Goal: Transaction & Acquisition: Purchase product/service

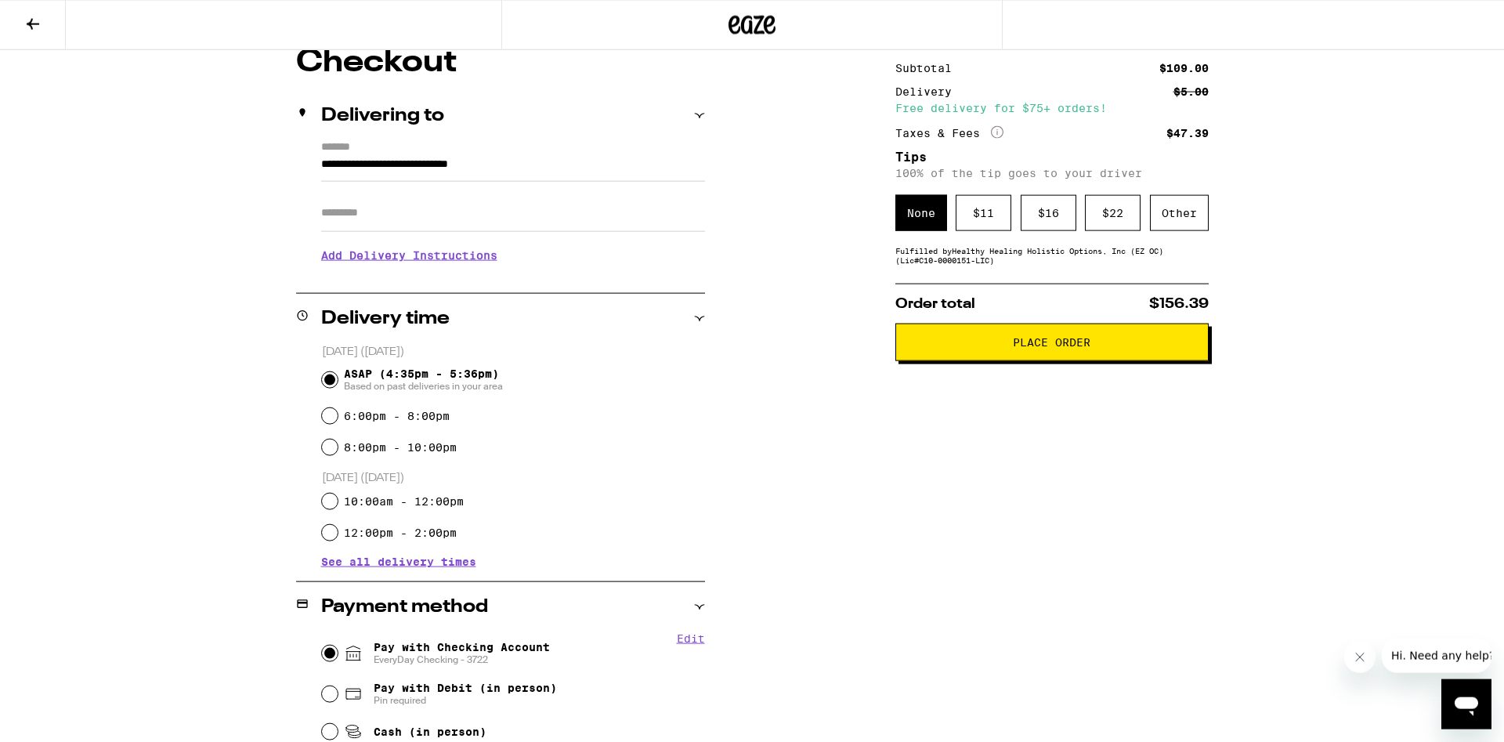
scroll to position [160, 0]
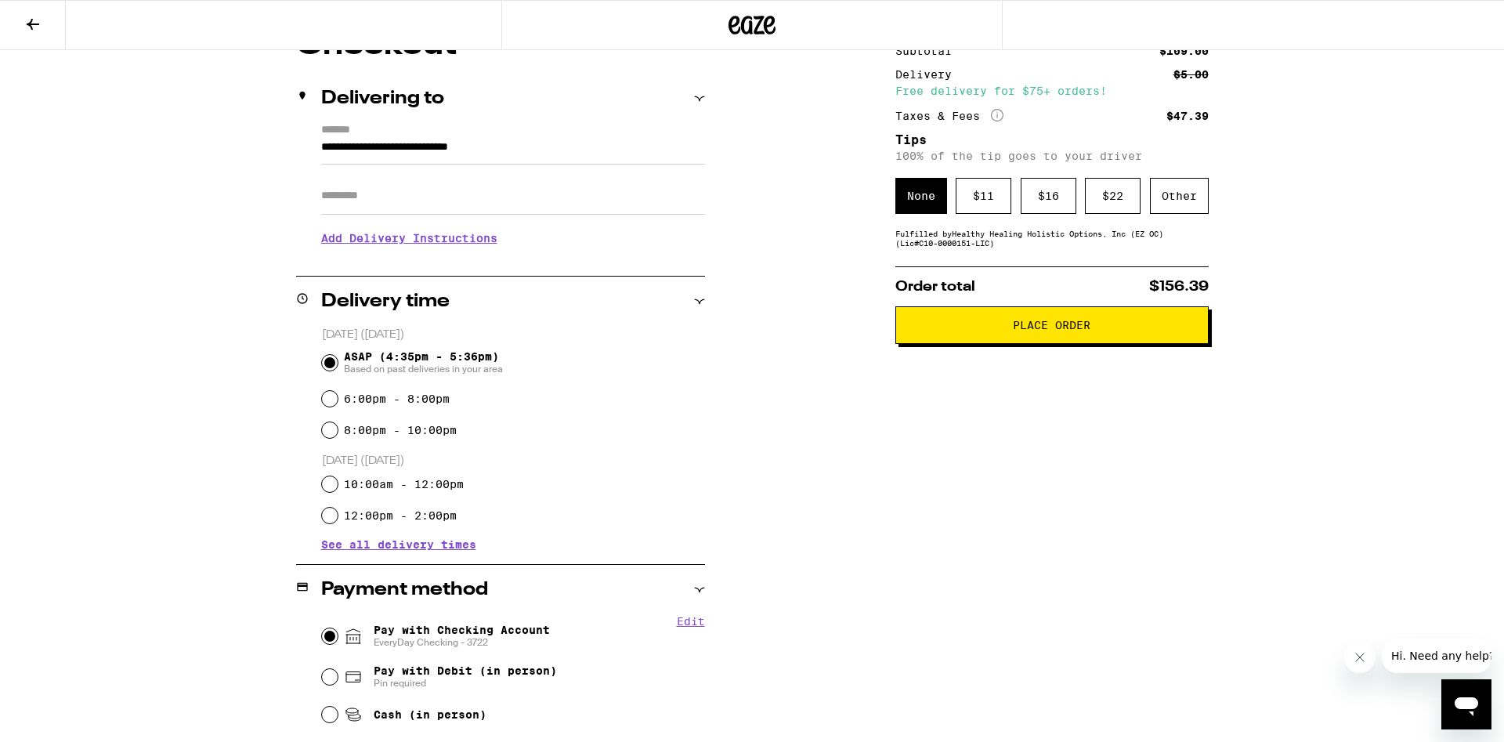
click at [1457, 701] on icon "Open messaging window" at bounding box center [1465, 706] width 23 height 19
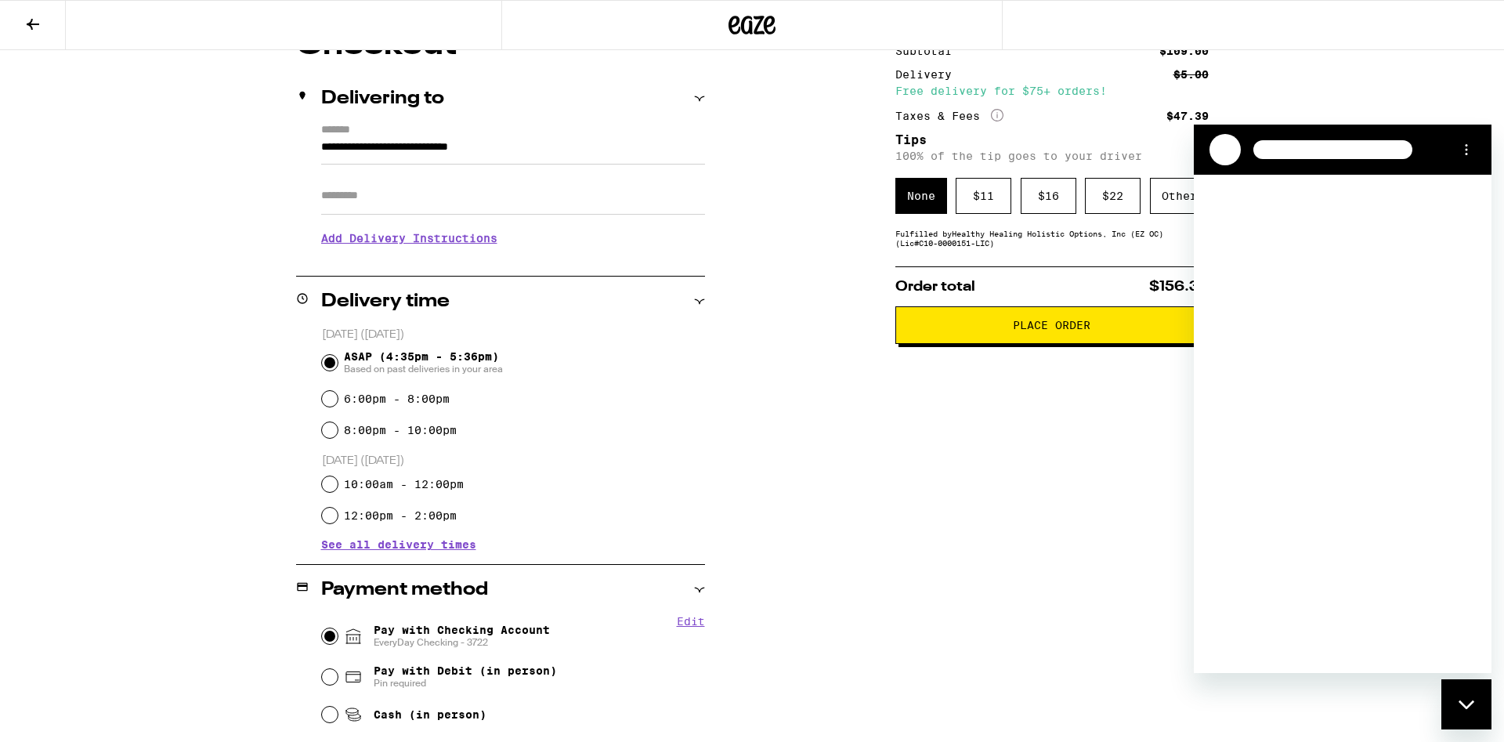
scroll to position [0, 0]
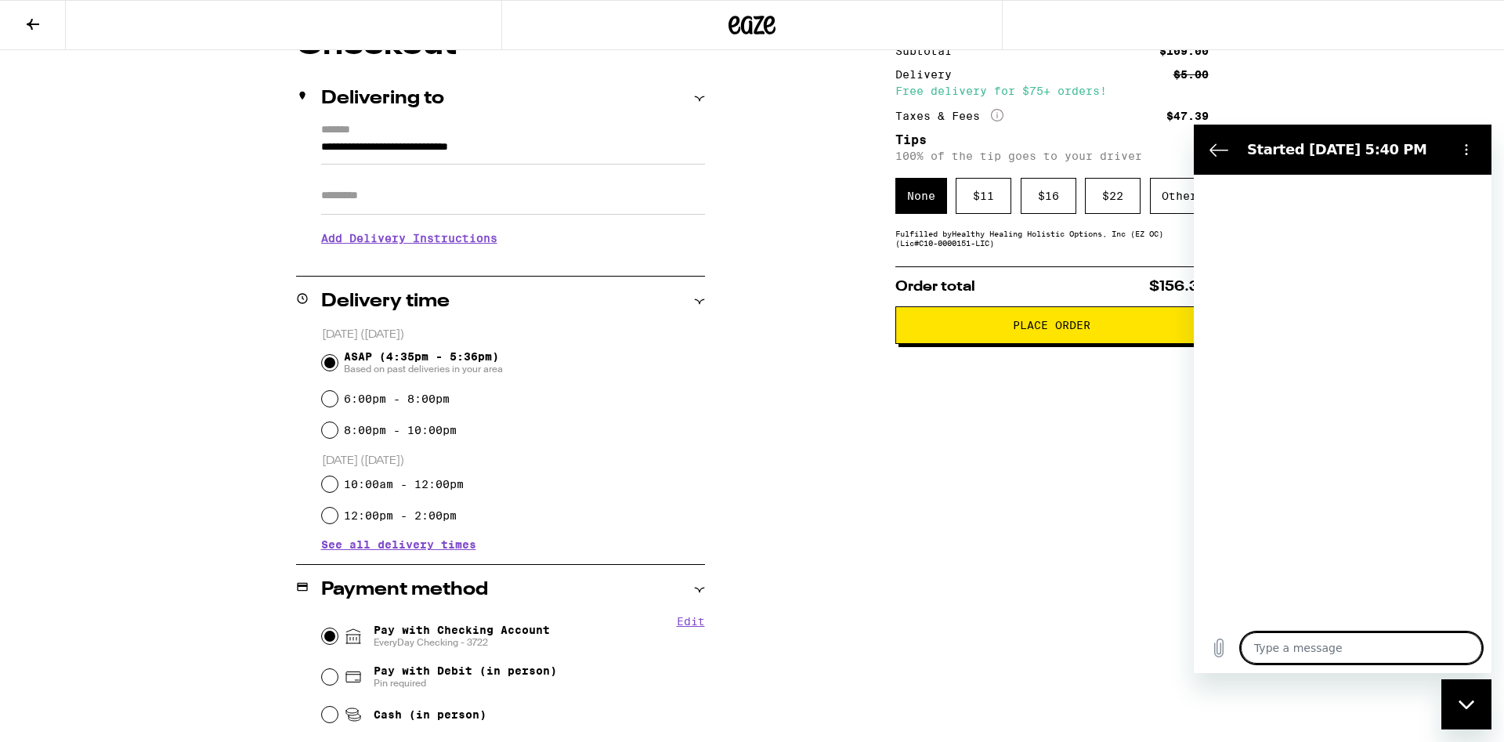
click at [1311, 652] on textarea at bounding box center [1360, 647] width 241 height 31
type textarea "x"
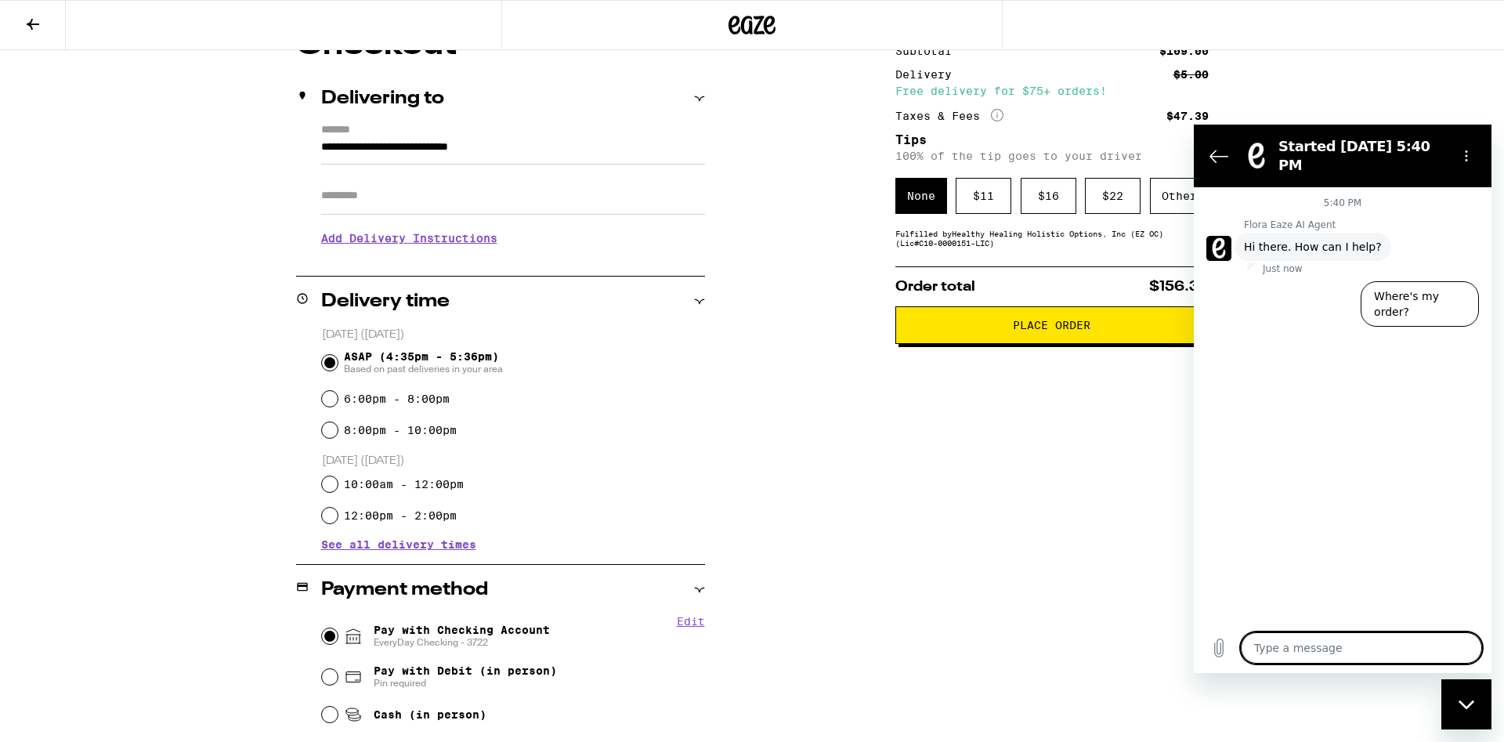
type textarea "H"
type textarea "x"
type textarea "Hi"
type textarea "x"
type textarea "Hi"
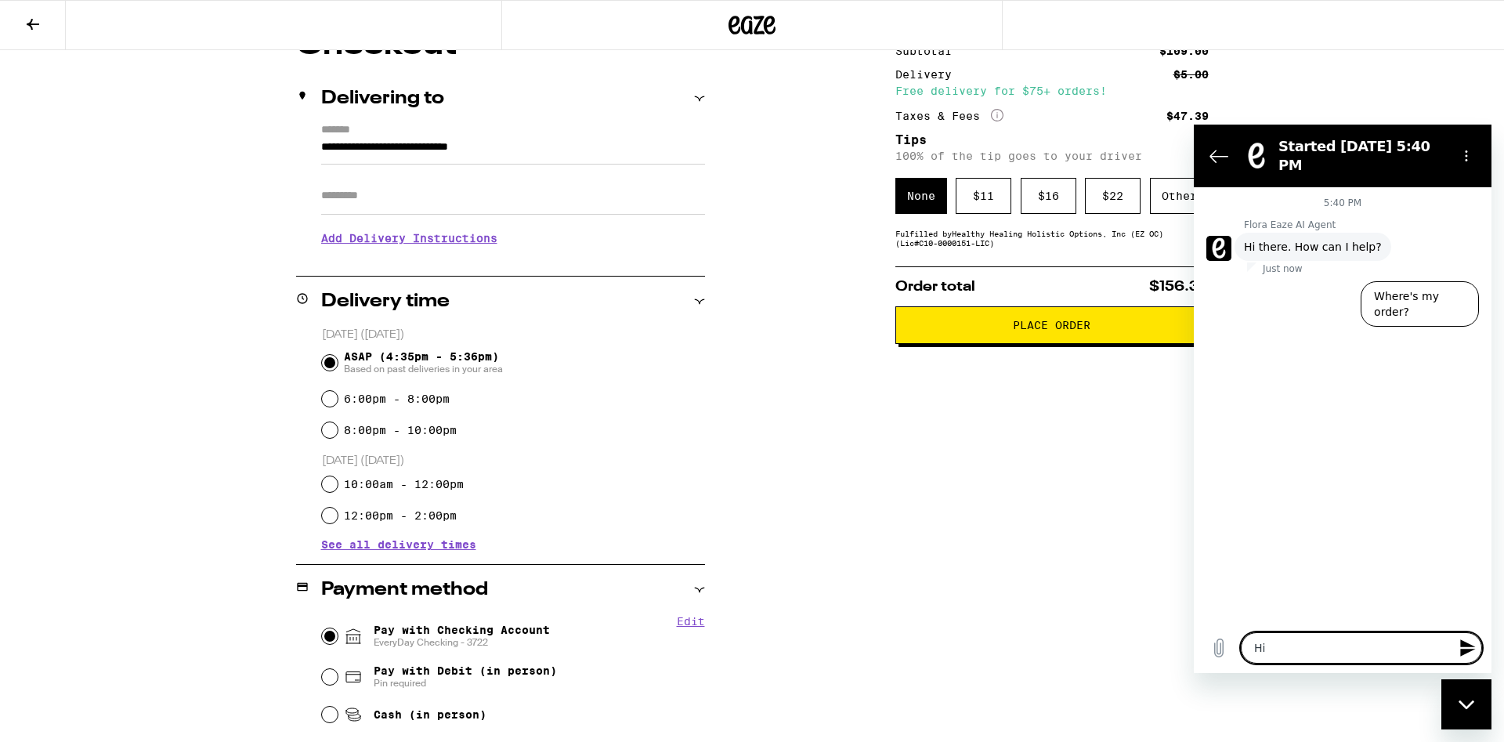
type textarea "x"
type textarea "Hi I"
type textarea "x"
type textarea "Hi I'"
type textarea "x"
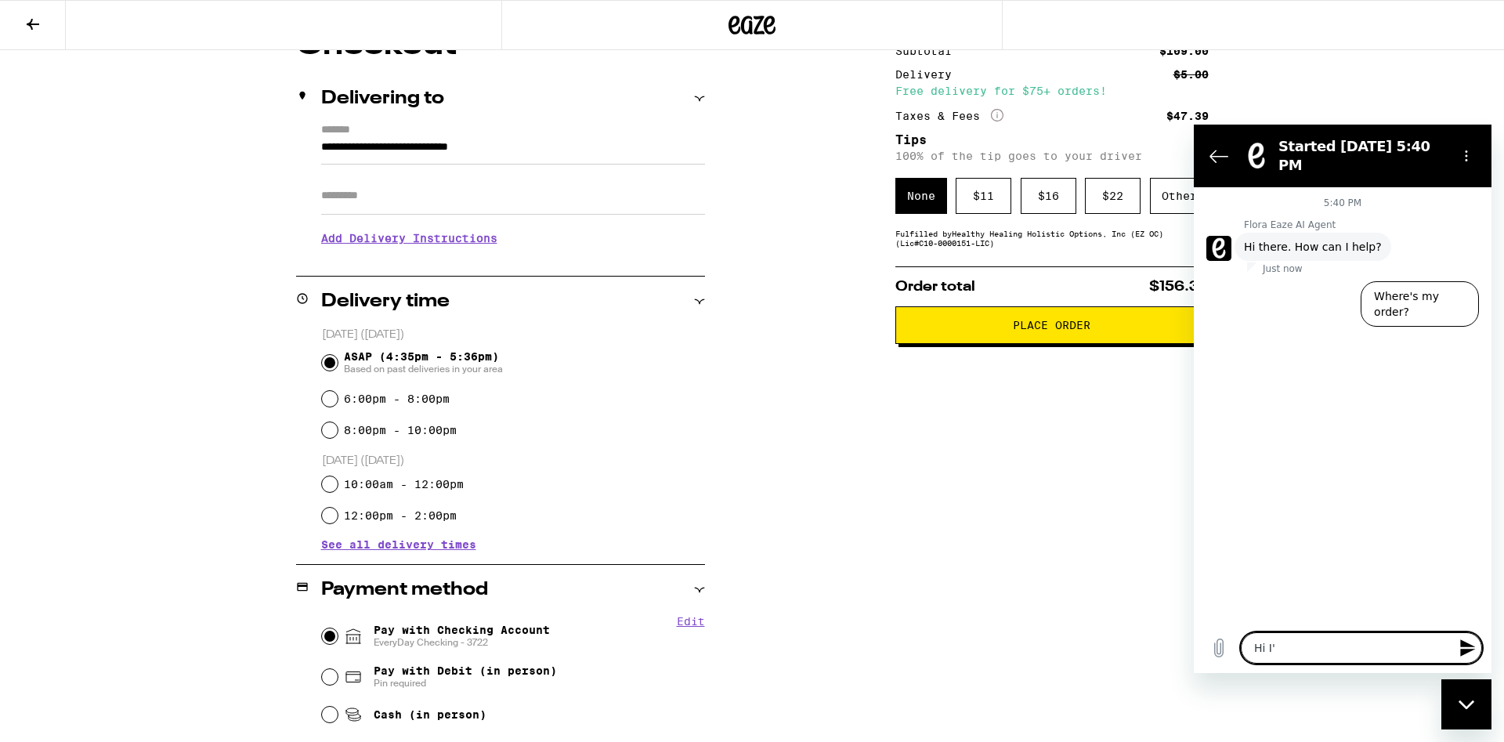
type textarea "Hi I'm"
type textarea "x"
type textarea "Hi I'm"
type textarea "x"
type textarea "Hi I'm s"
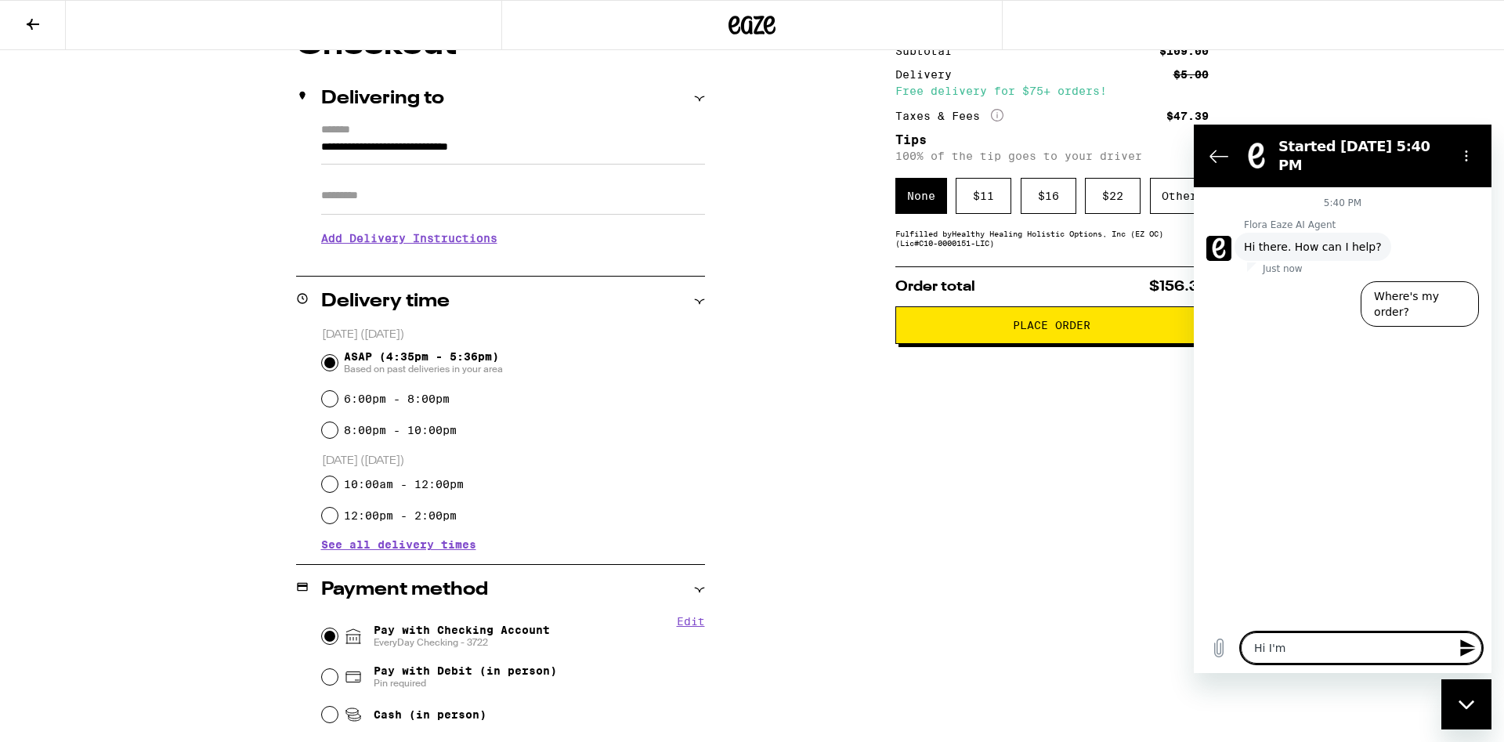
type textarea "x"
type textarea "Hi I'm so"
type textarea "x"
type textarea "Hi I'm so"
type textarea "x"
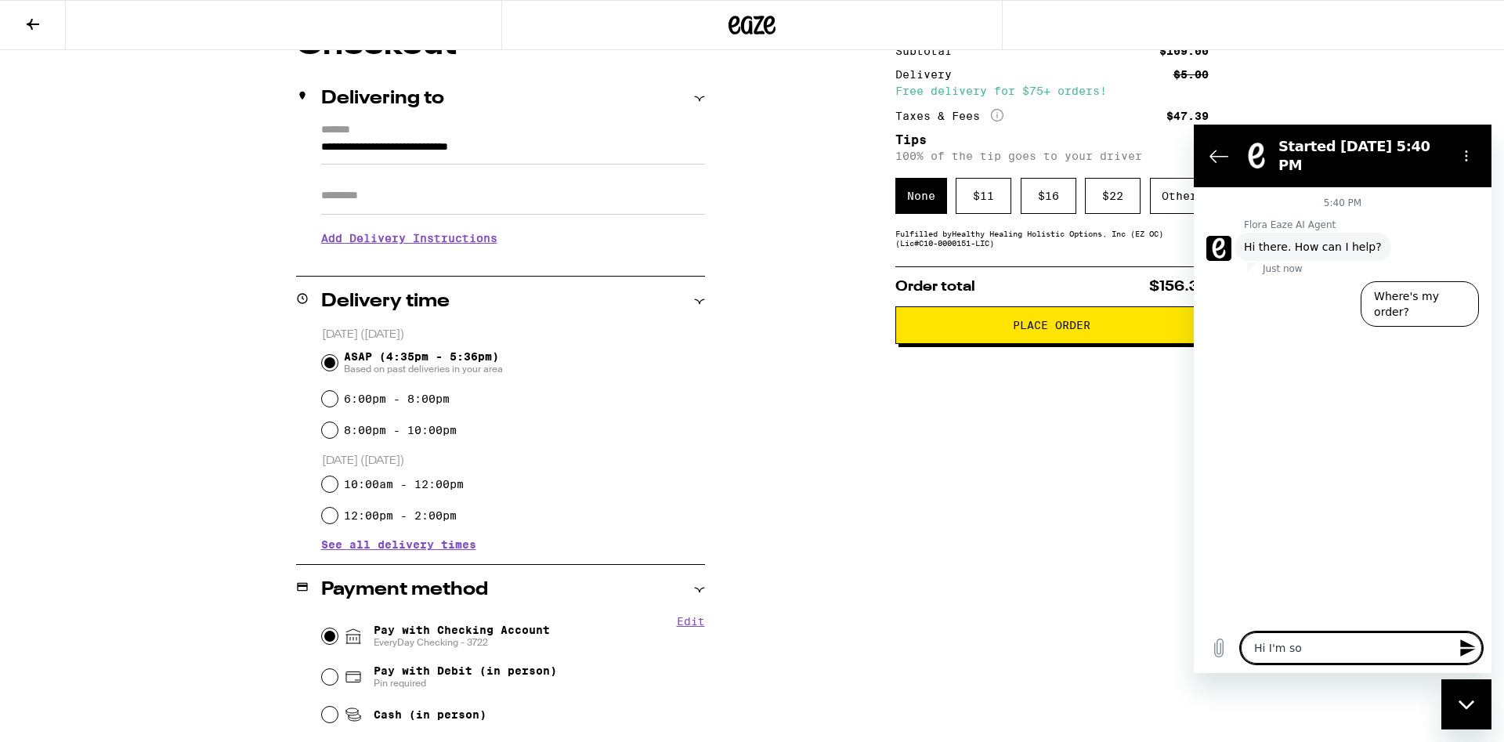
type textarea "Hi I'm so s"
type textarea "x"
type textarea "Hi I'm so so"
type textarea "x"
type textarea "Hi I'm so sor"
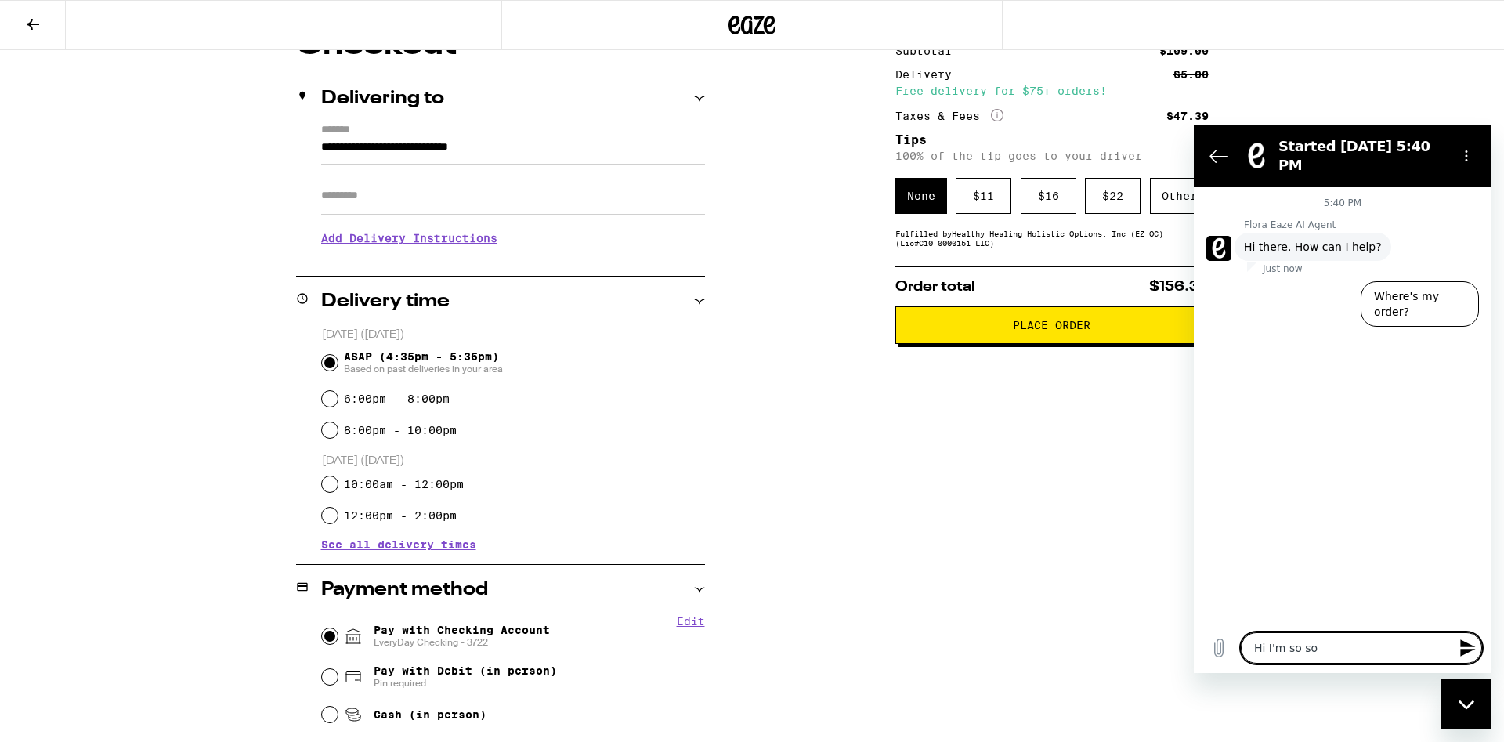
type textarea "x"
type textarea "Hi I'm so sorr"
type textarea "x"
type textarea "Hi I'm so sorry"
type textarea "x"
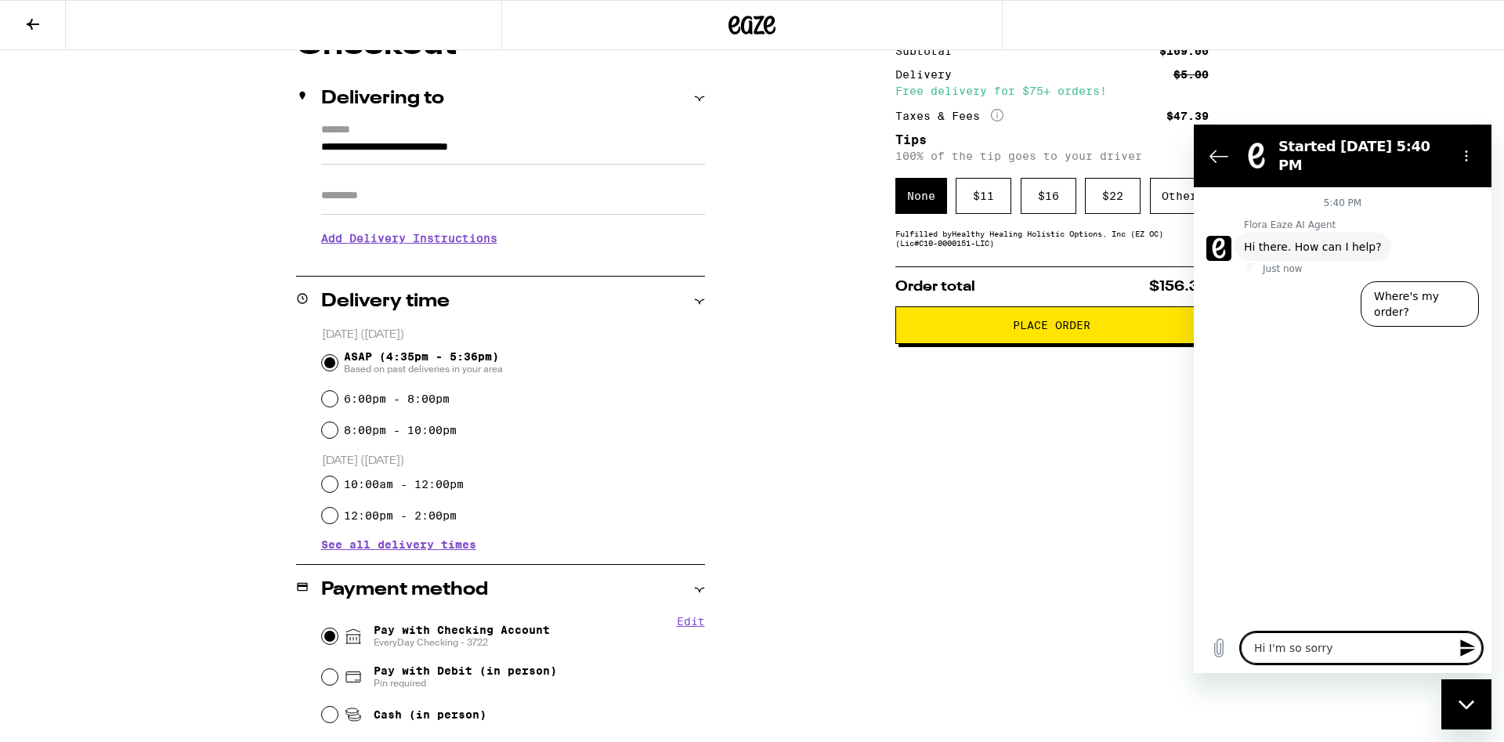
type textarea "Hi I'm so sorry"
type textarea "x"
type textarea "Hi I'm so sorry I"
type textarea "x"
type textarea "Hi I'm so sorry I"
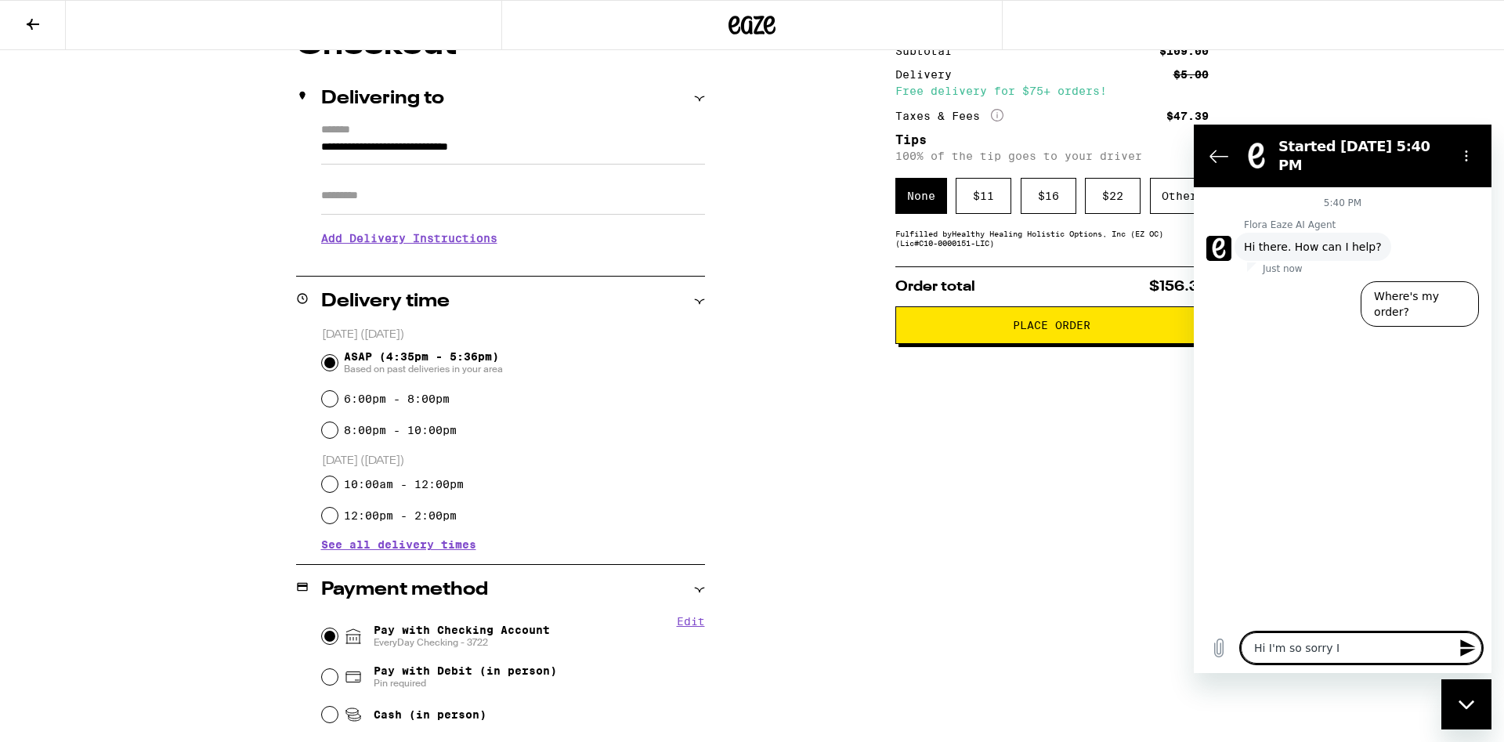
type textarea "x"
type textarea "Hi I'm so sorry I m"
type textarea "x"
type textarea "Hi I'm so sorry I mi"
type textarea "x"
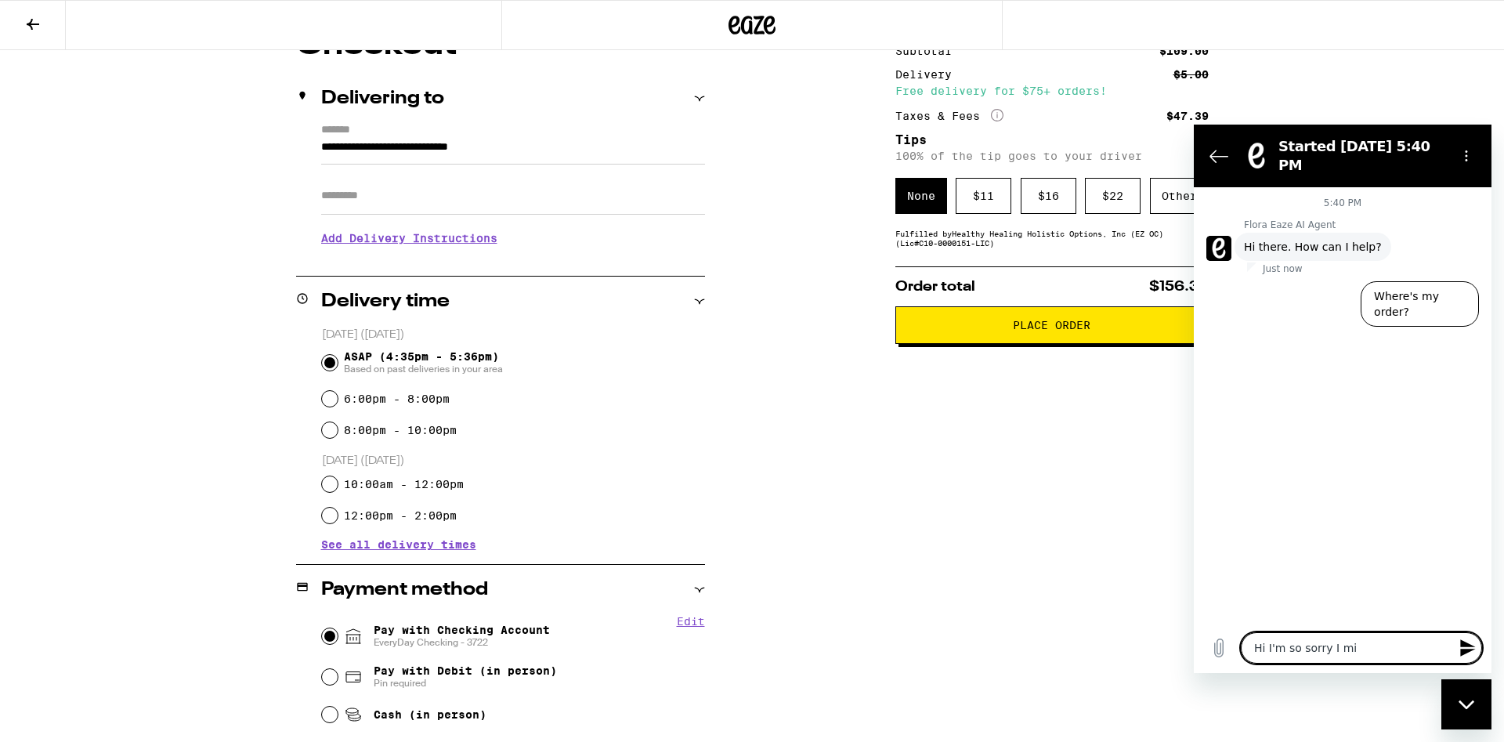
type textarea "Hi I'm so sorry I mis"
type textarea "x"
type textarea "Hi I'm so sorry I miss"
type textarea "x"
type textarea "Hi I'm so sorry I misse"
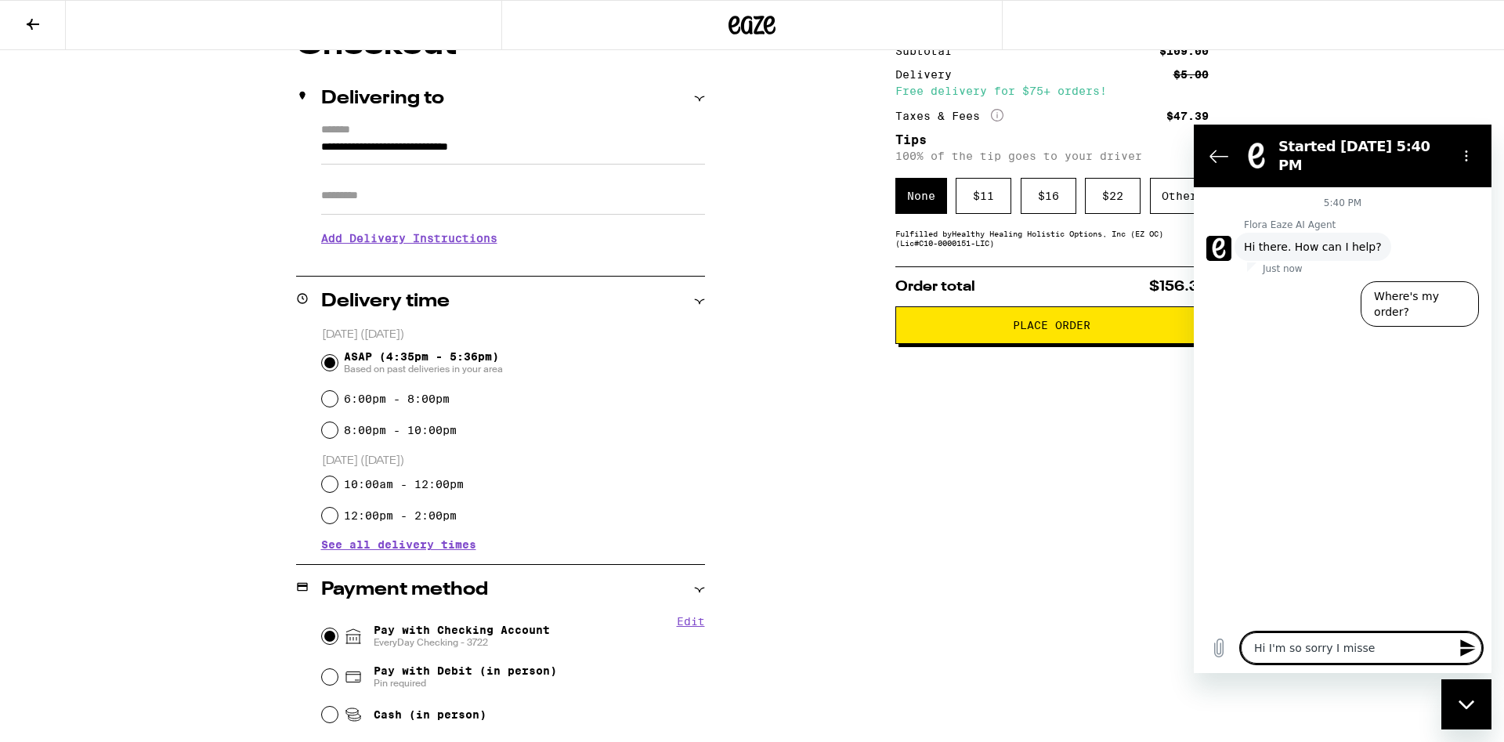
type textarea "x"
type textarea "Hi I'm so sorry I missed"
type textarea "x"
type textarea "Hi I'm so sorry I missed"
type textarea "x"
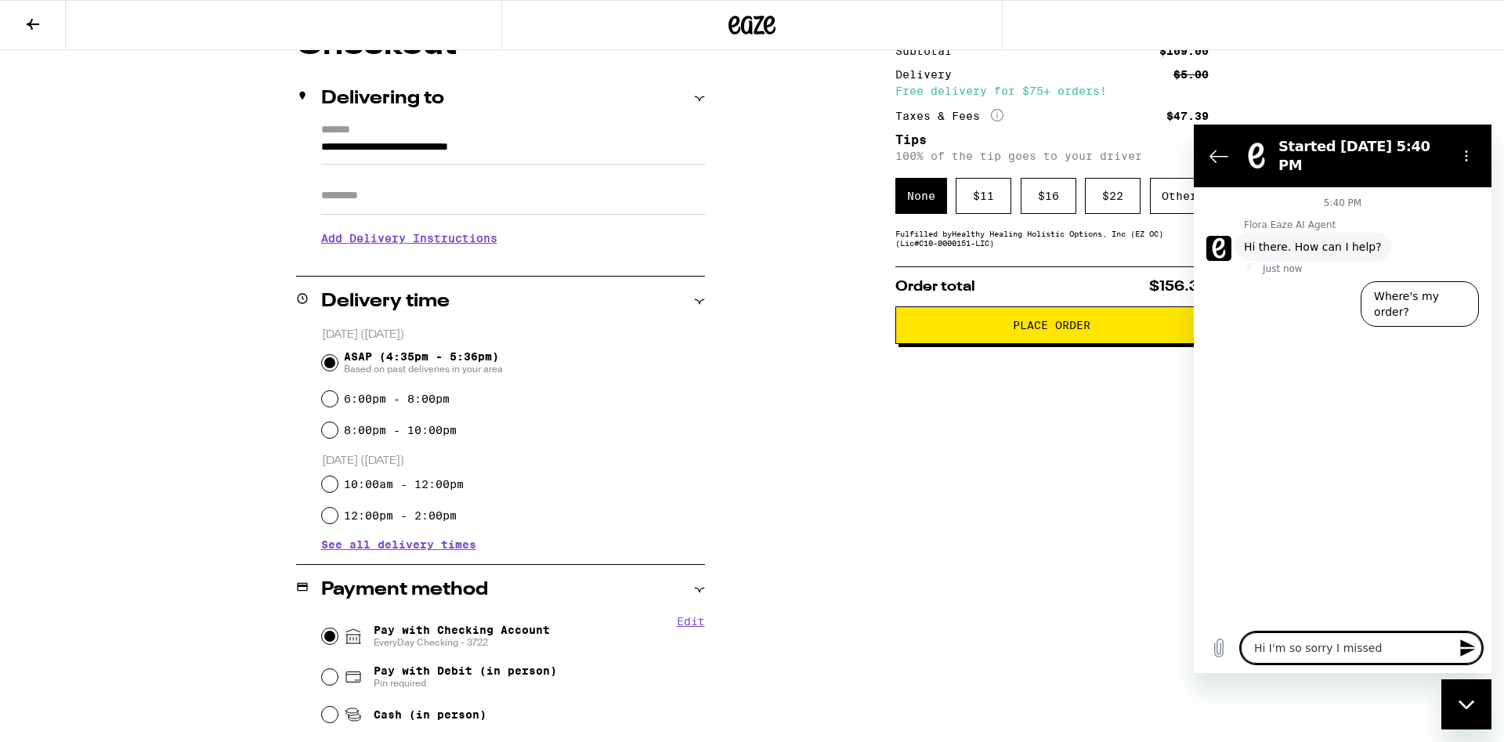
type textarea "Hi I'm so sorry I missed t"
type textarea "x"
type textarea "Hi I'm so sorry I missed th"
type textarea "x"
type textarea "Hi I'm so sorry I missed the"
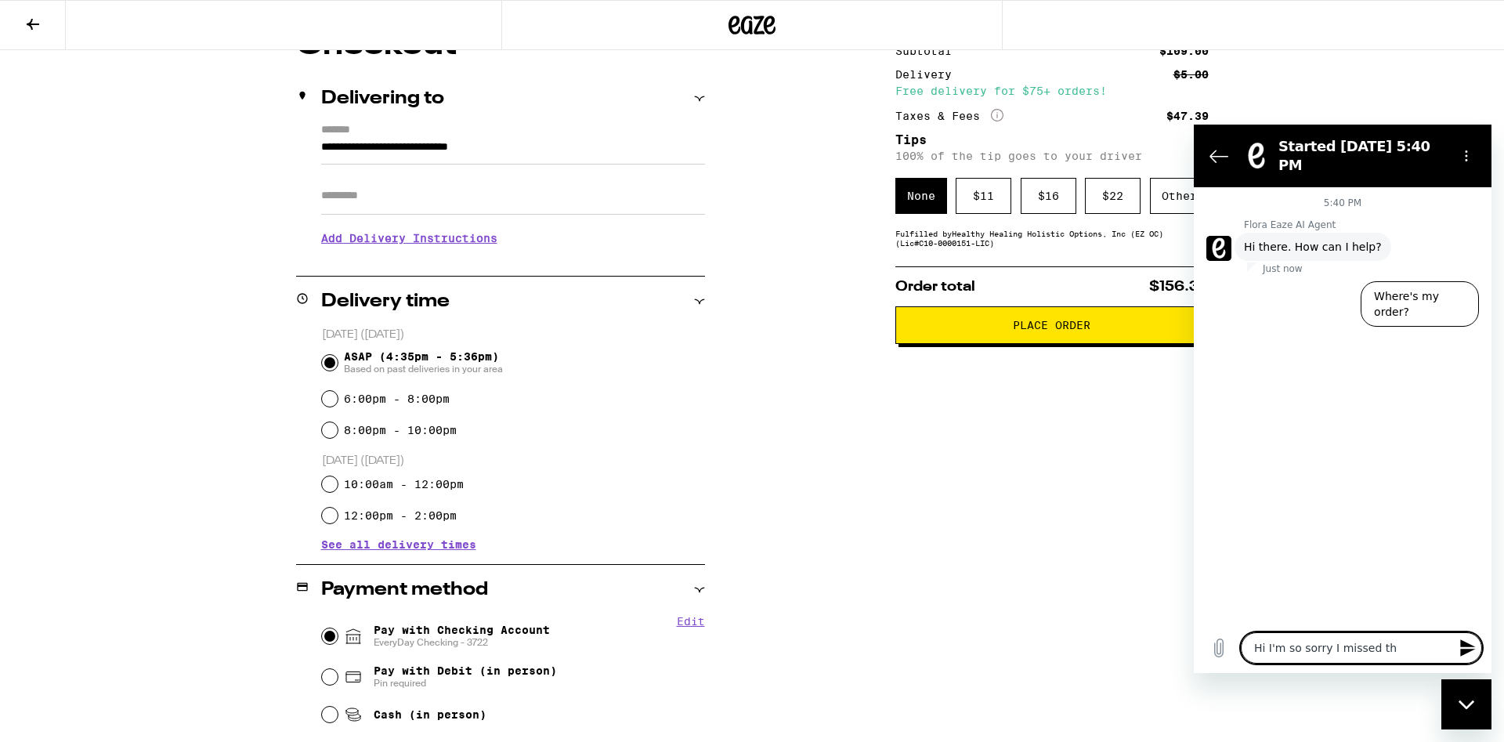
type textarea "x"
type textarea "Hi I'm so sorry I missed the"
type textarea "x"
type textarea "Hi I'm so sorry I missed the o"
type textarea "x"
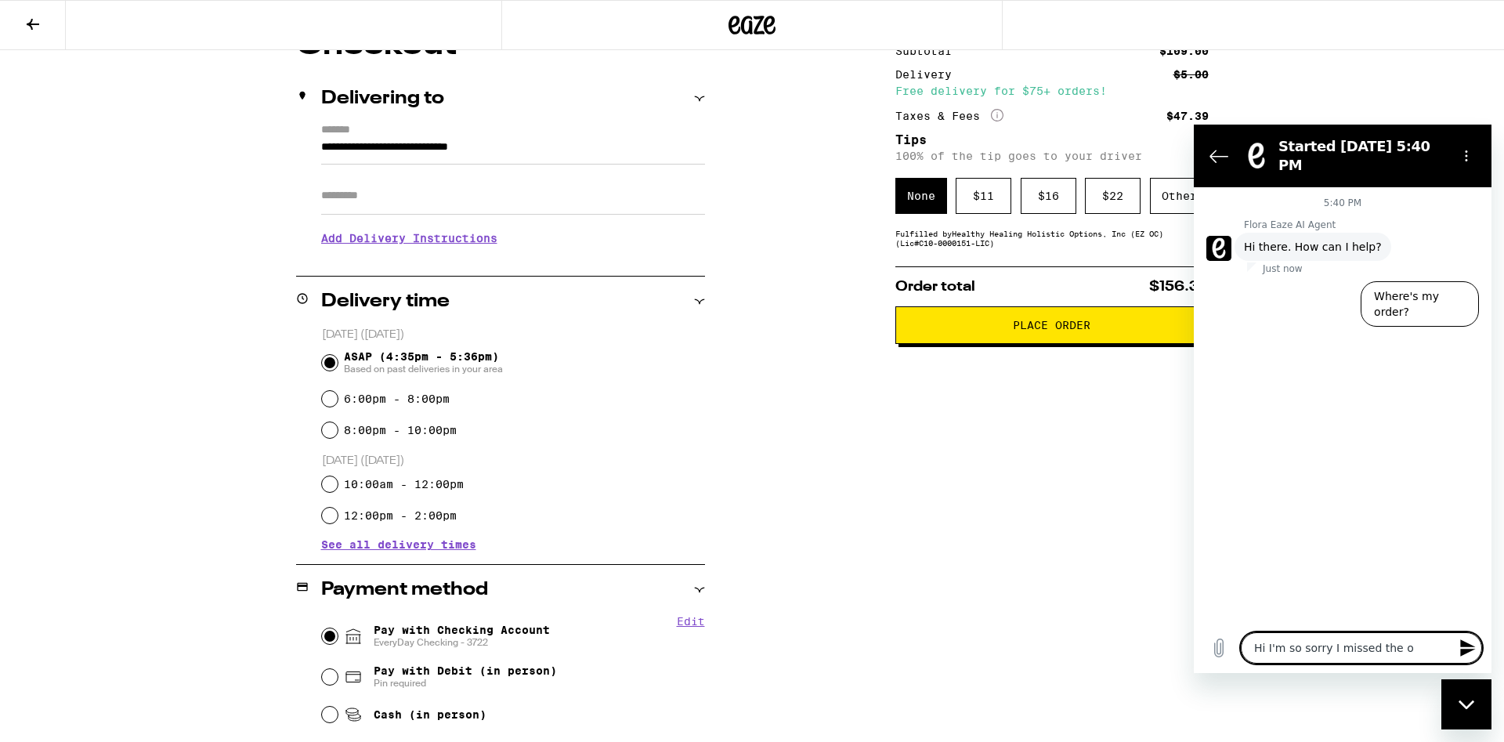
type textarea "Hi I'm so sorry I missed the or"
type textarea "x"
type textarea "Hi I'm so sorry I missed the ord"
type textarea "x"
type textarea "Hi I'm so sorry I missed the orde"
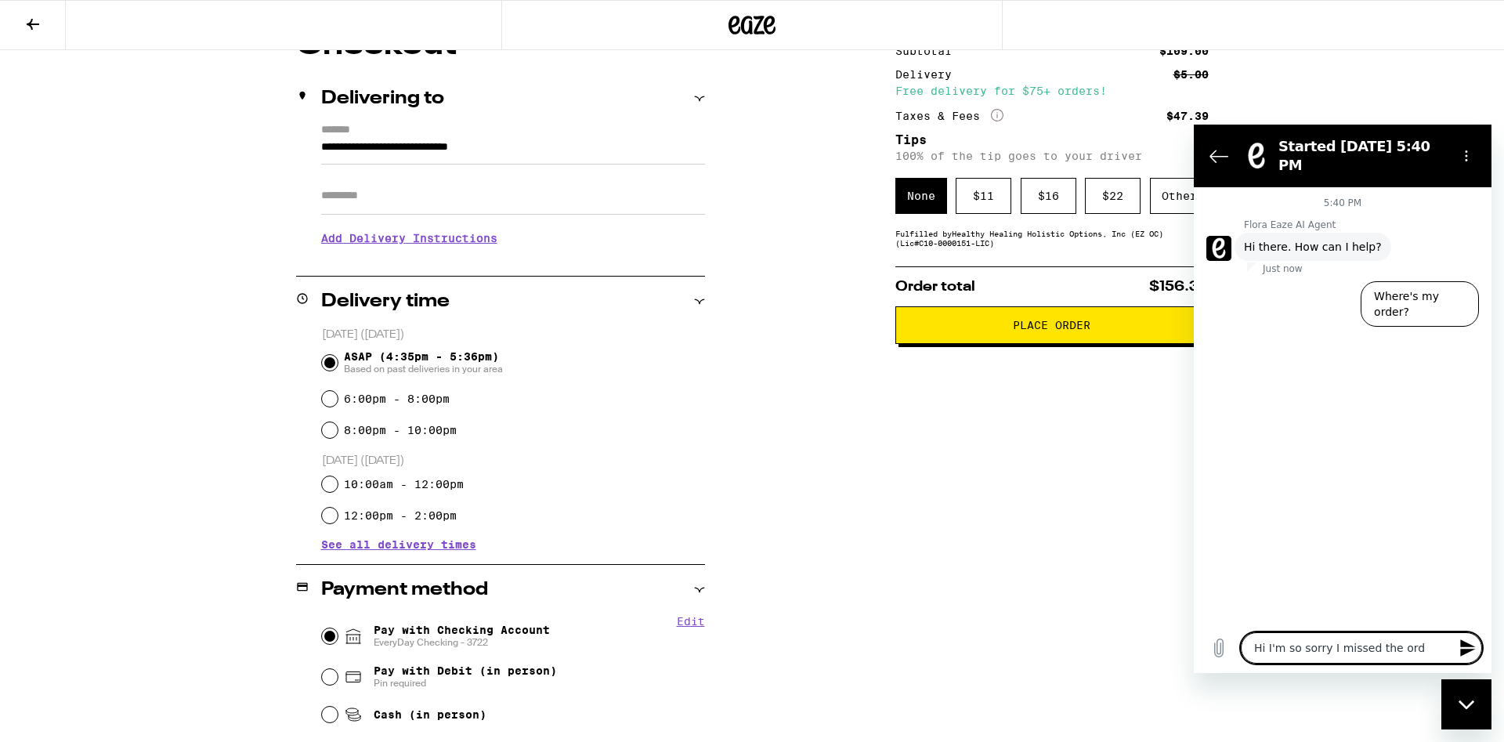
type textarea "x"
type textarea "Hi I'm so sorry I missed the order"
type textarea "x"
type textarea "Hi I'm so sorry I missed the order,"
type textarea "x"
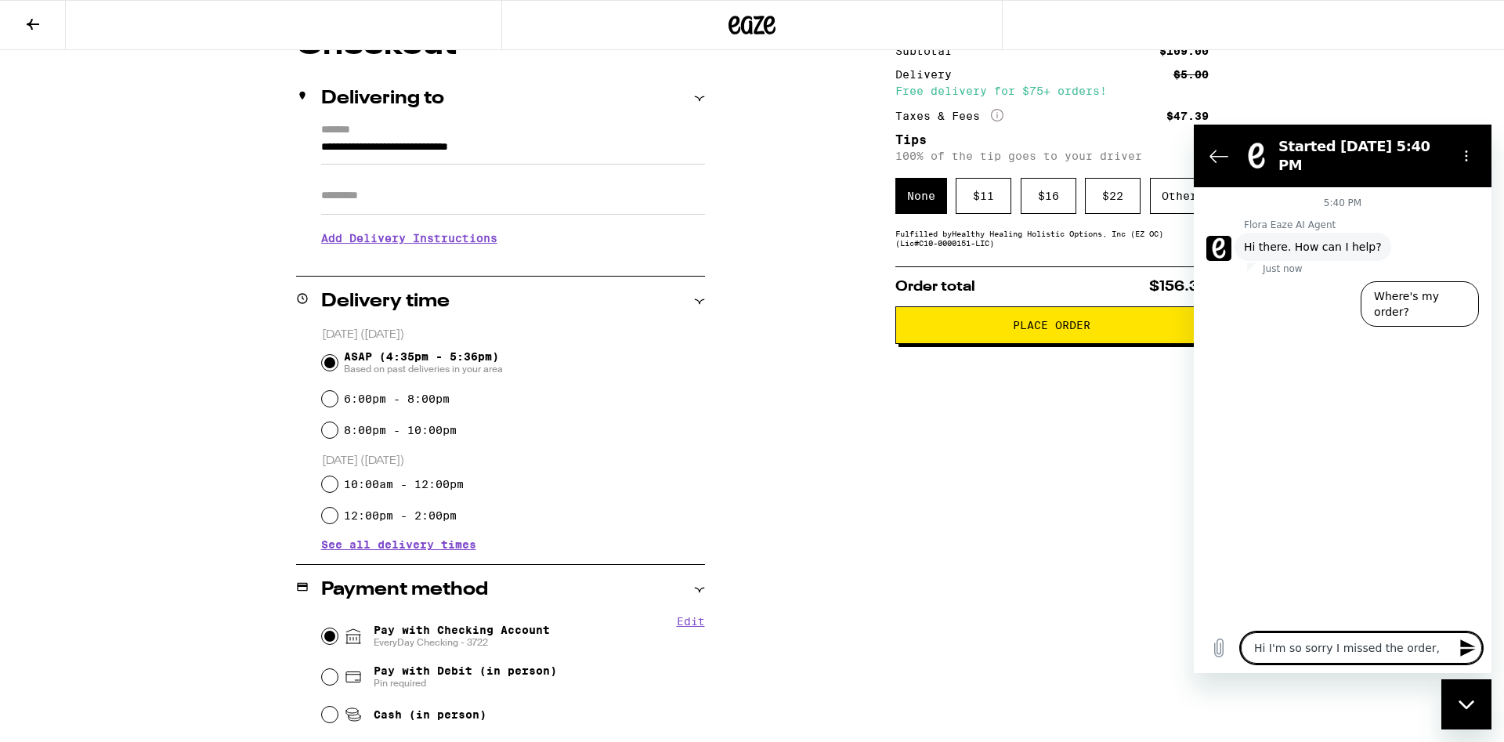
type textarea "Hi I'm so sorry I missed the order,"
type textarea "x"
type textarea "Hi I'm so sorry I missed the order, t"
type textarea "x"
type textarea "Hi I'm so sorry I missed the order, th"
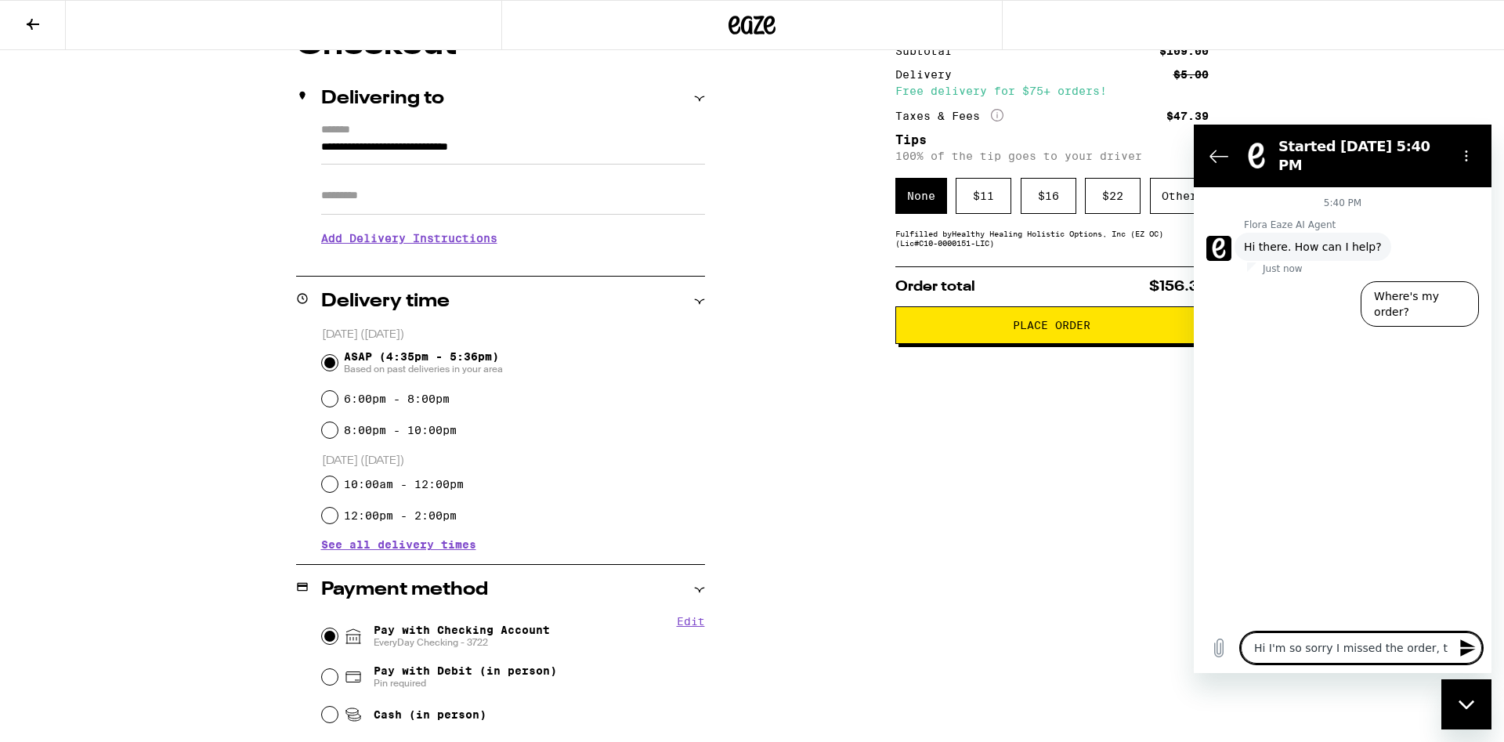
type textarea "x"
type textarea "Hi I'm so sorry I missed the order, thi"
type textarea "x"
type textarea "Hi I'm so sorry I missed the order, this"
type textarea "x"
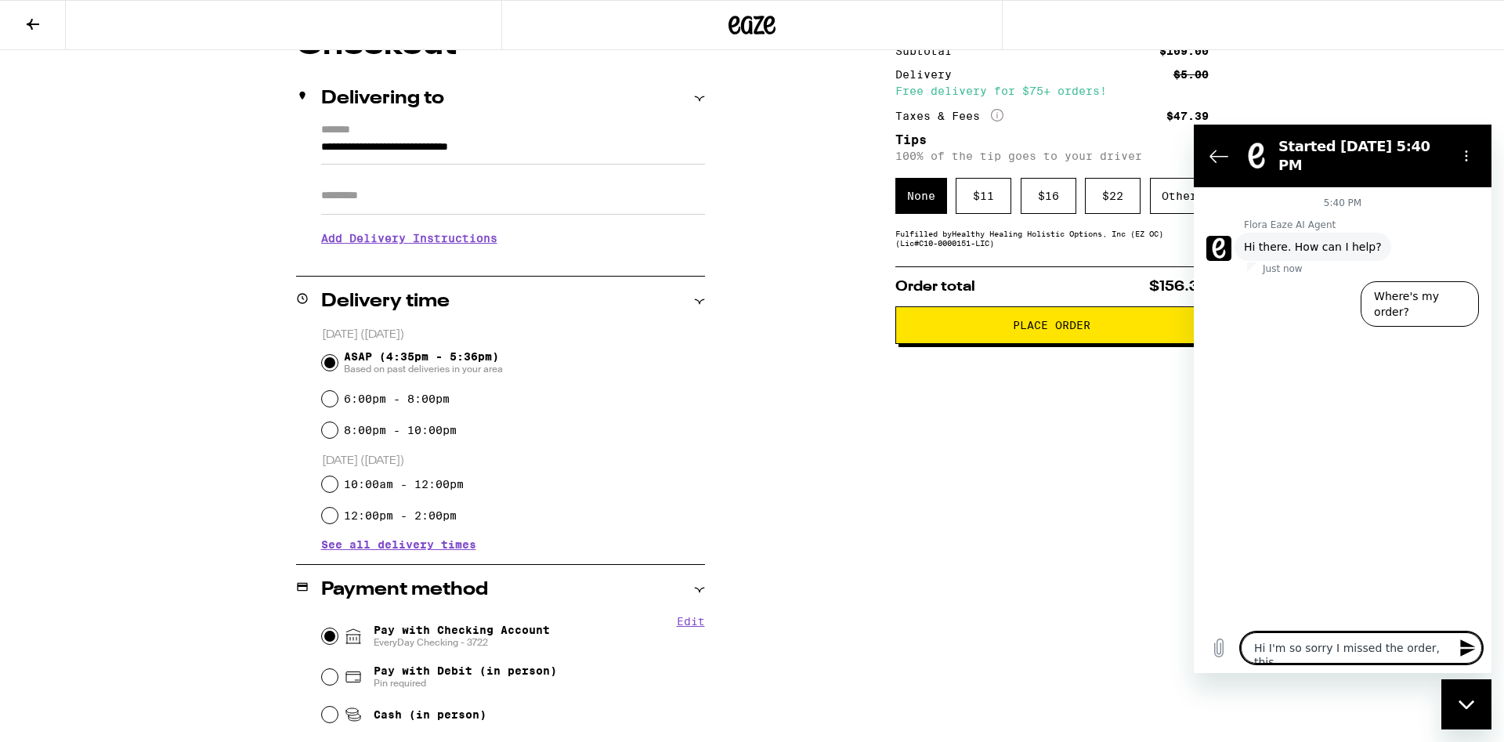
type textarea "Hi I'm so sorry I missed the order, this"
type textarea "x"
type textarea "Hi I'm so sorry I missed the order, this"
type textarea "x"
type textarea "Hi I'm so sorry I missed the order, thi"
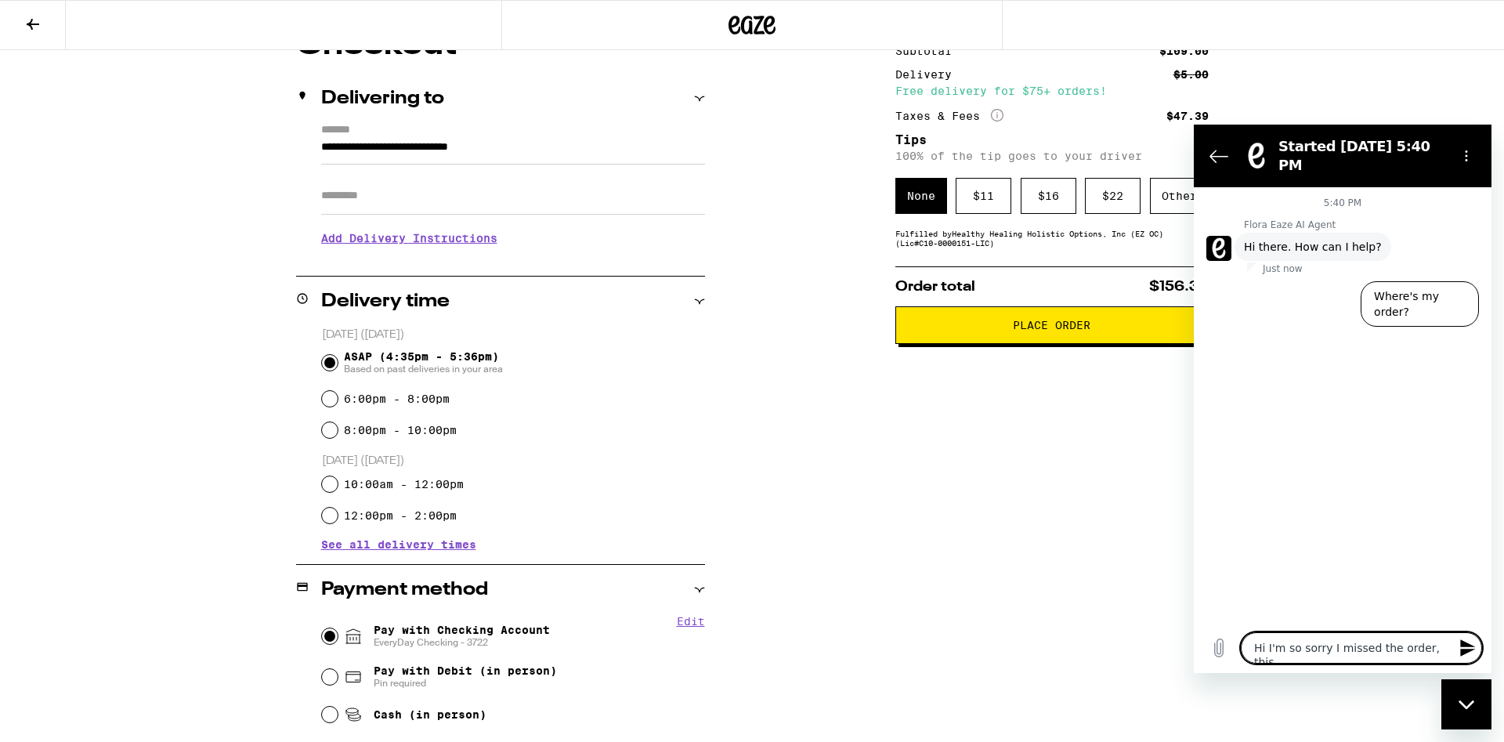
type textarea "x"
type textarea "Hi I'm so sorry I missed the order, th"
type textarea "x"
type textarea "Hi I'm so sorry I missed the order, tha"
type textarea "x"
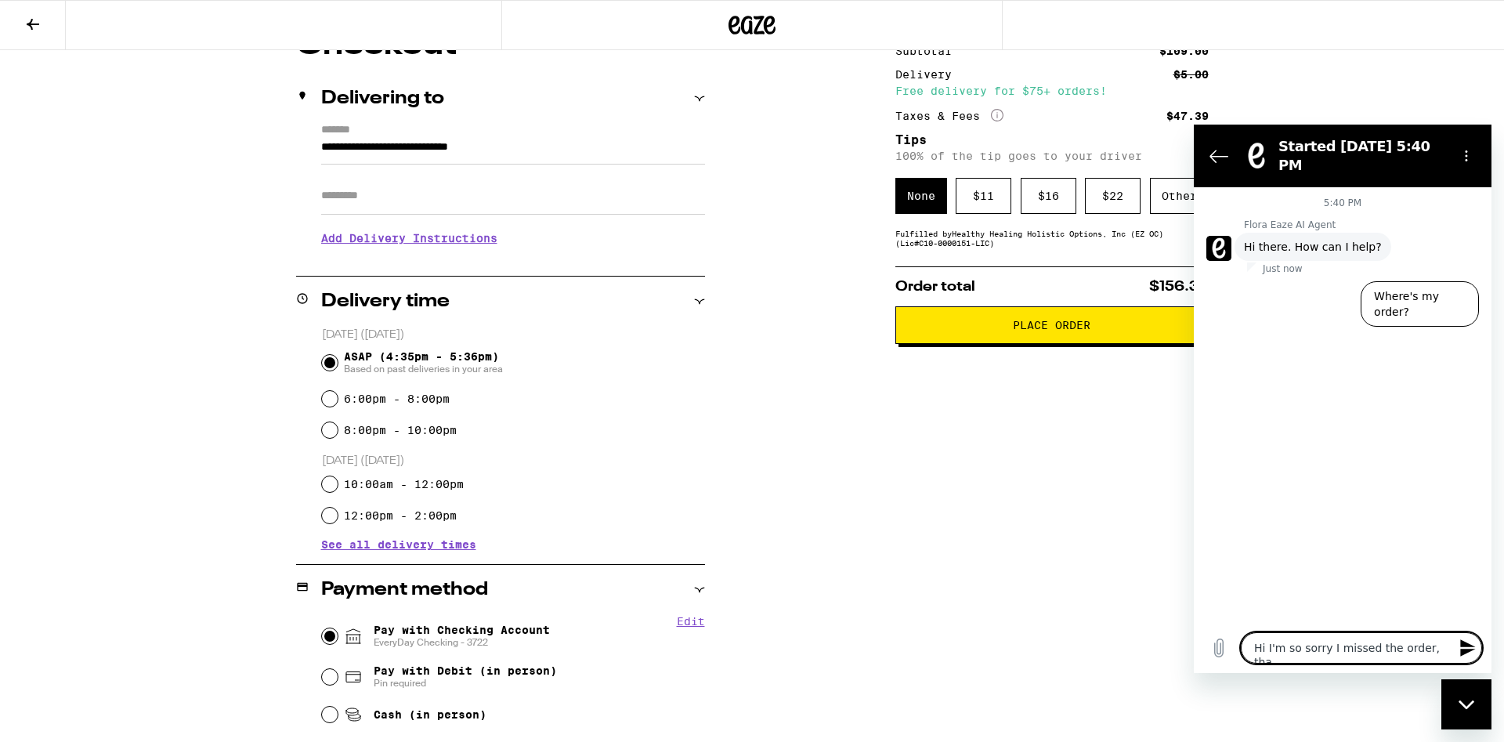
type textarea "Hi I'm so sorry I missed the order, that"
type textarea "x"
type textarea "Hi I'm so sorry I missed the order, that"
type textarea "x"
type textarea "Hi I'm so sorry I missed the order, that w"
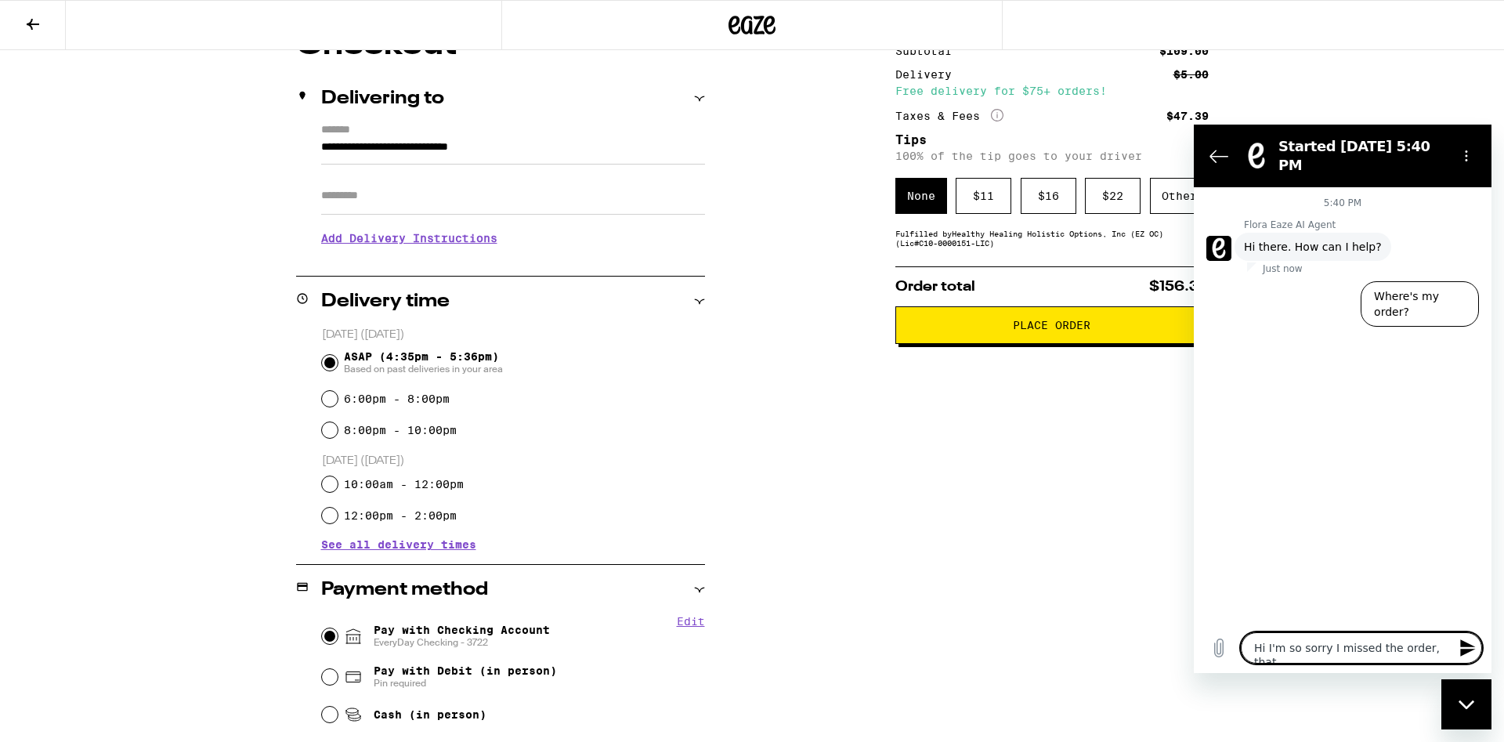
type textarea "x"
type textarea "Hi I'm so sorry I missed the order, that wa"
type textarea "x"
type textarea "Hi I'm so sorry I missed the order, that was"
type textarea "x"
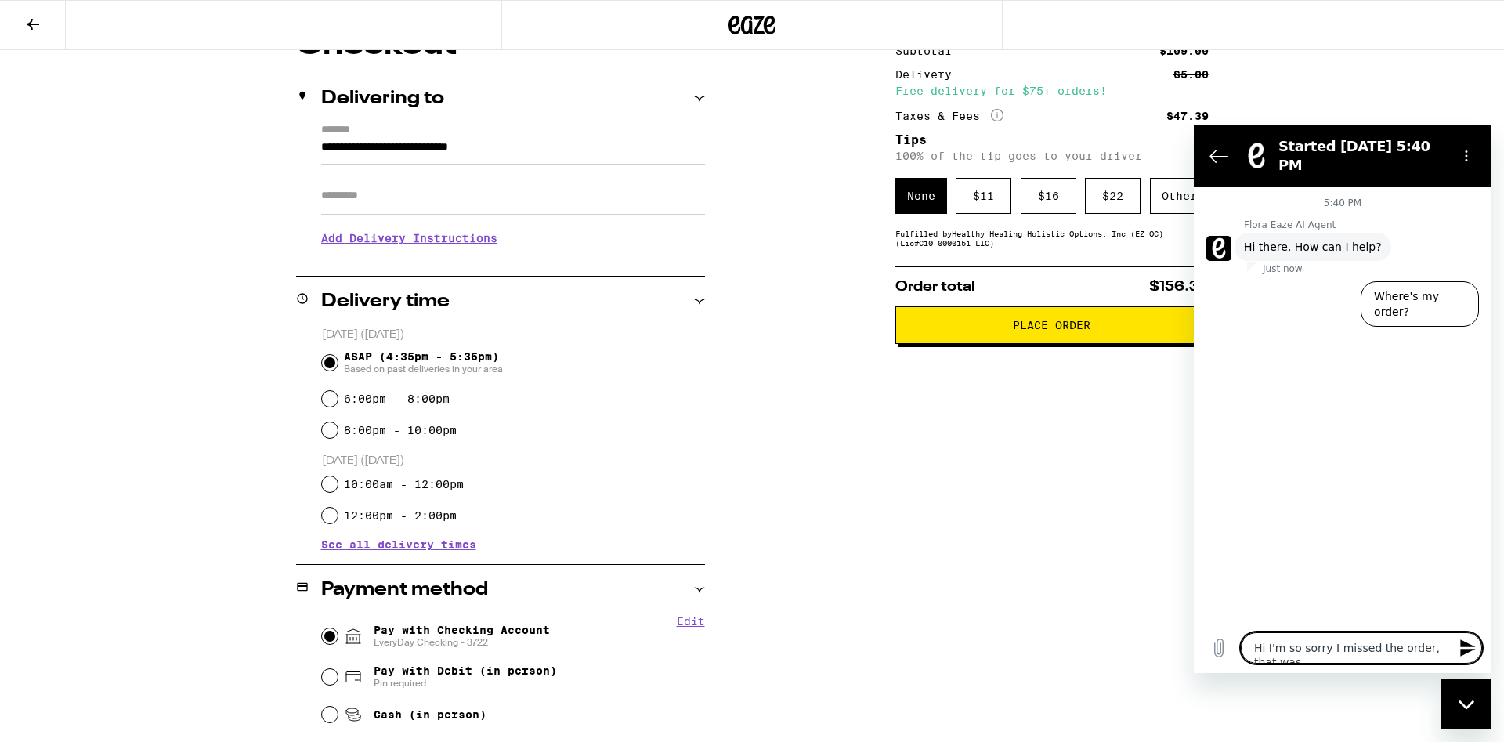
type textarea "Hi I'm so sorry I missed the order, that was"
type textarea "x"
type textarea "Hi I'm so sorry I missed the order, that was e"
type textarea "x"
type textarea "Hi I'm so sorry I missed the order, that was en"
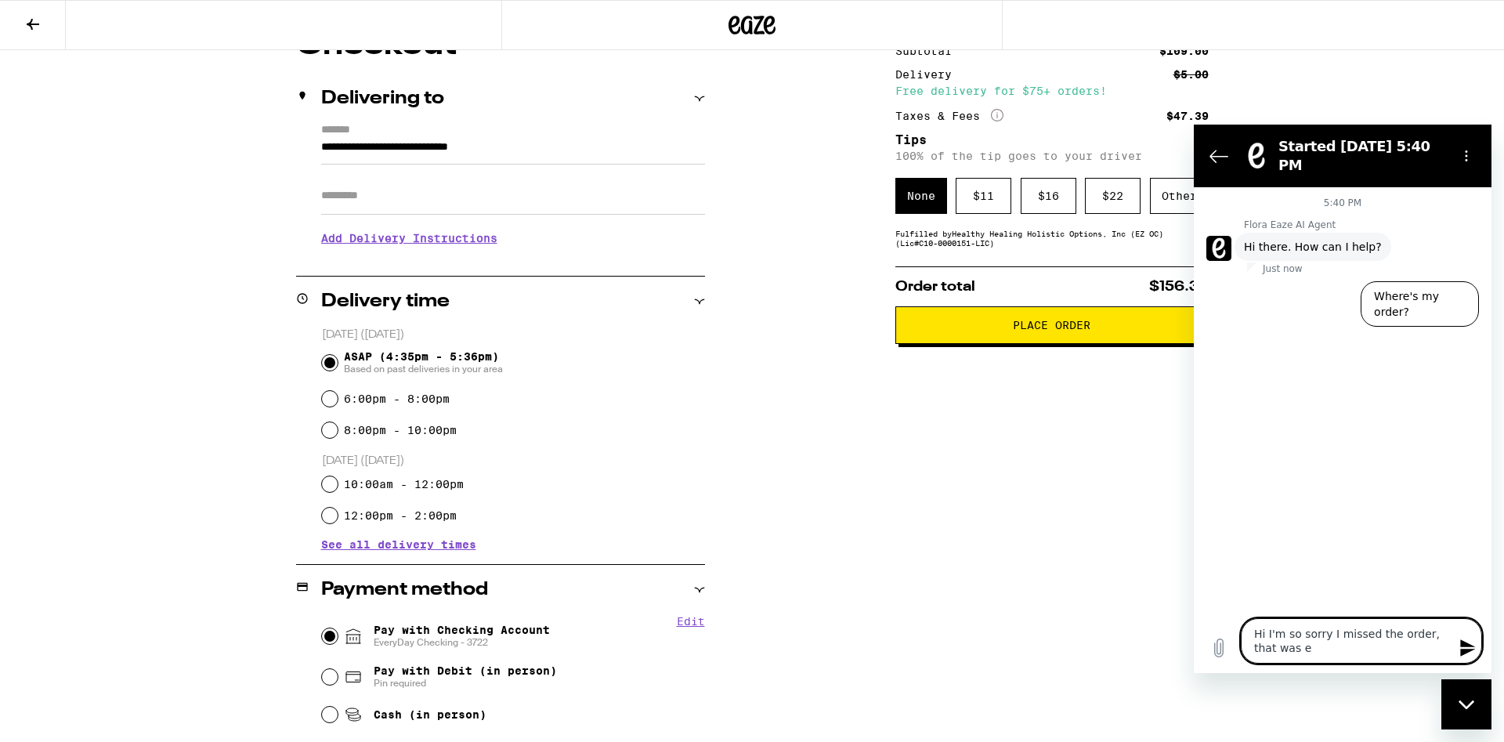
type textarea "x"
type textarea "Hi I'm so sorry I missed the order, that was ent"
type textarea "x"
type textarea "Hi I'm so sorry I missed the order, that was enti"
type textarea "x"
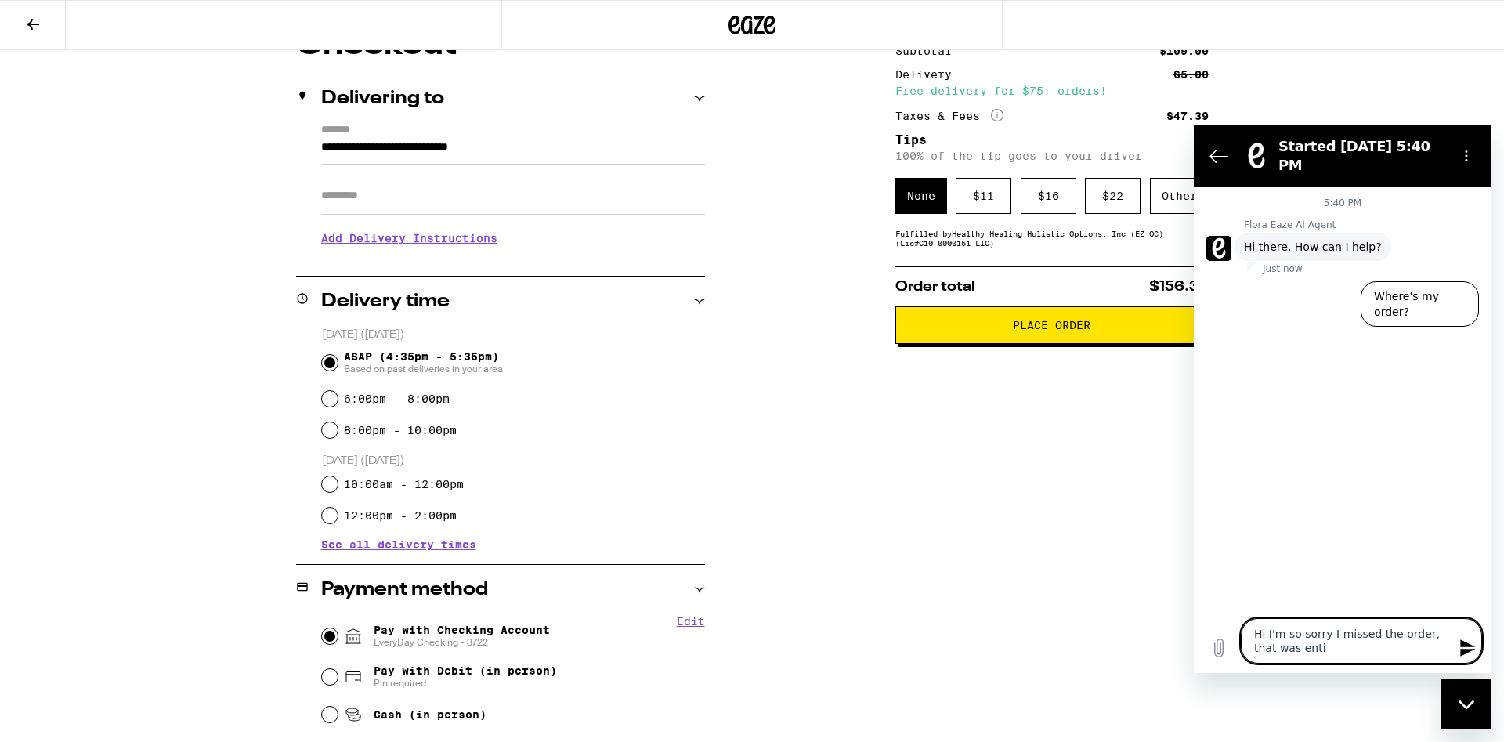
type textarea "Hi I'm so sorry I missed the order, that was entir"
type textarea "x"
type textarea "Hi I'm so sorry I missed the order, that was entire"
type textarea "x"
type textarea "Hi I'm so sorry I missed the order, that was entirel"
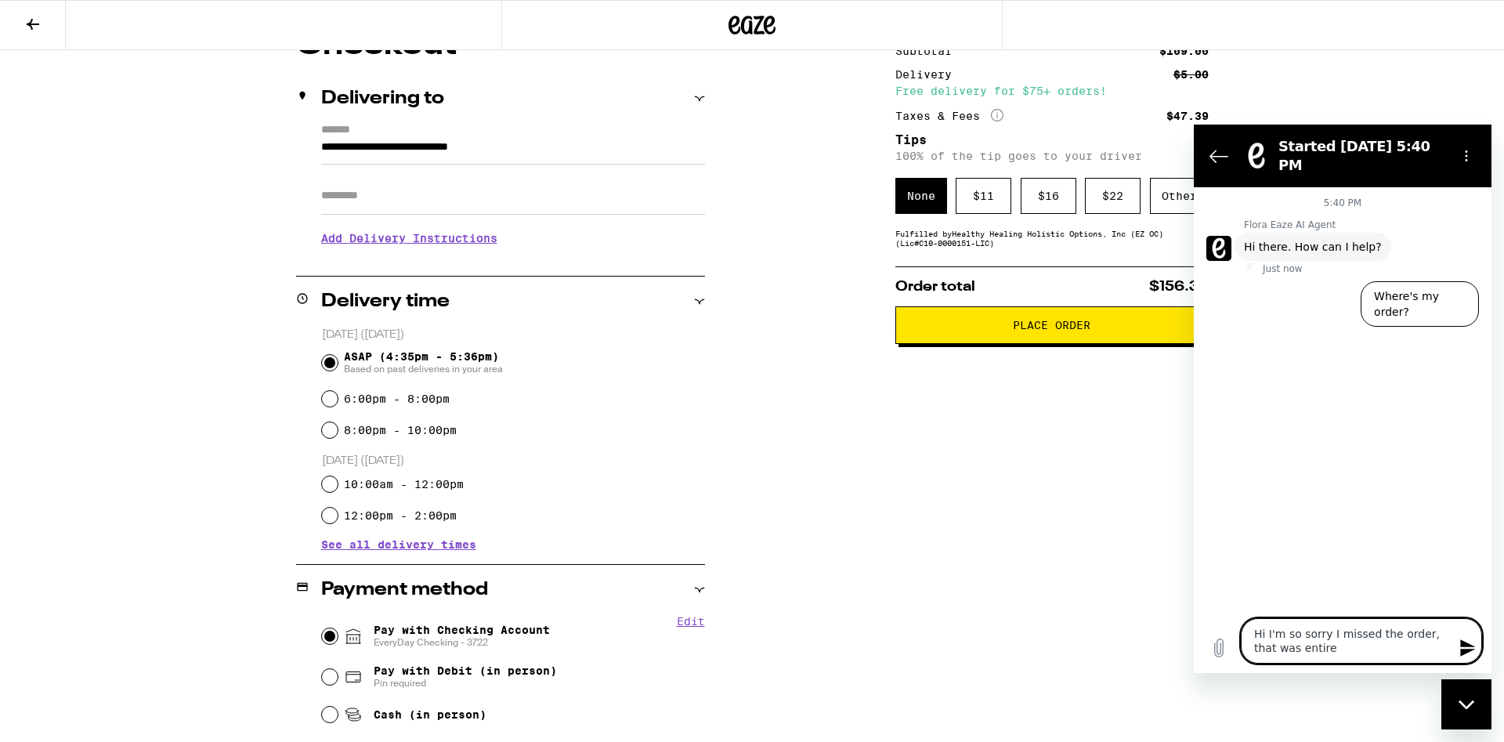
type textarea "x"
type textarea "Hi I'm so sorry I missed the order, that was entirely"
type textarea "x"
type textarea "Hi I'm so sorry I missed the order, that was entirely"
type textarea "x"
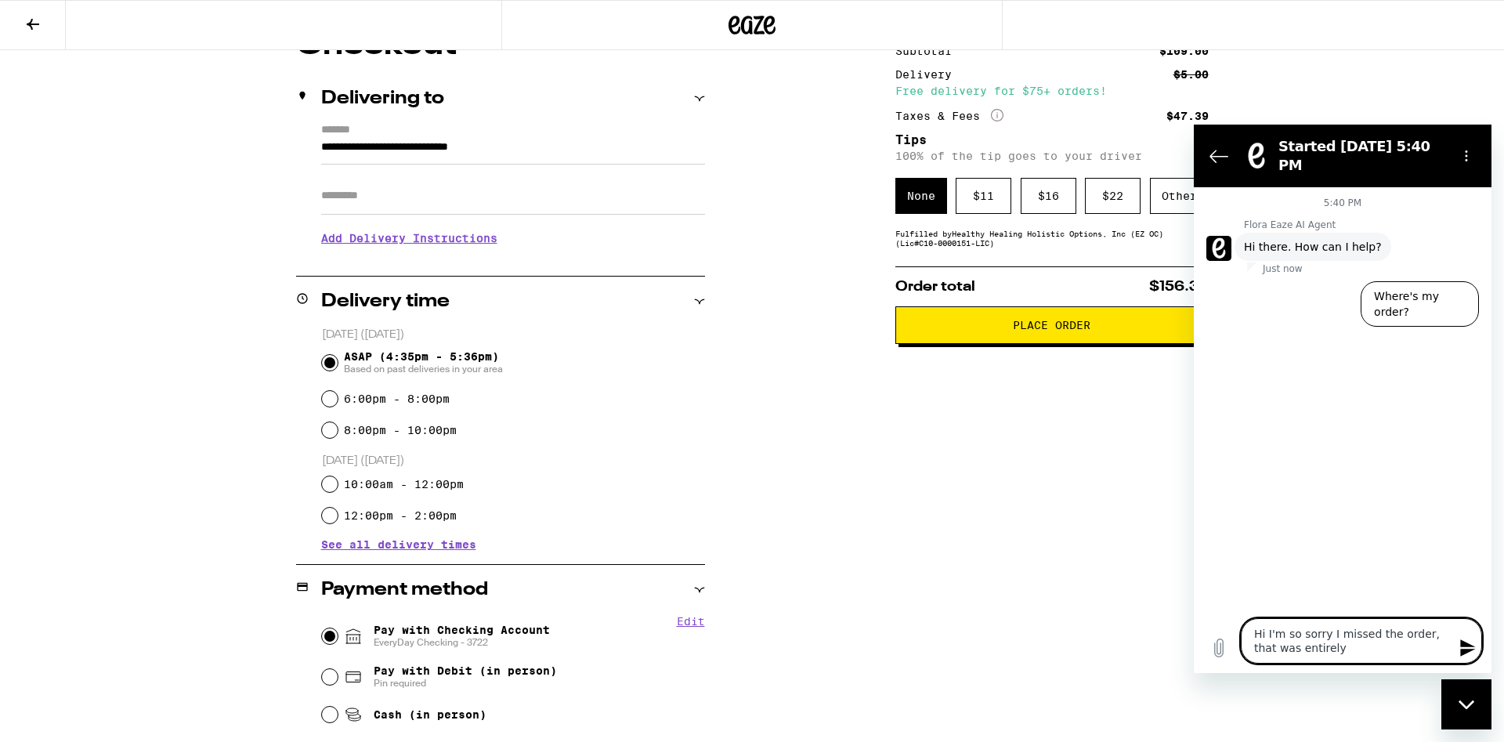
type textarea "Hi I'm so sorry I missed the order, that was entirely m"
type textarea "x"
type textarea "Hi I'm so sorry I missed the order, that was entirely my"
type textarea "x"
type textarea "Hi I'm so sorry I missed the order, that was entirely my"
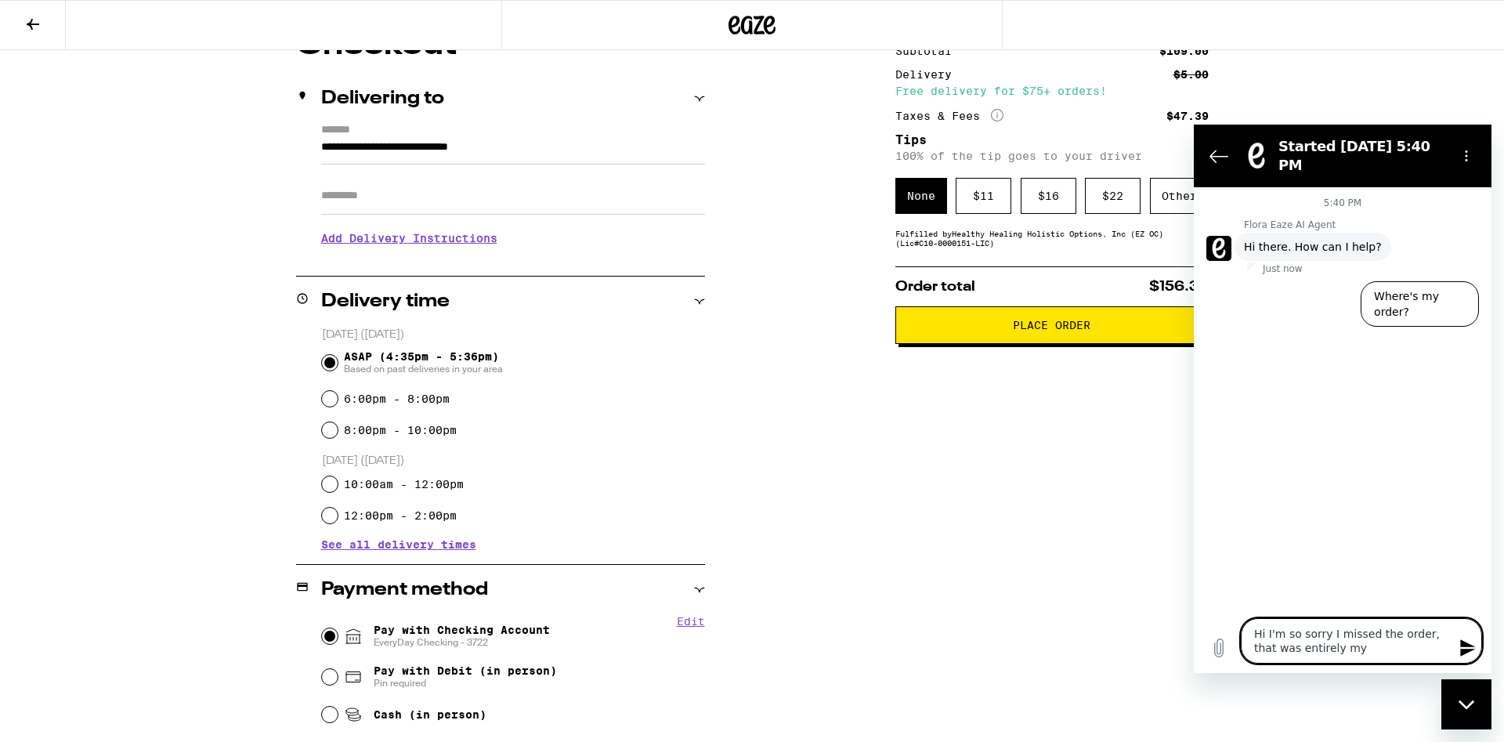
type textarea "x"
type textarea "Hi I'm so sorry I missed the order, that was entirely my f"
type textarea "x"
type textarea "Hi I'm so sorry I missed the order, that was entirely my fa"
type textarea "x"
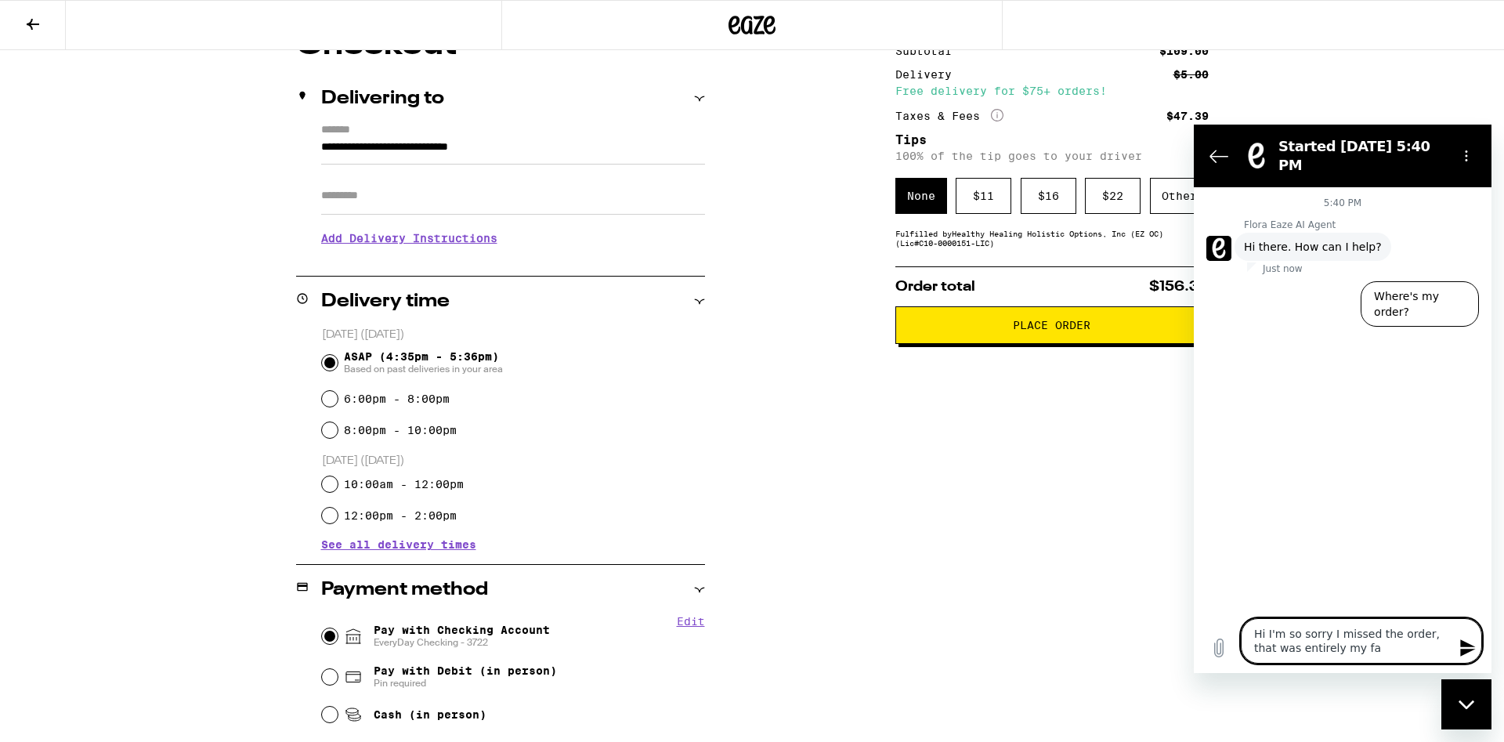
type textarea "Hi I'm so sorry I missed the order, that was entirely my fau"
type textarea "x"
type textarea "Hi I'm so sorry I missed the order, that was entirely my [PERSON_NAME]"
type textarea "x"
type textarea "Hi I'm so sorry I missed the order, that was entirely my fault"
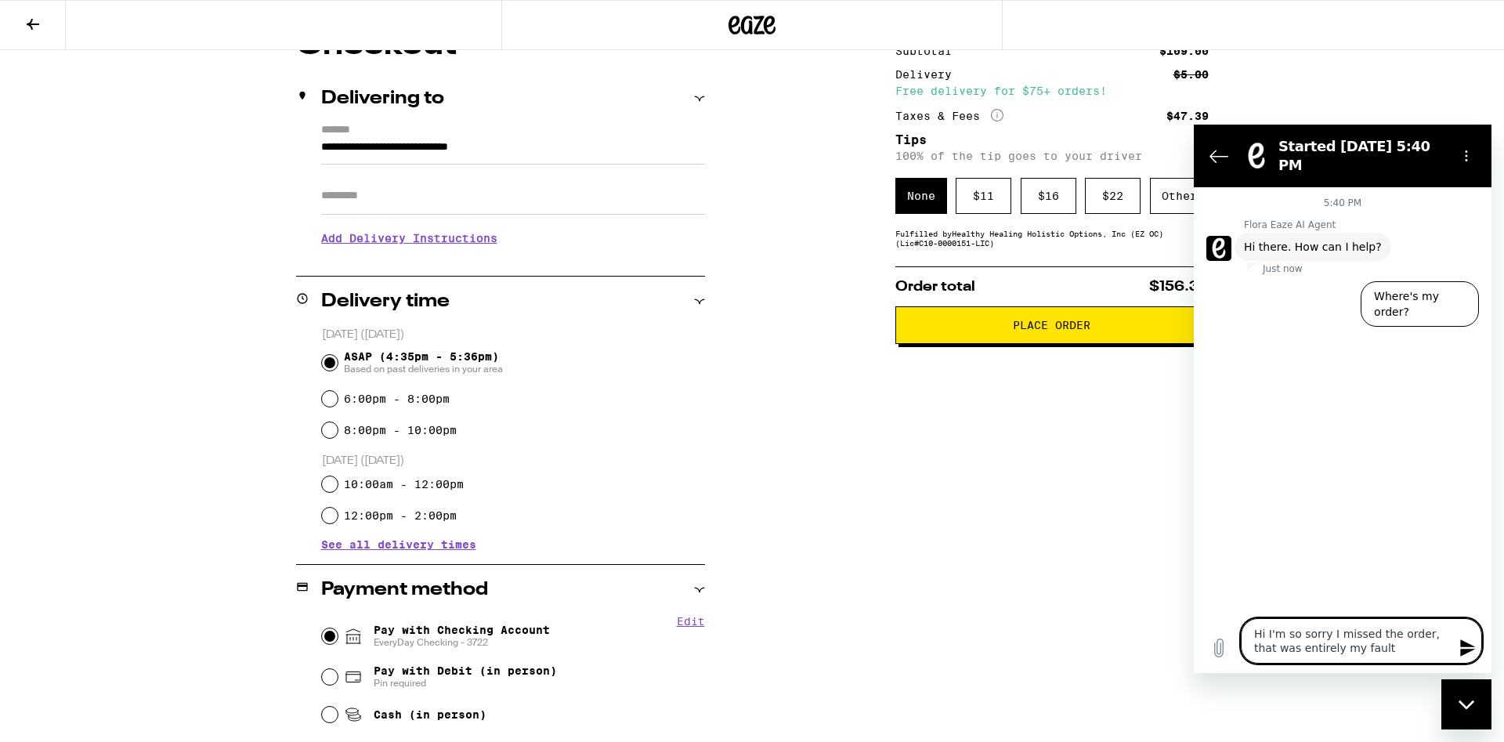
type textarea "x"
type textarea "Hi I'm so sorry I missed the order, that was entirely my fault."
type textarea "x"
type textarea "Hi I'm so sorry I missed the order, that was entirely my fault."
type textarea "x"
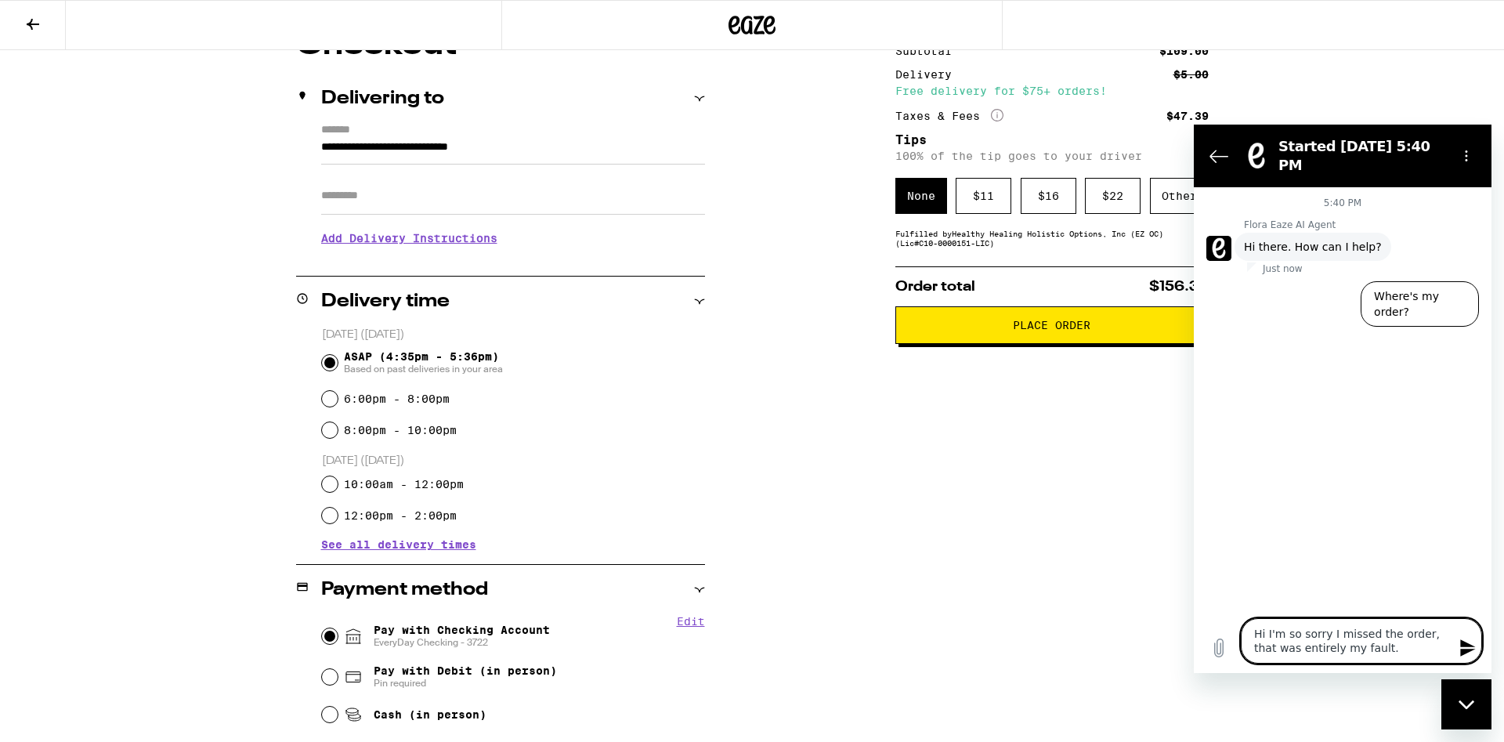
type textarea "Hi I'm so sorry I missed the order, that was entirely my fault. I"
type textarea "x"
type textarea "Hi I'm so sorry I missed the order, that was entirely my fault. Is"
type textarea "x"
type textarea "Hi I'm so sorry I missed the order, that was entirely my fault. Is"
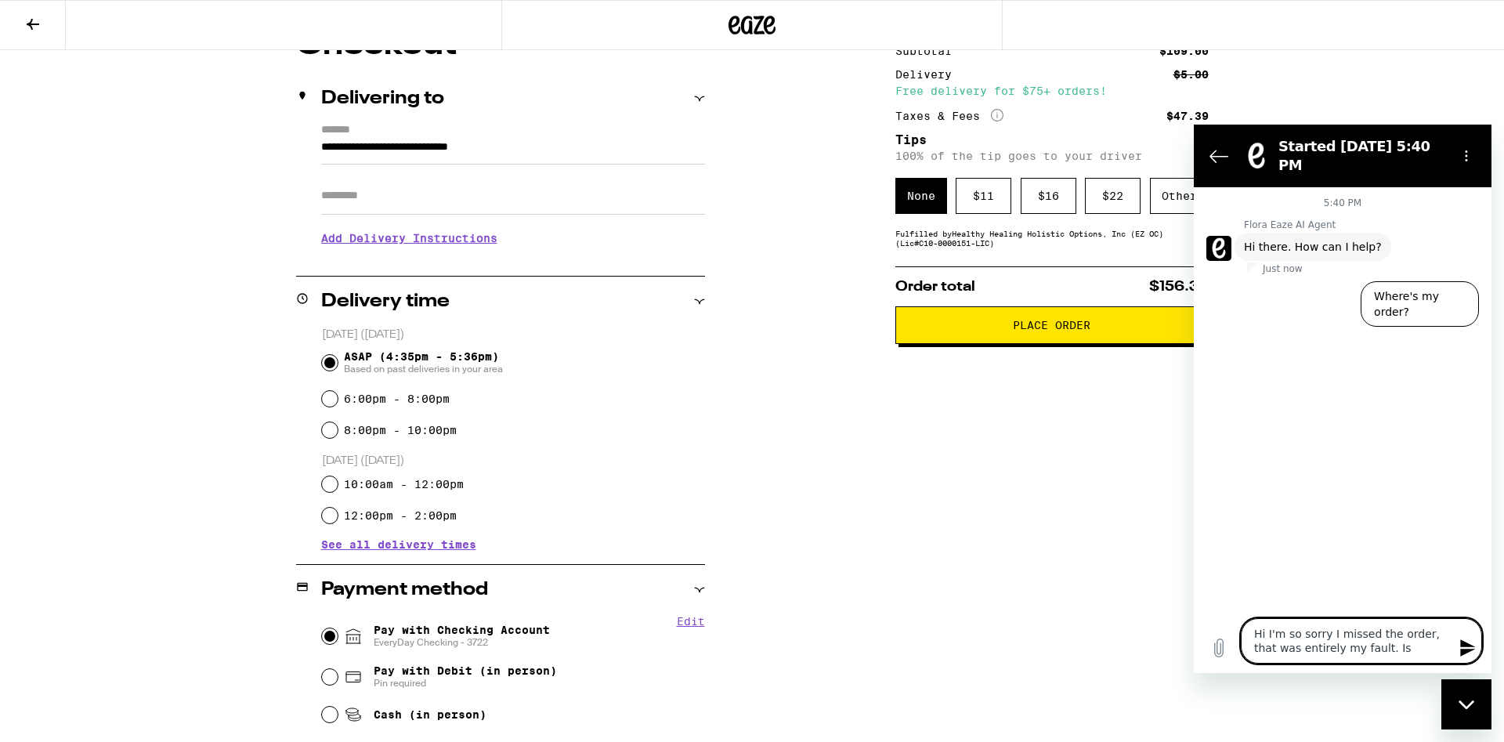
type textarea "x"
type textarea "Hi I'm so sorry I missed the order, that was entirely my fault. Is t"
type textarea "x"
type textarea "Hi I'm so sorry I missed the order, that was entirely my fault. Is th"
type textarea "x"
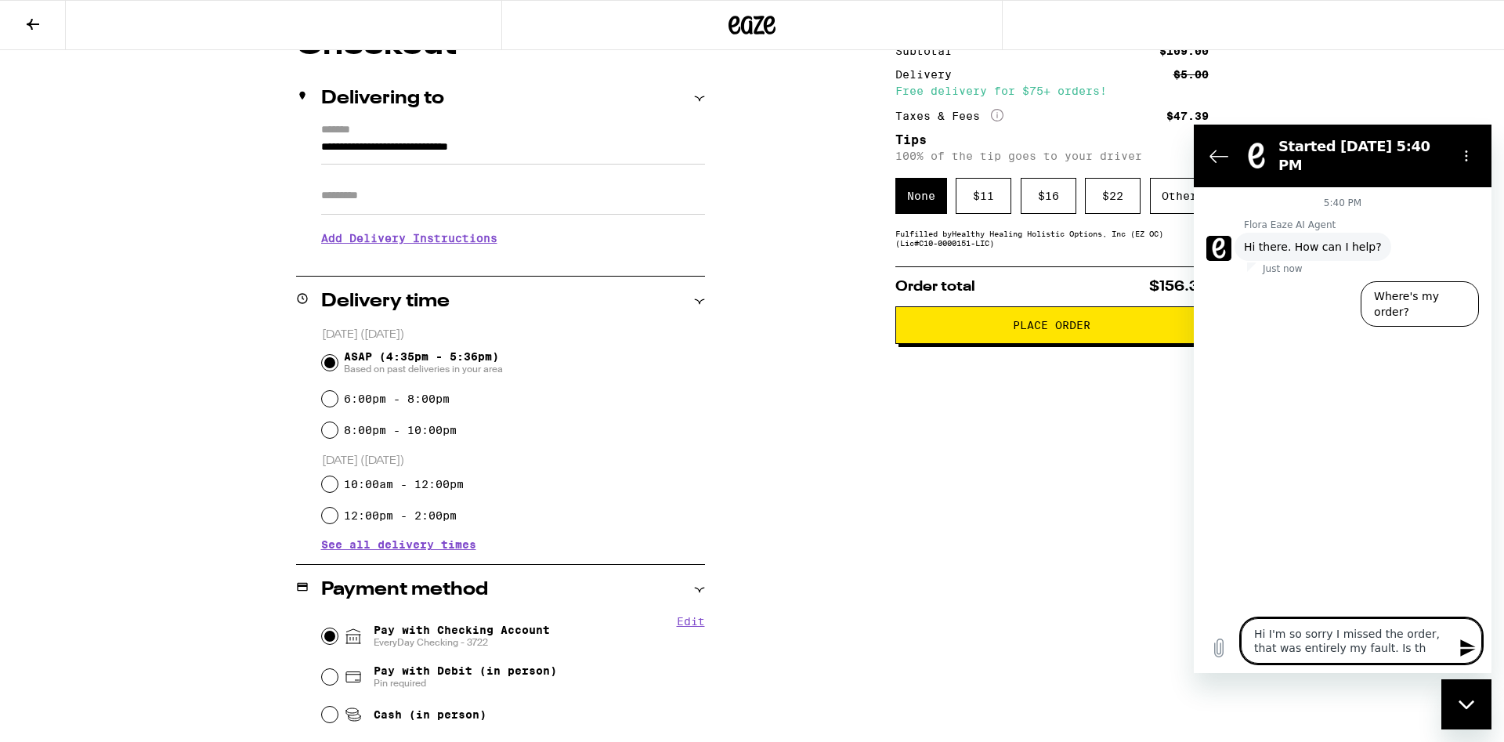
type textarea "Hi I'm so sorry I missed the order, that was entirely my fault. Is the"
type textarea "x"
type textarea "Hi I'm so sorry I missed the order, that was entirely my fault. Is ther"
type textarea "x"
type textarea "Hi I'm so sorry I missed the order, that was entirely my fault. Is there"
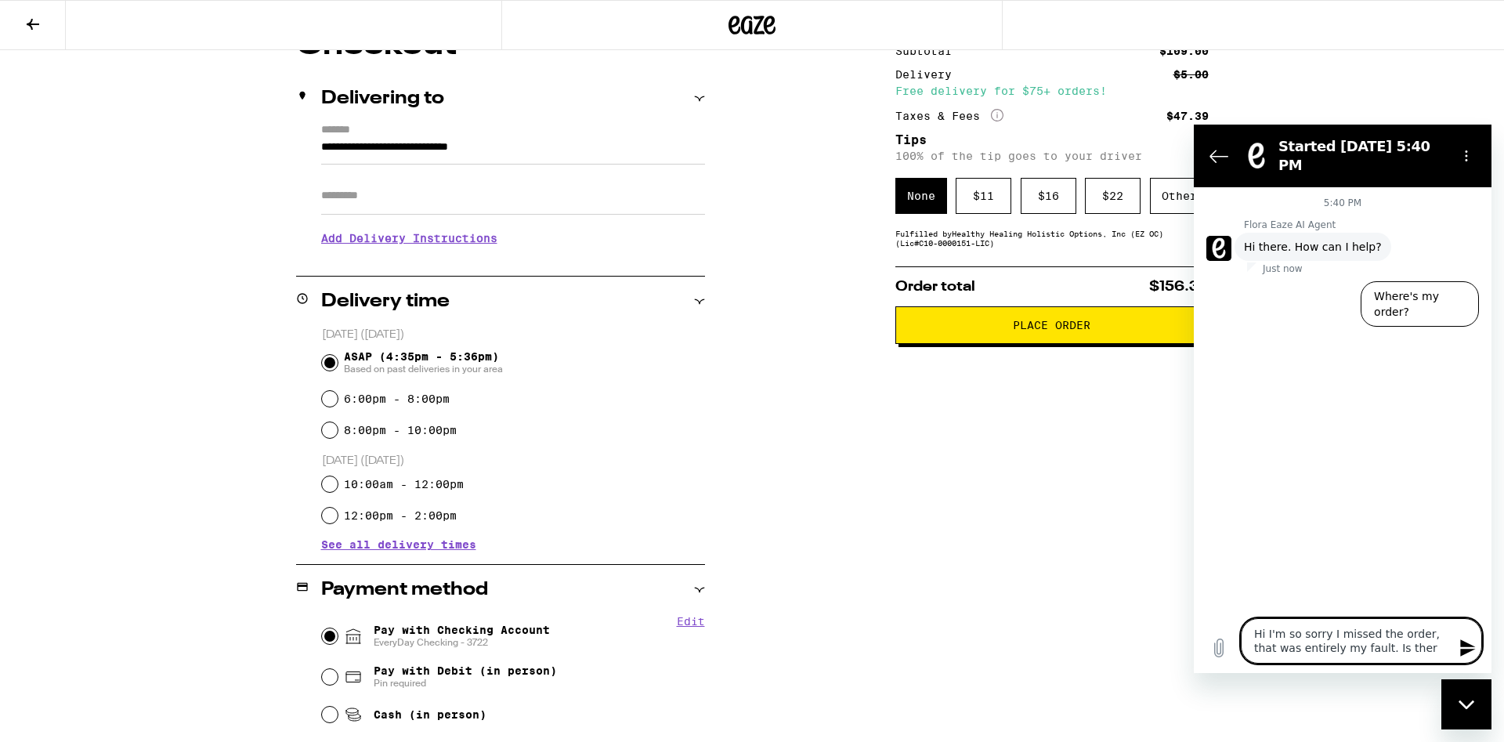
type textarea "x"
type textarea "Hi I'm so sorry I missed the order, that was entirely my fault. Is there"
type textarea "x"
type textarea "Hi I'm so sorry I missed the order, that was entirely my fault. Is there a"
type textarea "x"
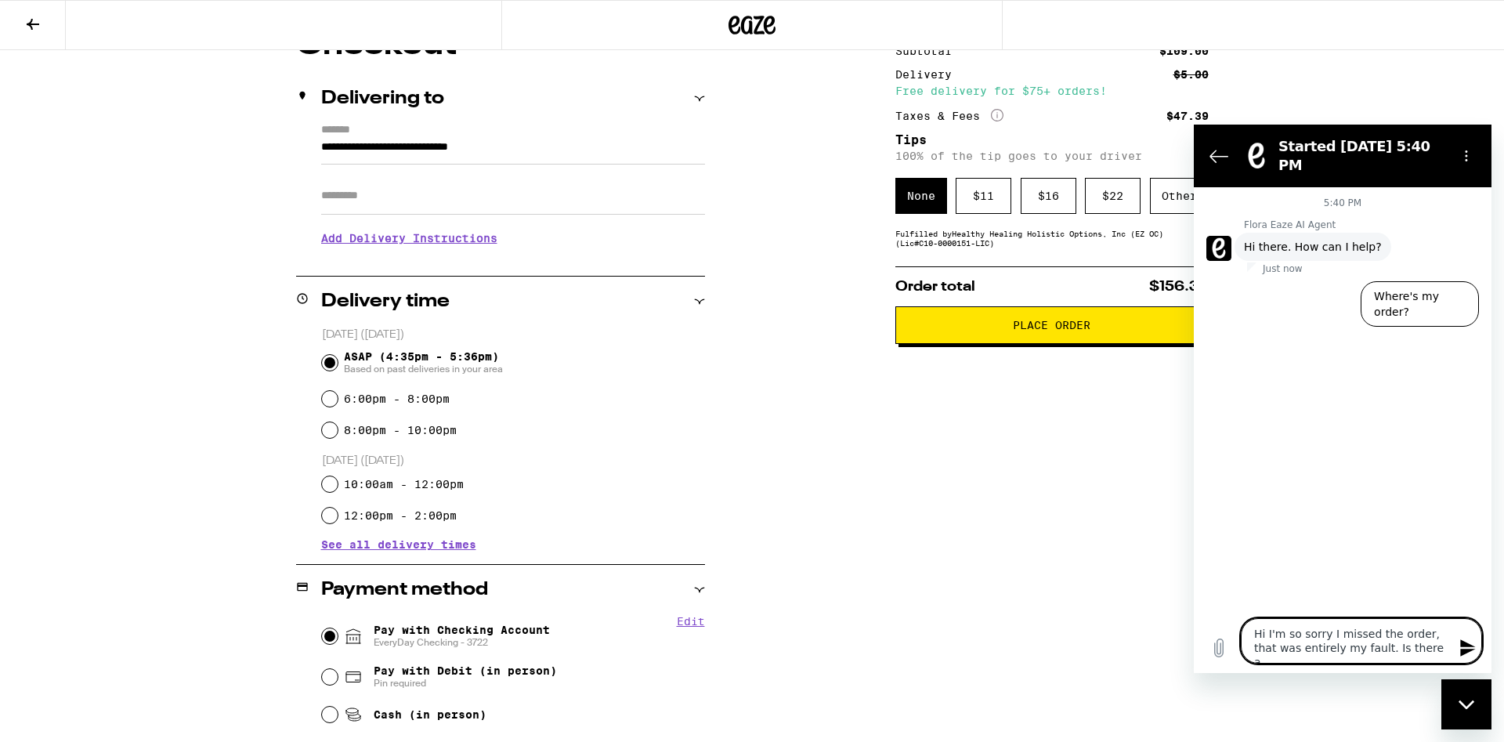
type textarea "Hi I'm so sorry I missed the order, that was entirely my fault. Is there an"
type textarea "x"
type textarea "Hi I'm so sorry I missed the order, that was entirely my fault. Is there any"
type textarea "x"
type textarea "Hi I'm so sorry I missed the order, that was entirely my fault. Is there any"
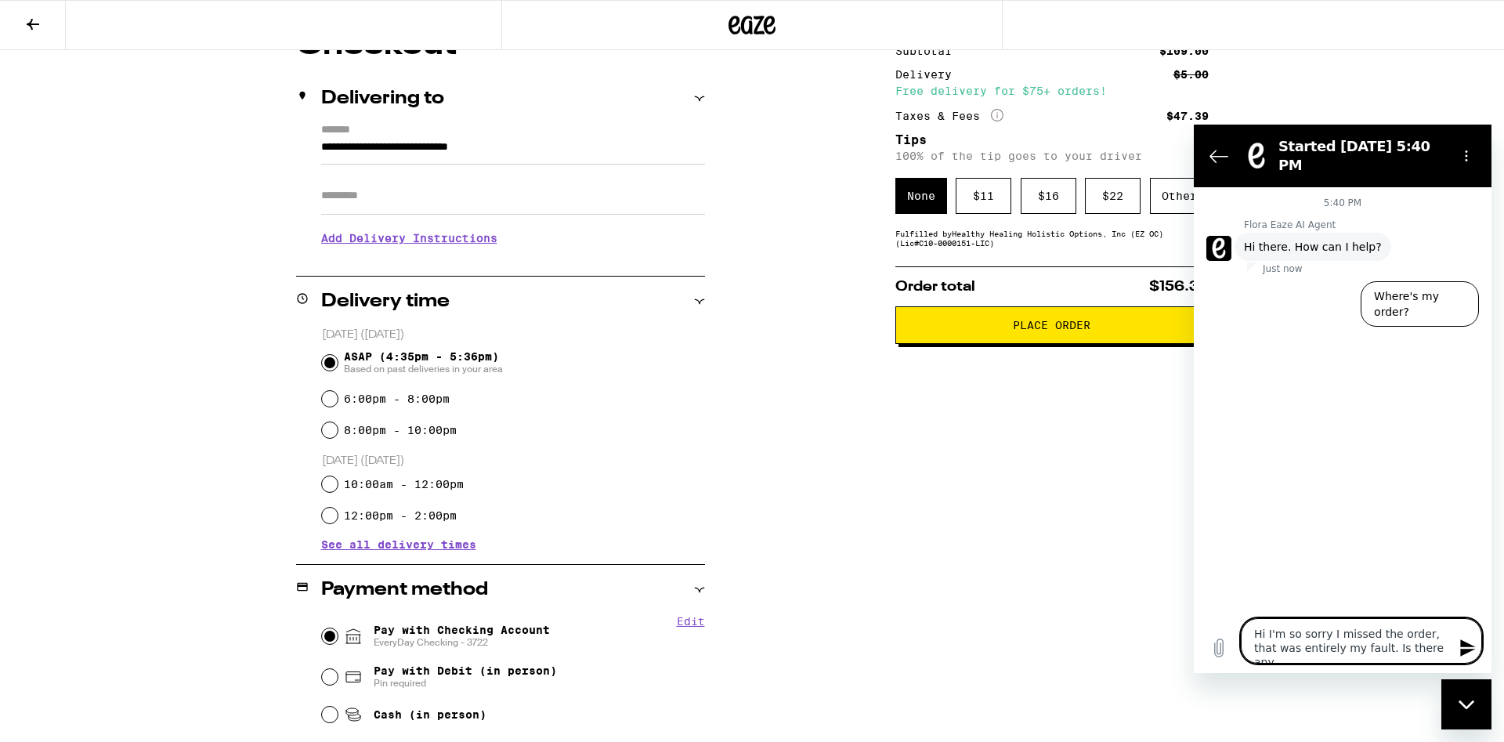
type textarea "x"
type textarea "Hi I'm so sorry I missed the order, that was entirely my fault. Is there any w"
type textarea "x"
type textarea "Hi I'm so sorry I missed the order, that was entirely my fault. Is there any wa"
type textarea "x"
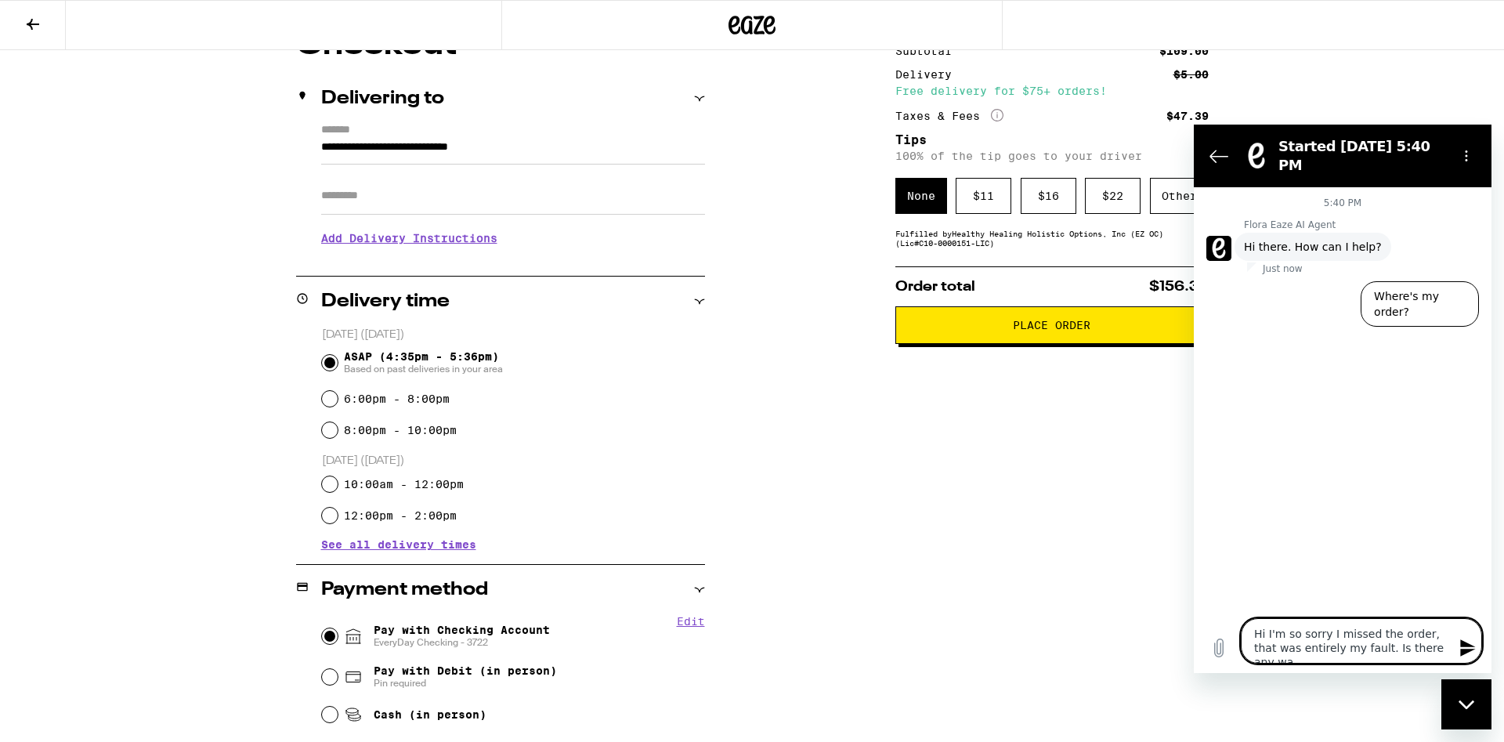
type textarea "Hi I'm so sorry I missed the order, that was entirely my fault. Is there any way"
type textarea "x"
type textarea "Hi I'm so sorry I missed the order, that was entirely my fault. Is there any way"
type textarea "x"
type textarea "Hi I'm so sorry I missed the order, that was entirely my fault. Is there any wa…"
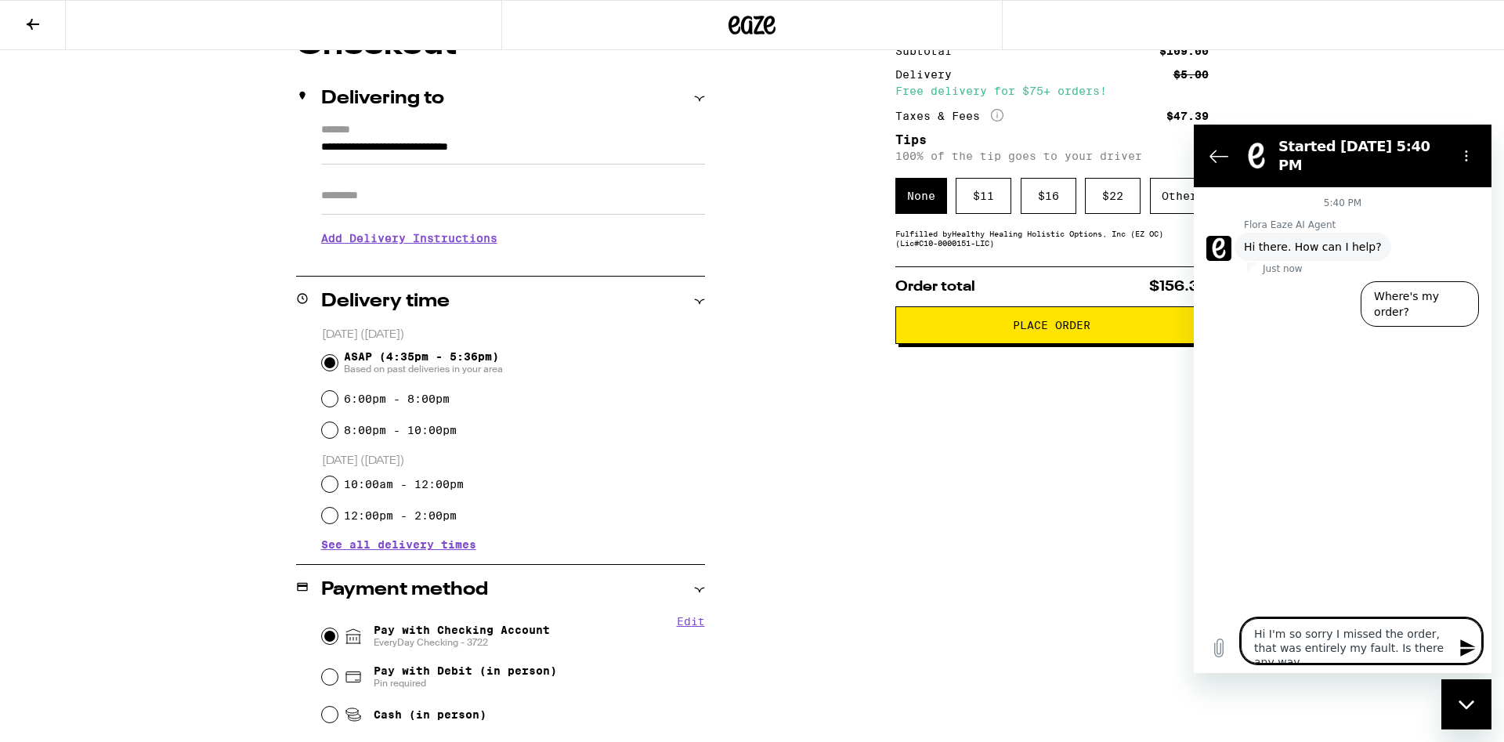
type textarea "x"
type textarea "Hi I'm so sorry I missed the order, that was entirely my fault. Is there any wa…"
type textarea "x"
type textarea "Hi I'm so sorry I missed the order, that was entirely my fault. Is there any wa…"
type textarea "x"
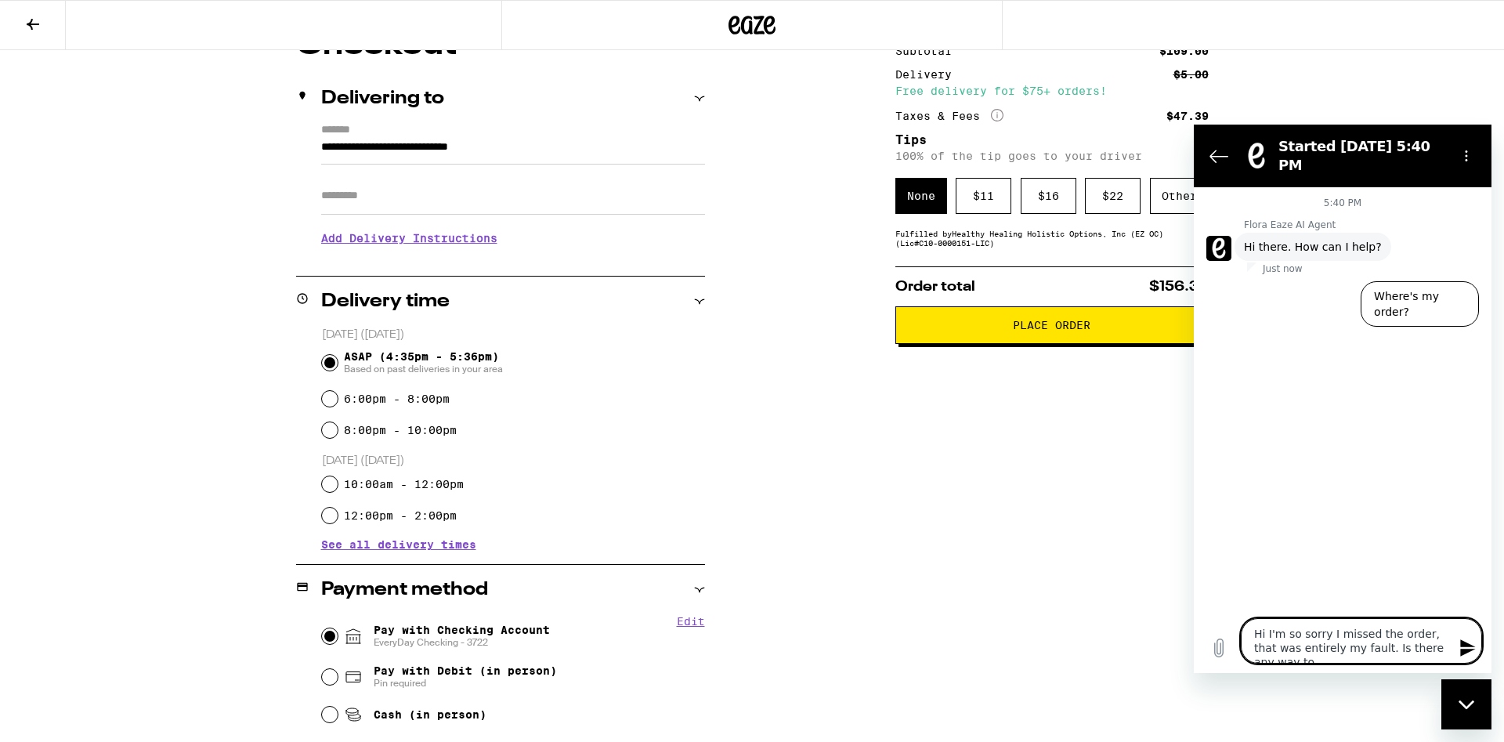
type textarea "Hi I'm so sorry I missed the order, that was entirely my fault. Is there any wa…"
type textarea "x"
type textarea "Hi I'm so sorry I missed the order, that was entirely my fault. Is there any wa…"
type textarea "x"
type textarea "Hi I'm so sorry I missed the order, that was entirely my fault. Is there any wa…"
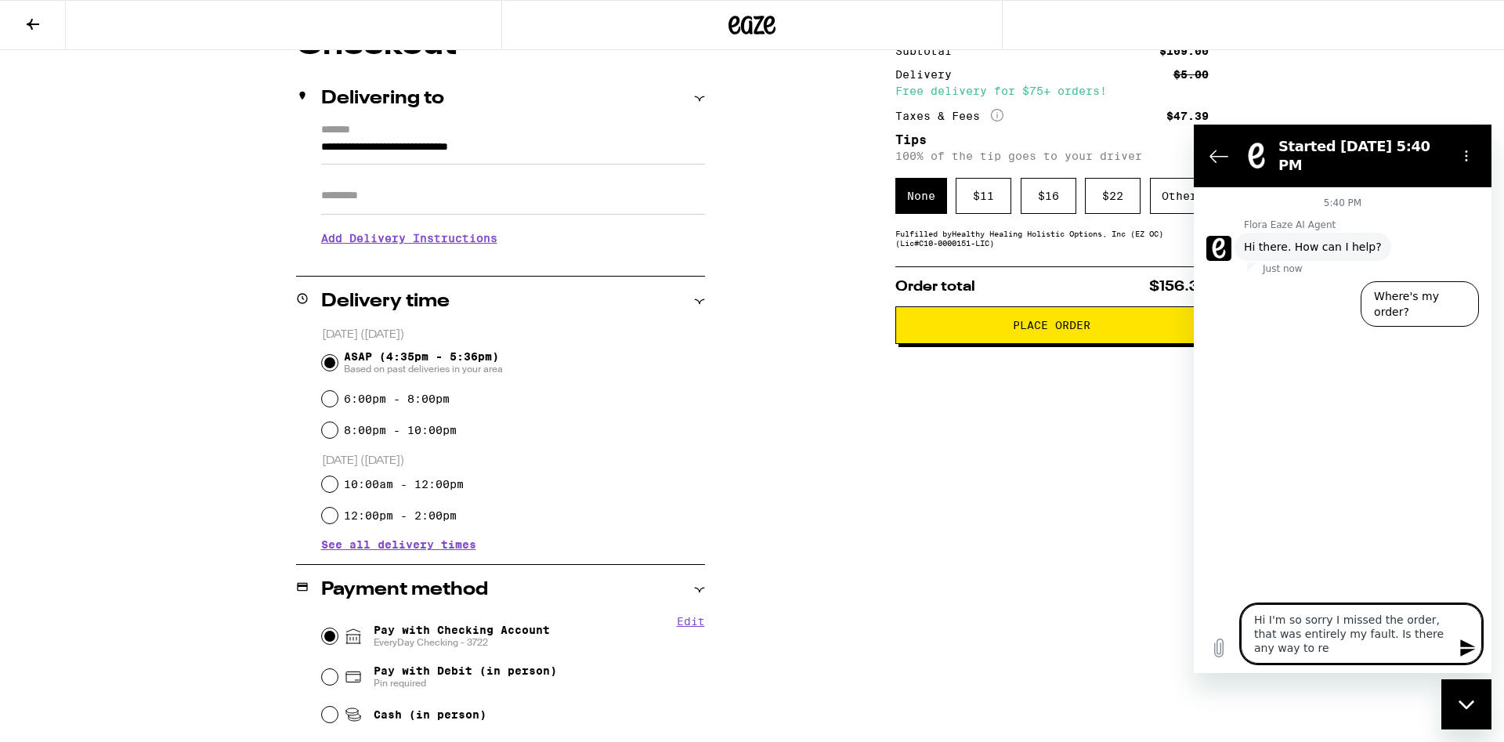
type textarea "x"
type textarea "Hi I'm so sorry I missed the order, that was entirely my fault. Is there any wa…"
type textarea "x"
type textarea "Hi I'm so sorry I missed the order, that was entirely my fault. Is there any wa…"
type textarea "x"
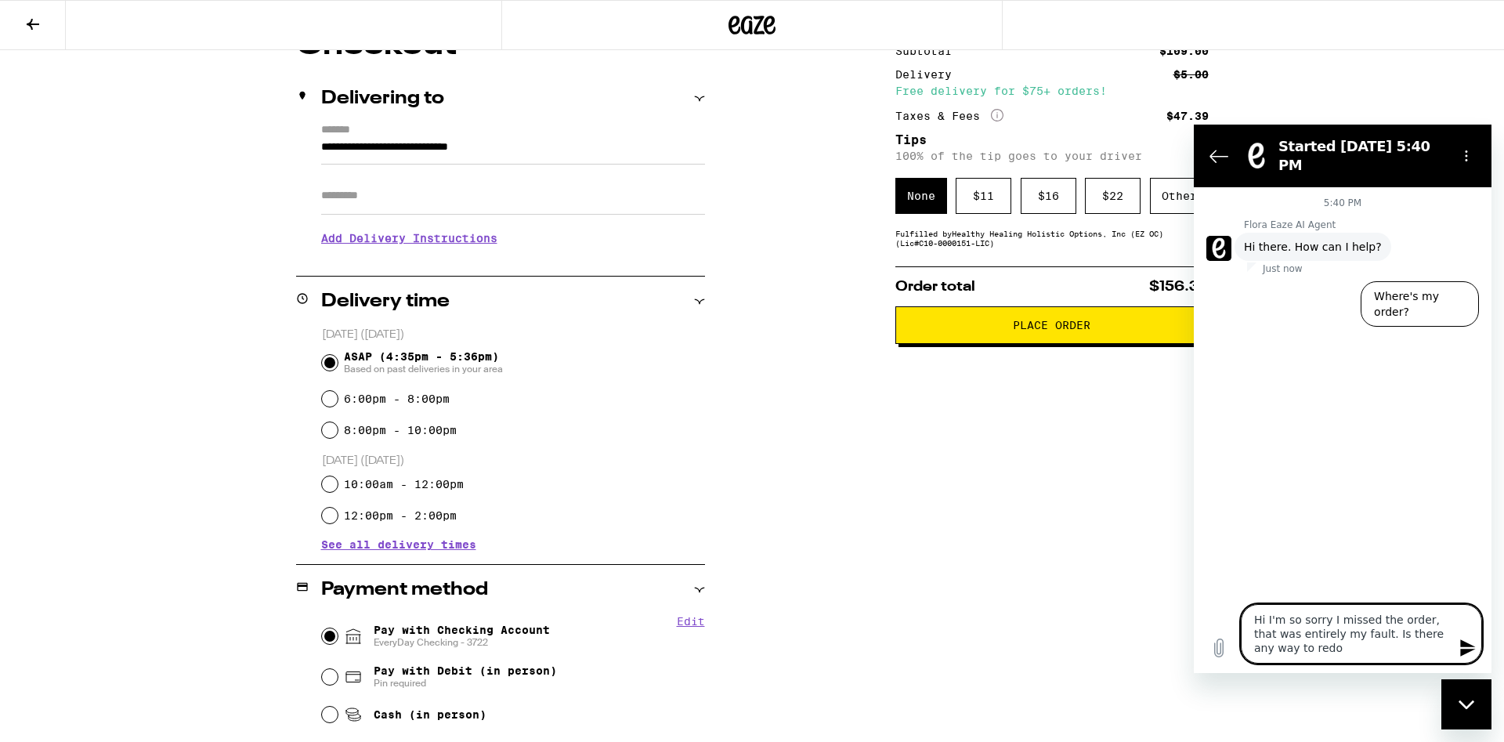
type textarea "Hi I'm so sorry I missed the order, that was entirely my fault. Is there any wa…"
type textarea "x"
type textarea "Hi I'm so sorry I missed the order, that was entirely my fault. Is there any wa…"
type textarea "x"
type textarea "Hi I'm so sorry I missed the order, that was entirely my fault. Is there any wa…"
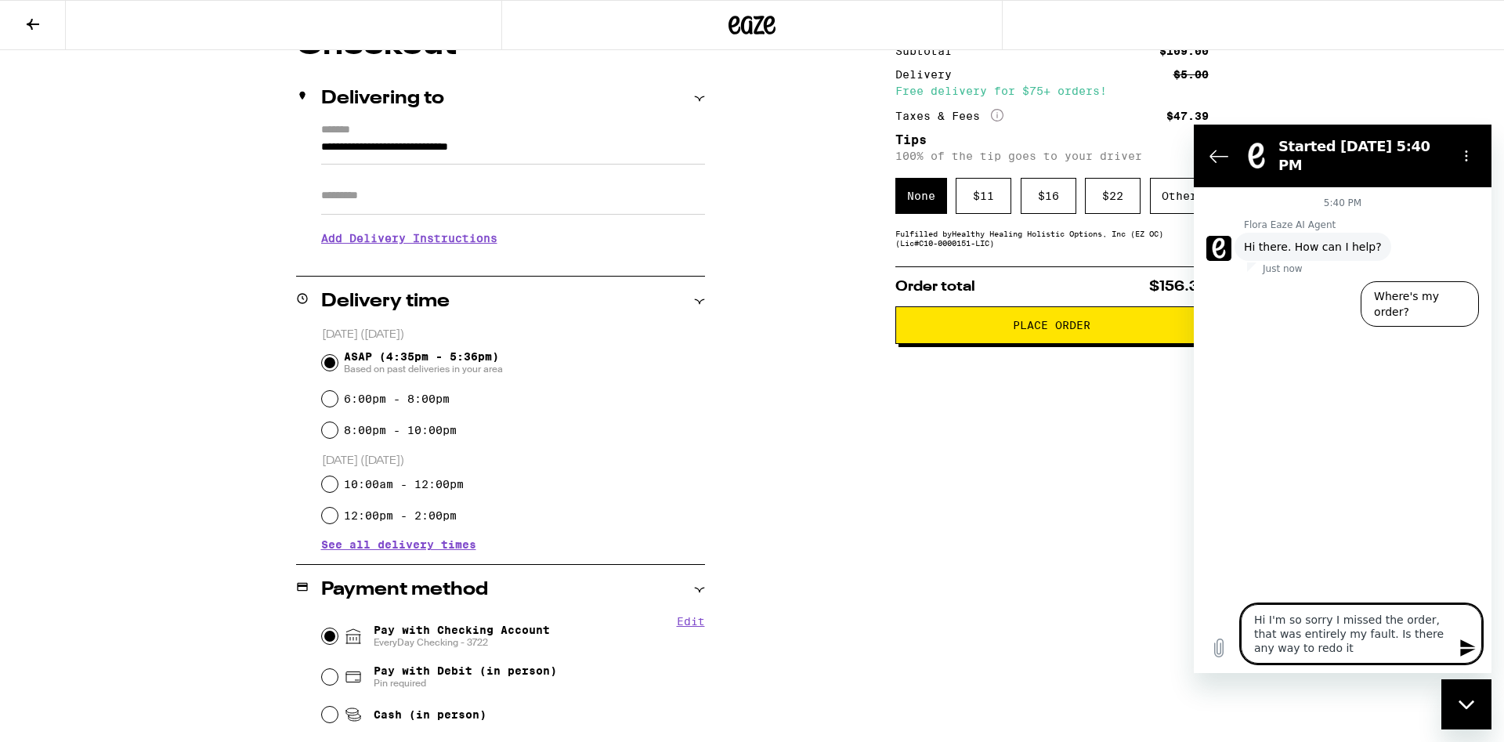
type textarea "x"
type textarea "Hi I'm so sorry I missed the order, that was entirely my fault. Is there any wa…"
type textarea "x"
type textarea "Hi I'm so sorry I missed the order, that was entirely my fault. Is there any wa…"
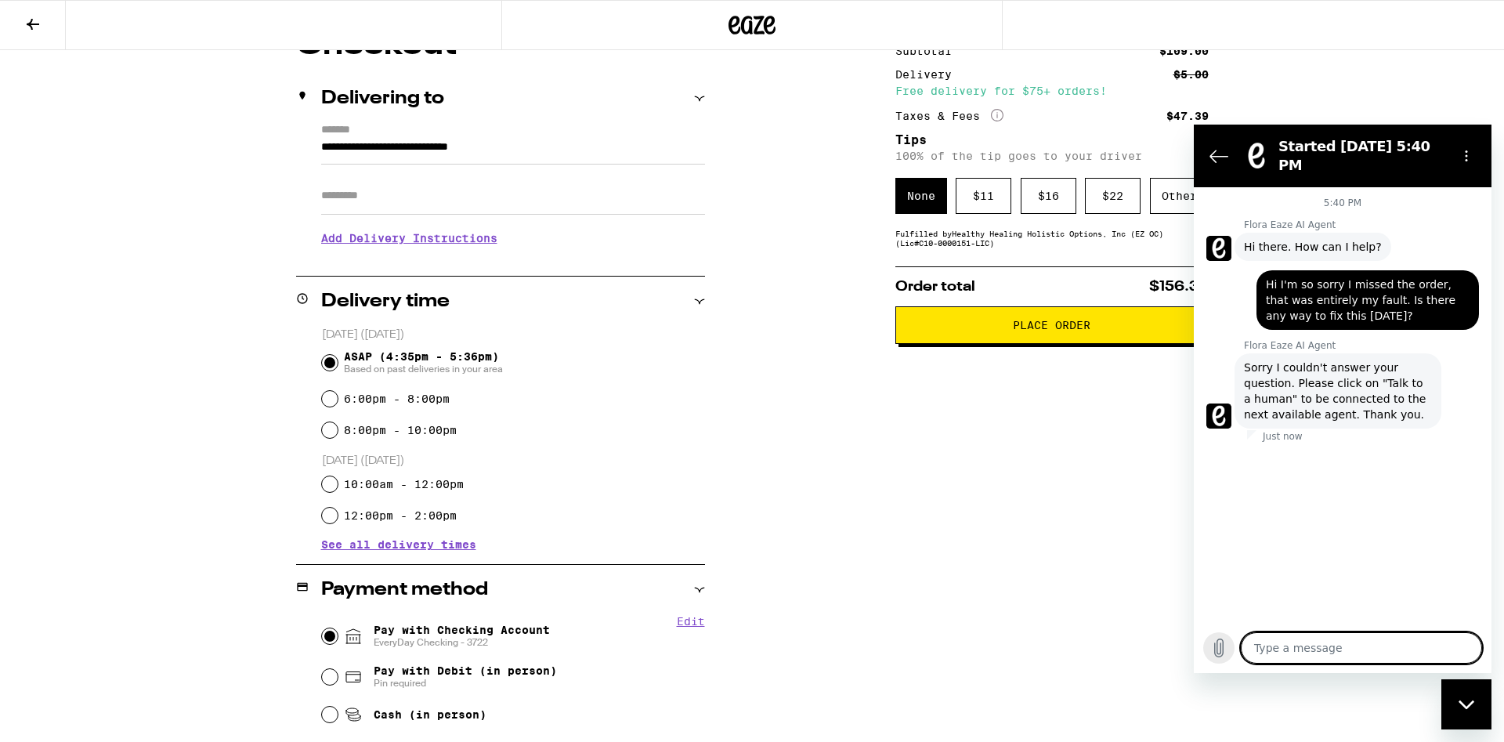
click at [1223, 652] on icon "Upload file" at bounding box center [1219, 648] width 9 height 18
click at [1471, 695] on div "Close messaging window" at bounding box center [1466, 704] width 47 height 47
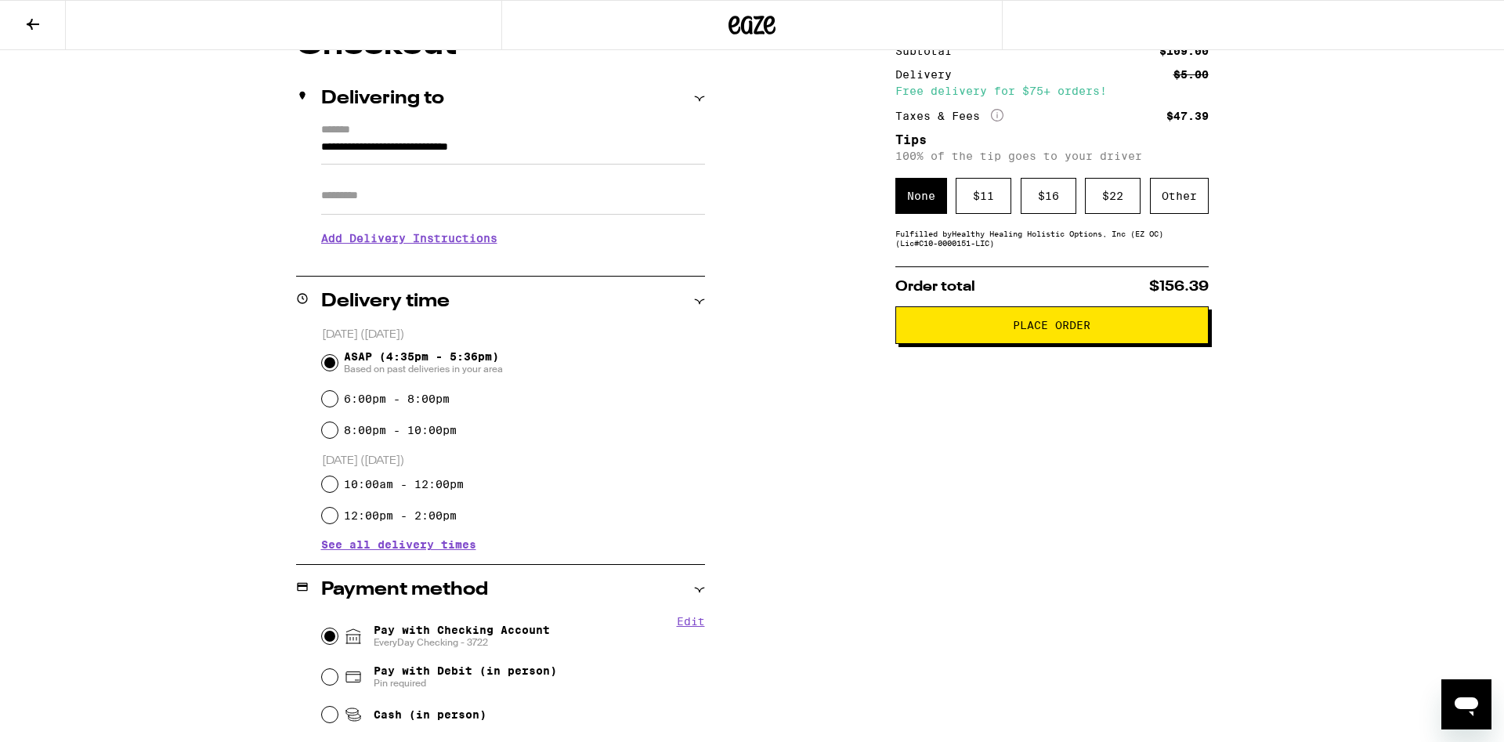
click at [1453, 704] on icon "Open messaging window" at bounding box center [1466, 704] width 28 height 28
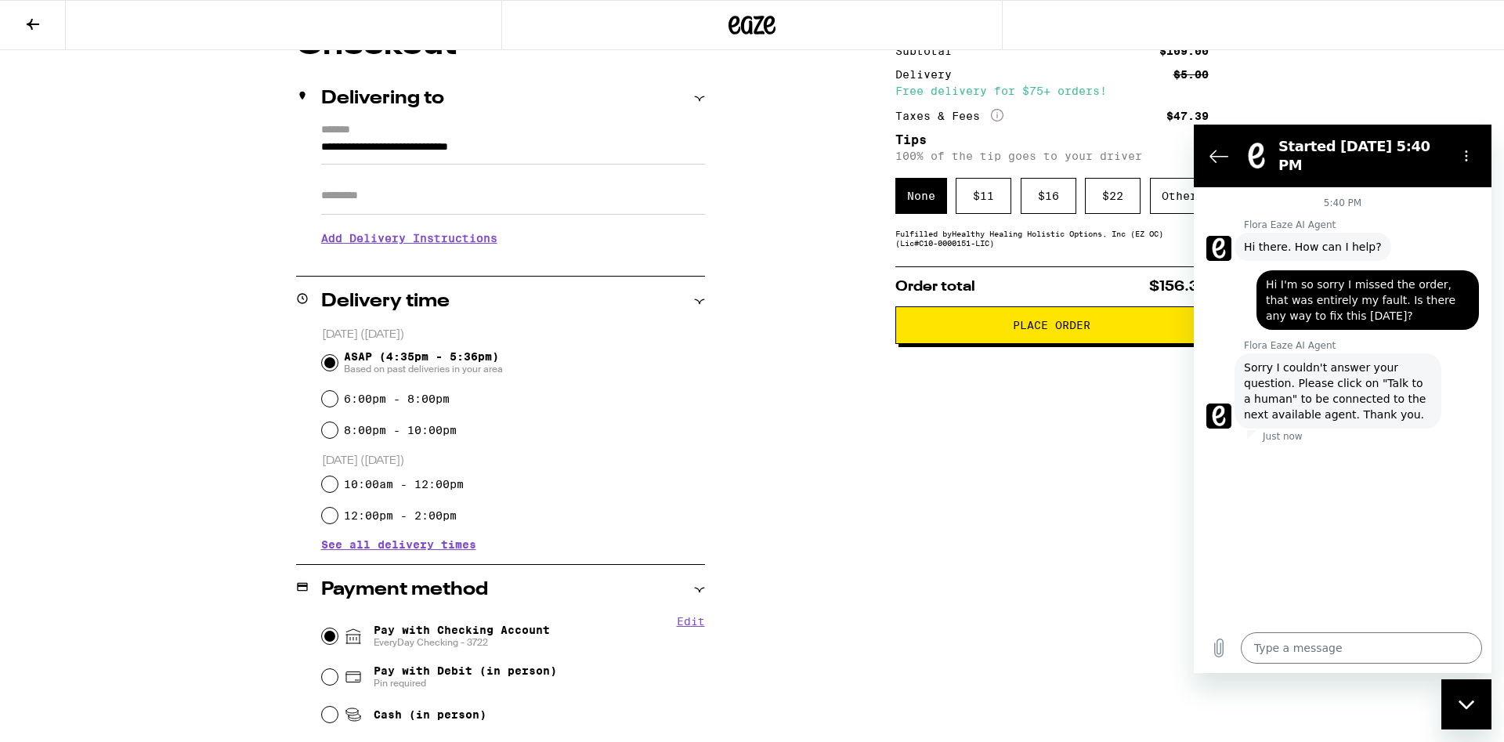
click at [1216, 405] on figure at bounding box center [1218, 415] width 25 height 25
click at [1268, 218] on p "Flora Eaze AI Agent" at bounding box center [1367, 224] width 247 height 13
click at [1292, 339] on p "Flora Eaze AI Agent" at bounding box center [1367, 345] width 247 height 13
click at [1468, 151] on icon "Options menu" at bounding box center [1466, 156] width 13 height 13
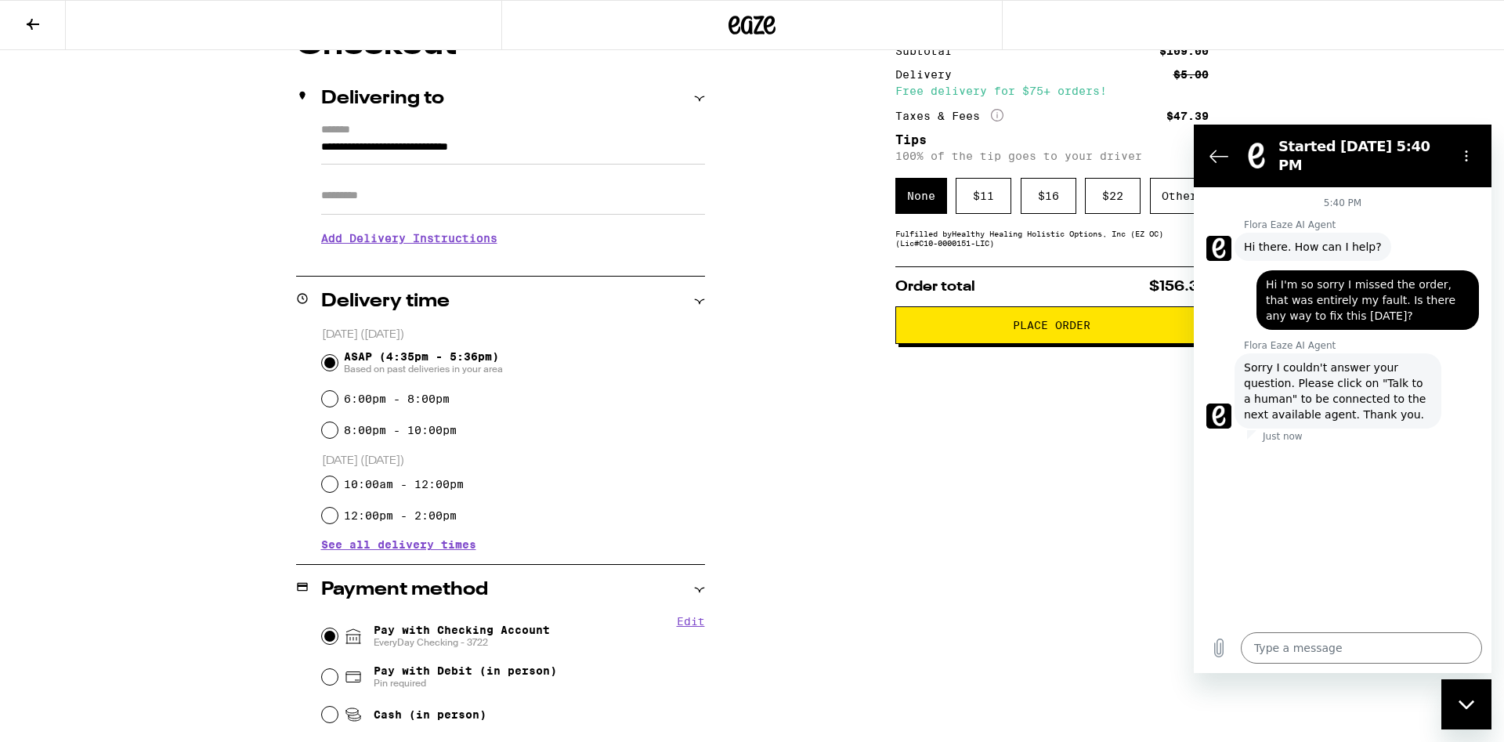
click at [1362, 509] on div "5:40 PM Flora Eaze AI Agent Flora Eaze AI Agent says: Hi there. How can I help?…" at bounding box center [1342, 404] width 298 height 435
click at [824, 288] on div "**********" at bounding box center [752, 496] width 1128 height 932
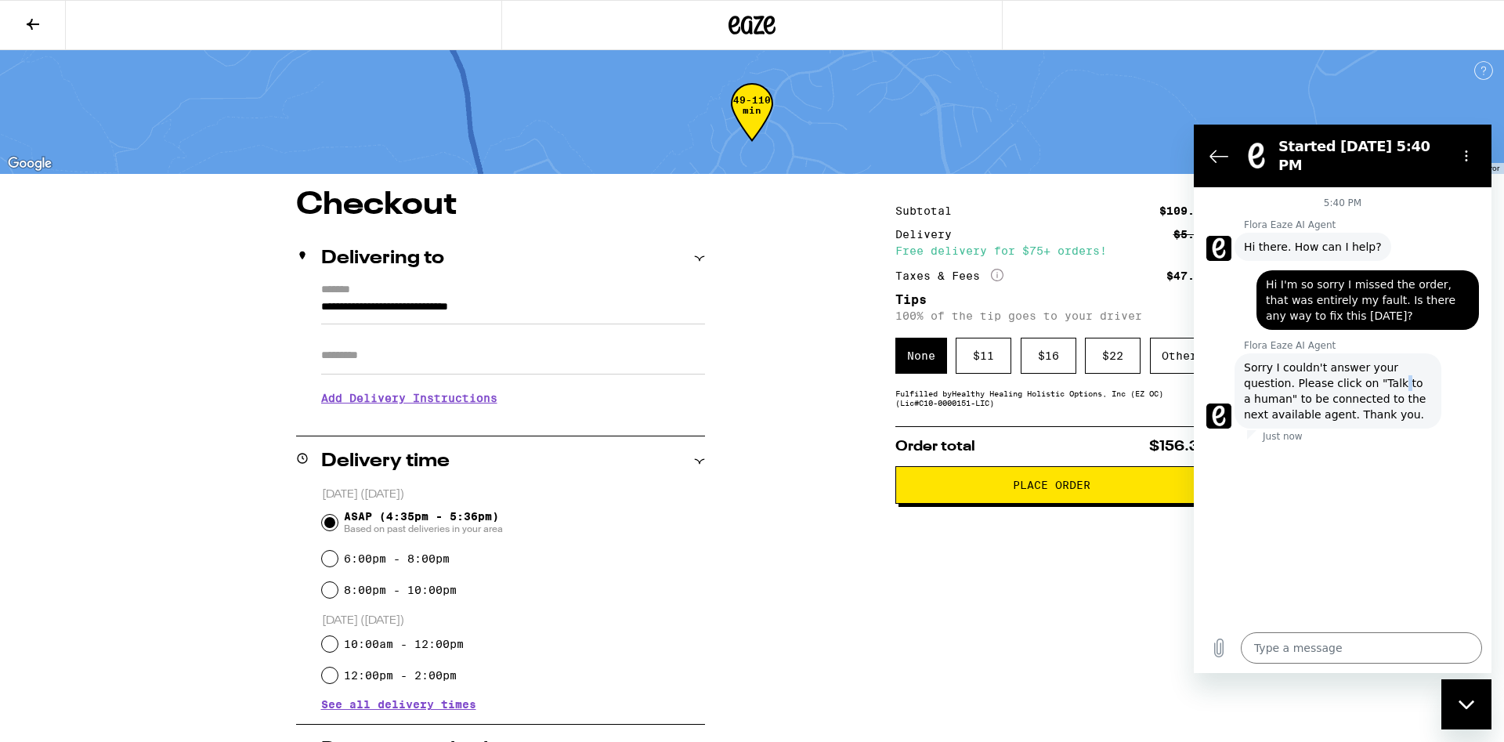
click at [1341, 374] on span "Sorry I couldn't answer your question. Please click on "Talk to a human" to be …" at bounding box center [1338, 390] width 188 height 63
click at [1354, 442] on div at bounding box center [1342, 443] width 298 height 3
click at [1467, 153] on icon "Options menu" at bounding box center [1466, 156] width 13 height 13
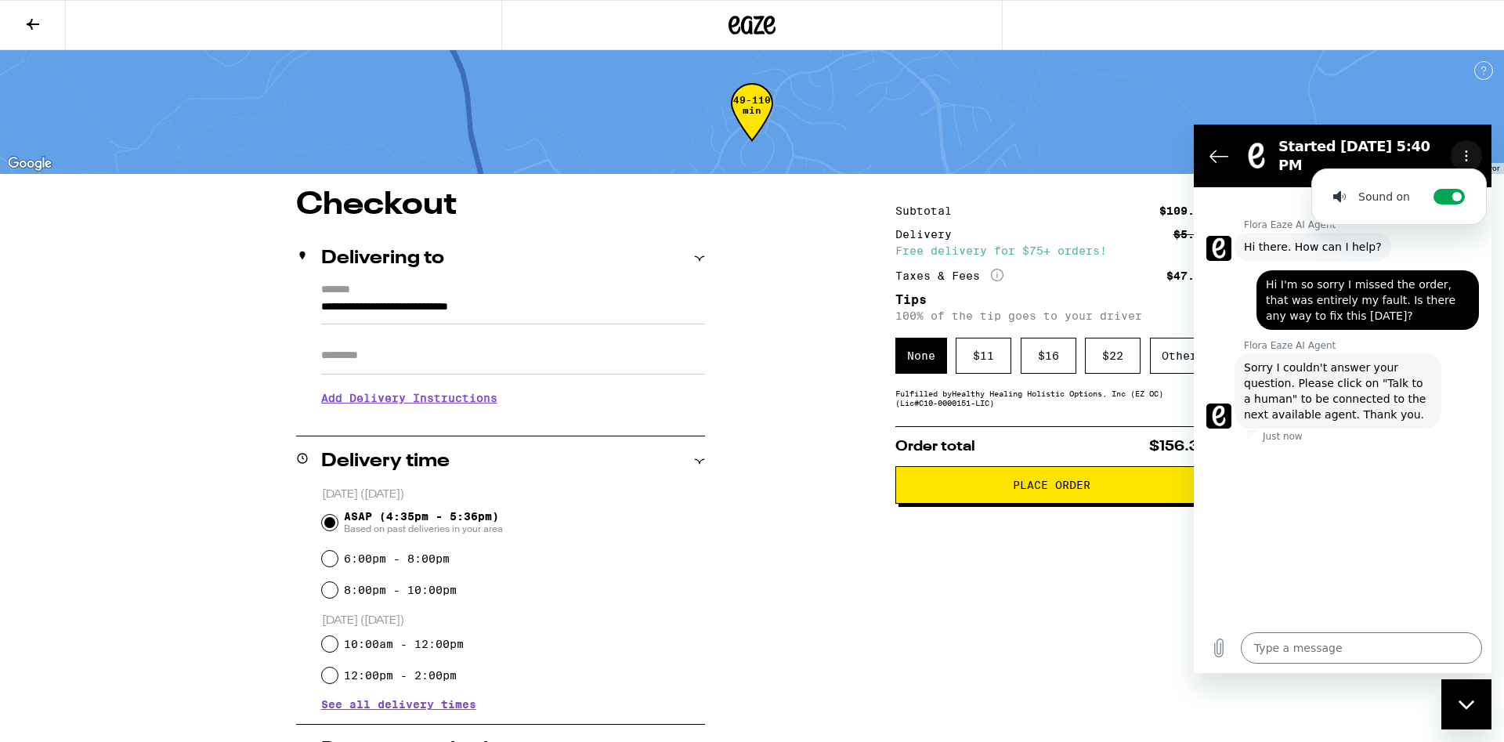
click at [1468, 151] on icon "Options menu" at bounding box center [1466, 156] width 13 height 13
click at [1226, 147] on icon "Back to the conversation list" at bounding box center [1218, 155] width 19 height 19
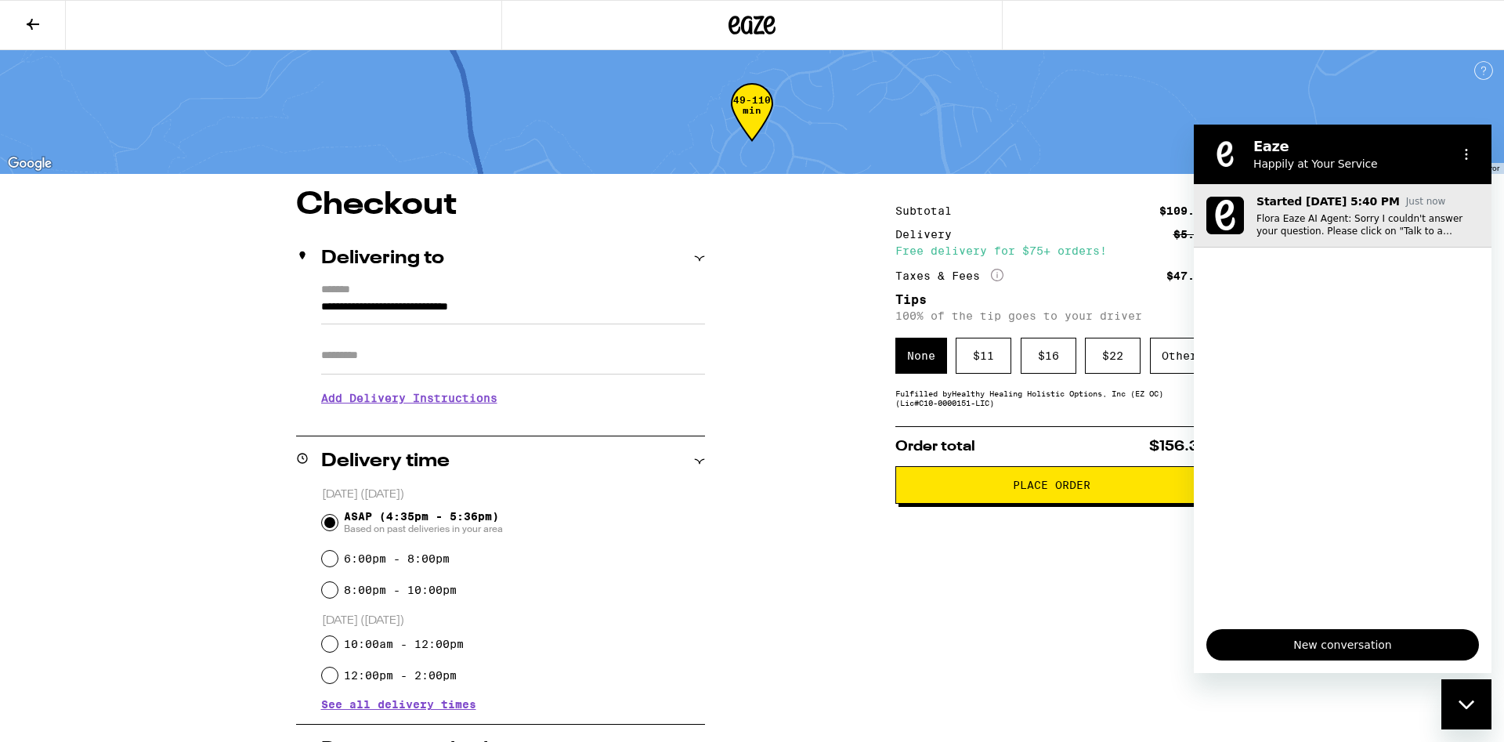
click at [1345, 234] on p "Flora Eaze AI Agent: Sorry I couldn't answer your question. Please click on "Ta…" at bounding box center [1367, 224] width 222 height 25
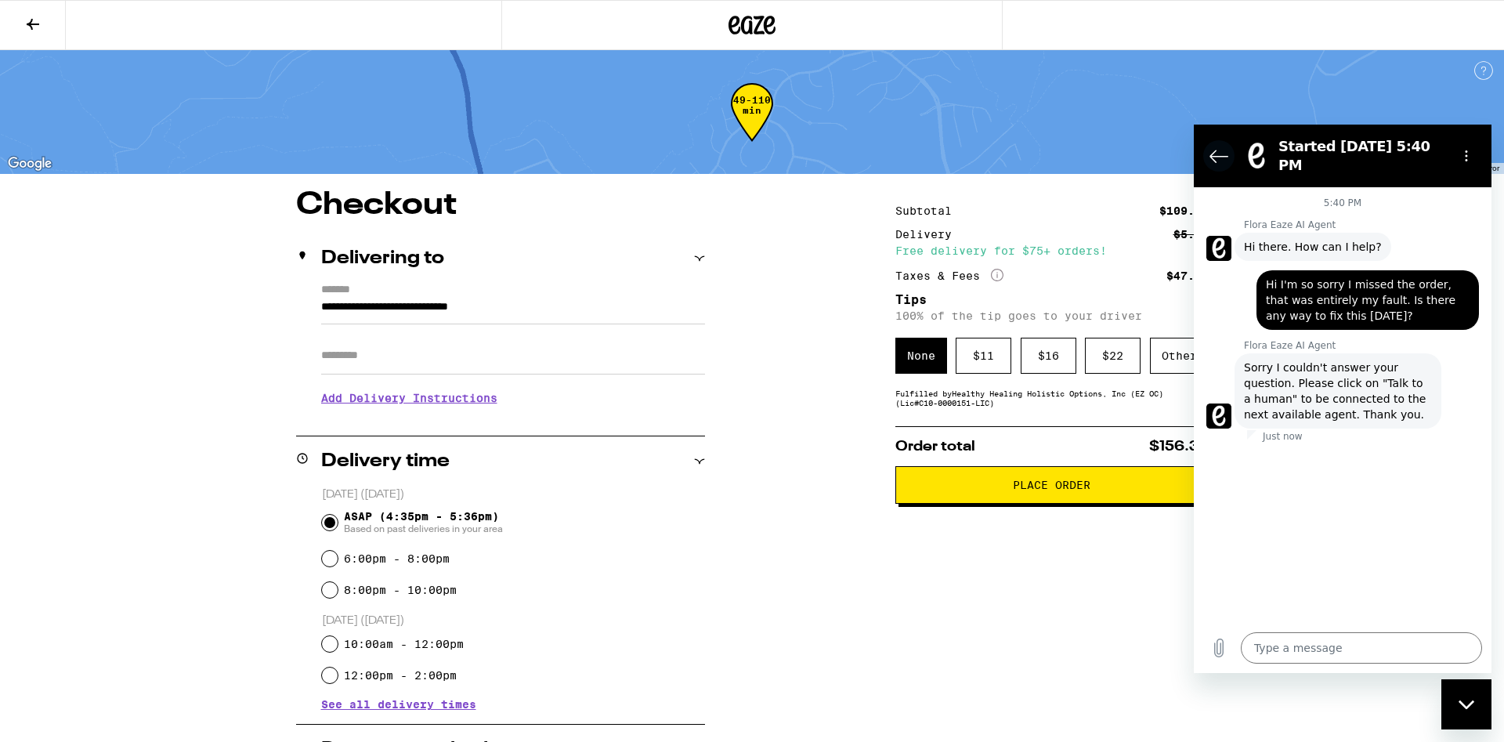
click at [1215, 163] on button "Back to the conversation list" at bounding box center [1218, 155] width 31 height 31
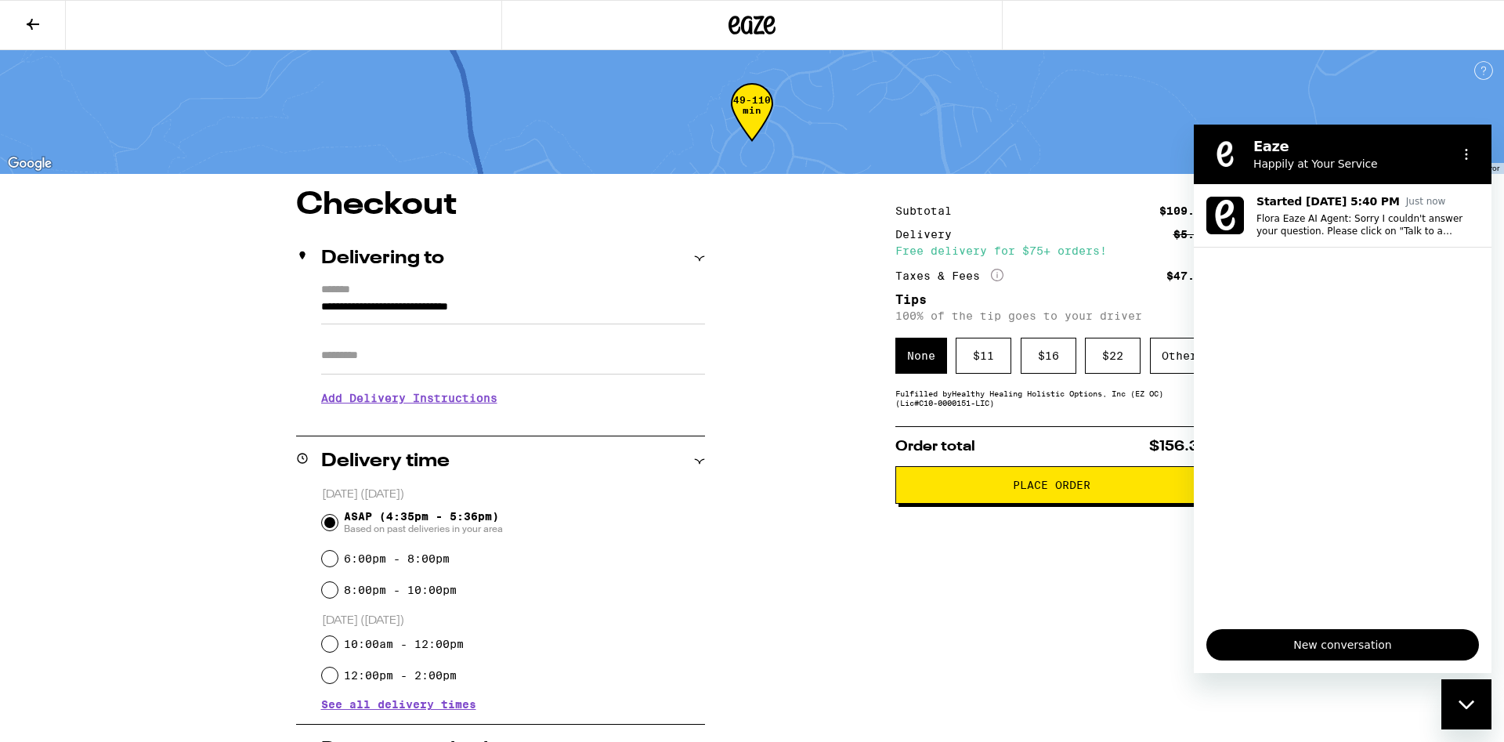
click at [1344, 639] on span "New conversation" at bounding box center [1342, 644] width 246 height 19
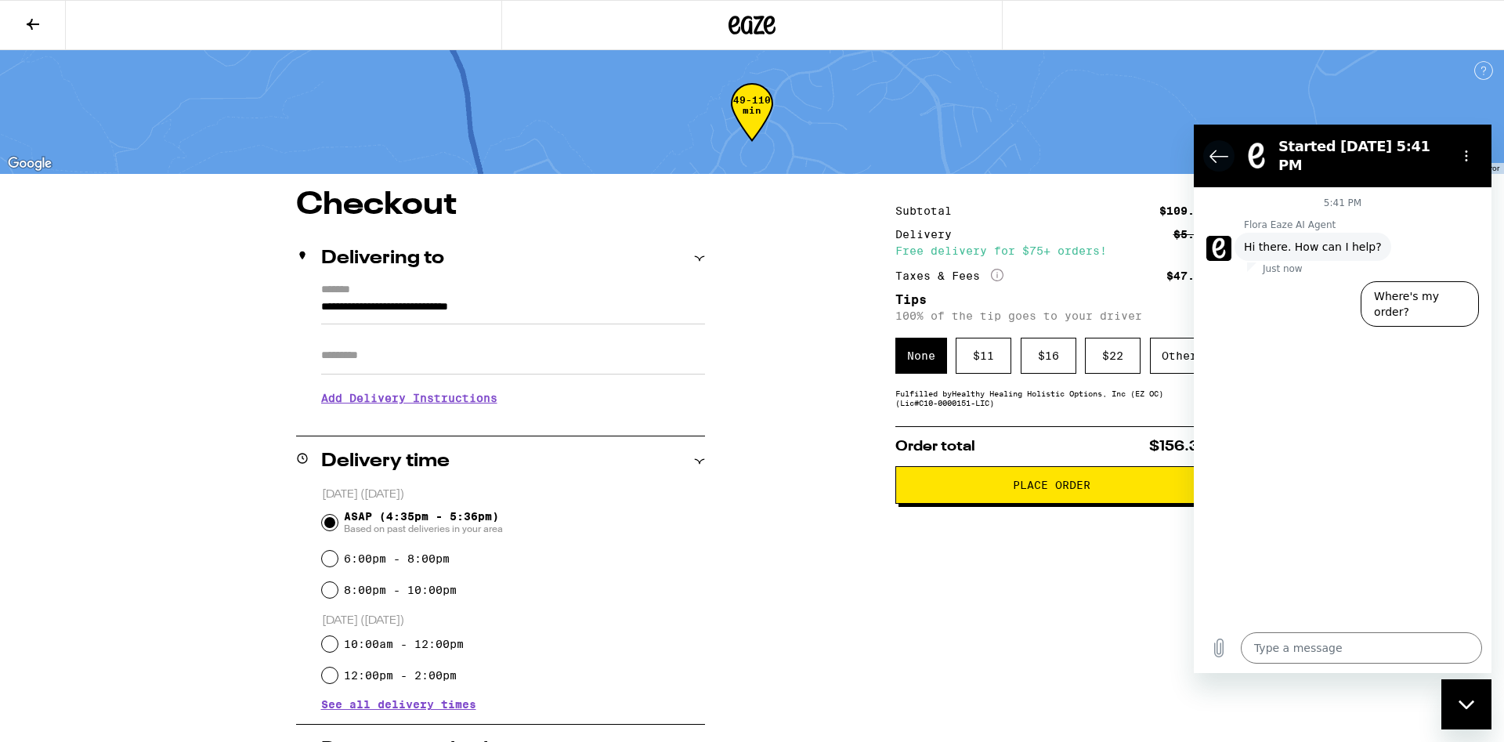
click at [1208, 148] on button "Back to the conversation list" at bounding box center [1218, 155] width 31 height 31
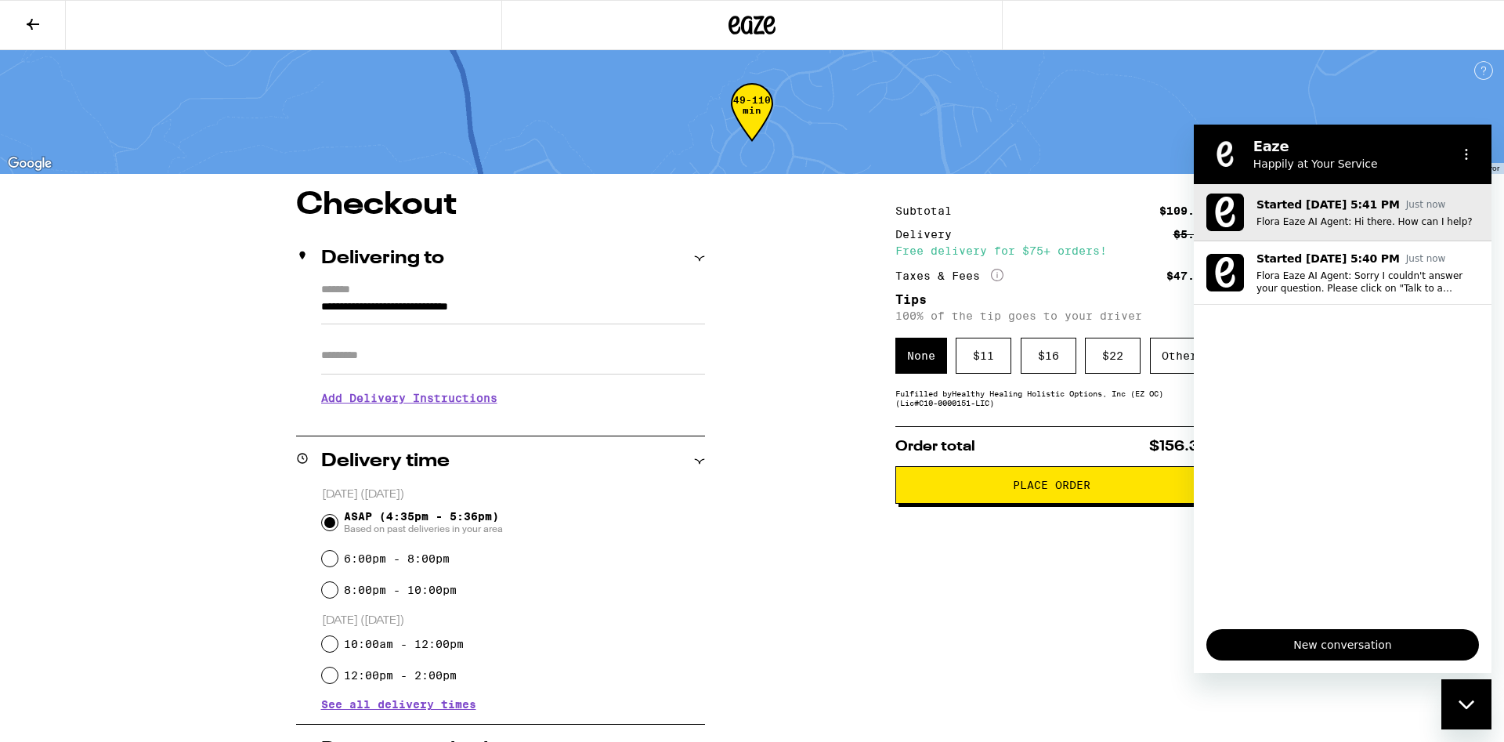
click at [1336, 188] on button "Started [DATE] 5:41 PM Just now Flora Eaze AI Agent: Hi there. How can I help?" at bounding box center [1342, 212] width 298 height 57
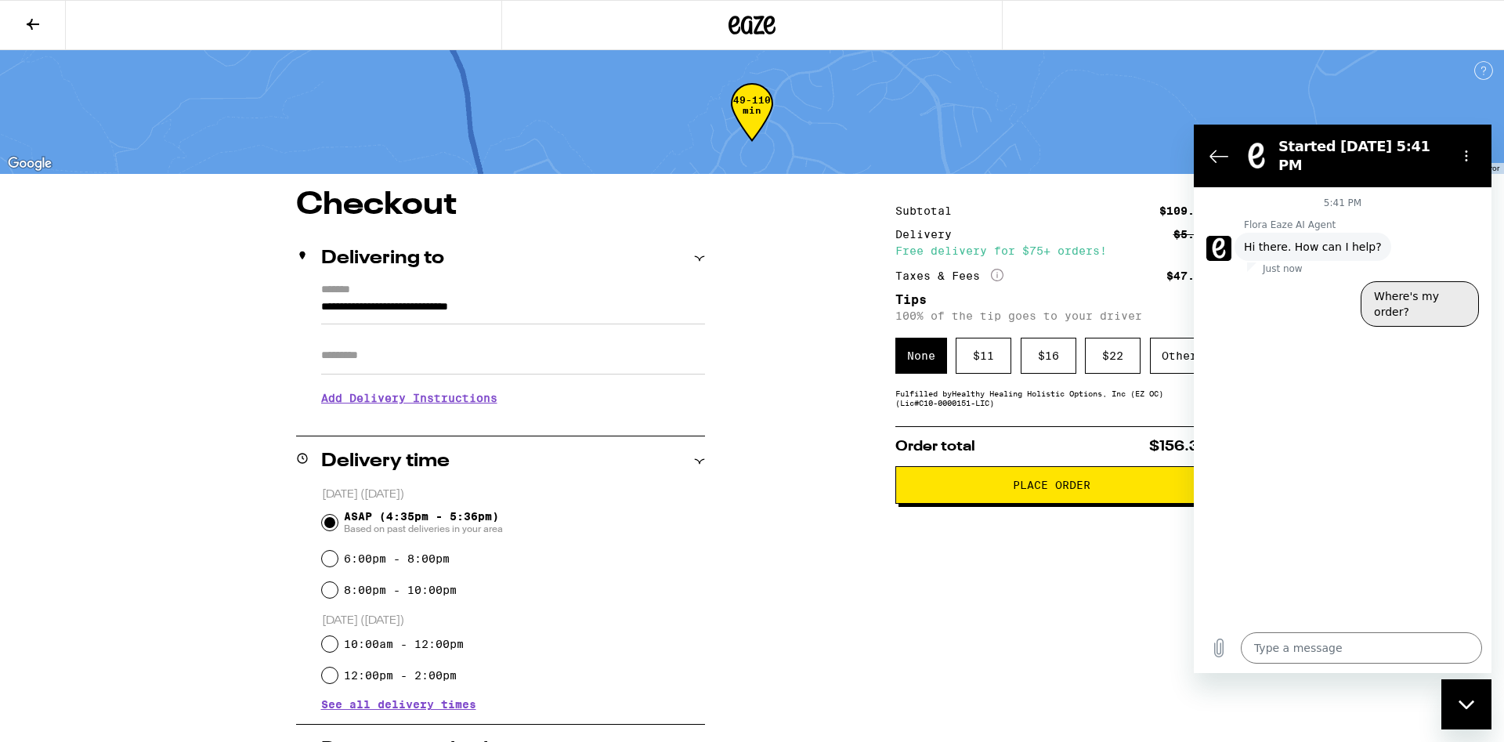
click at [1407, 281] on button "Where's my order?" at bounding box center [1419, 303] width 118 height 45
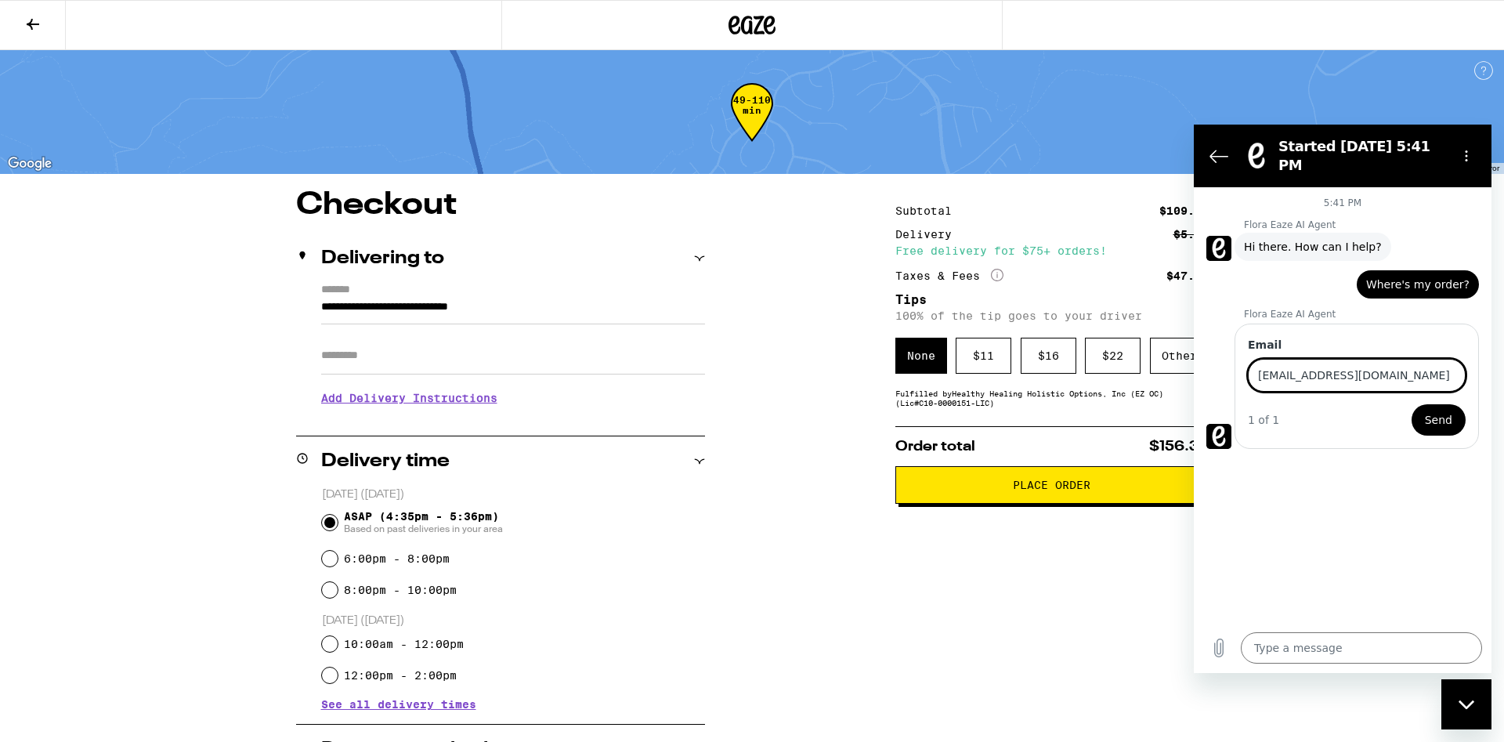
click at [1449, 421] on button "Send" at bounding box center [1438, 419] width 54 height 31
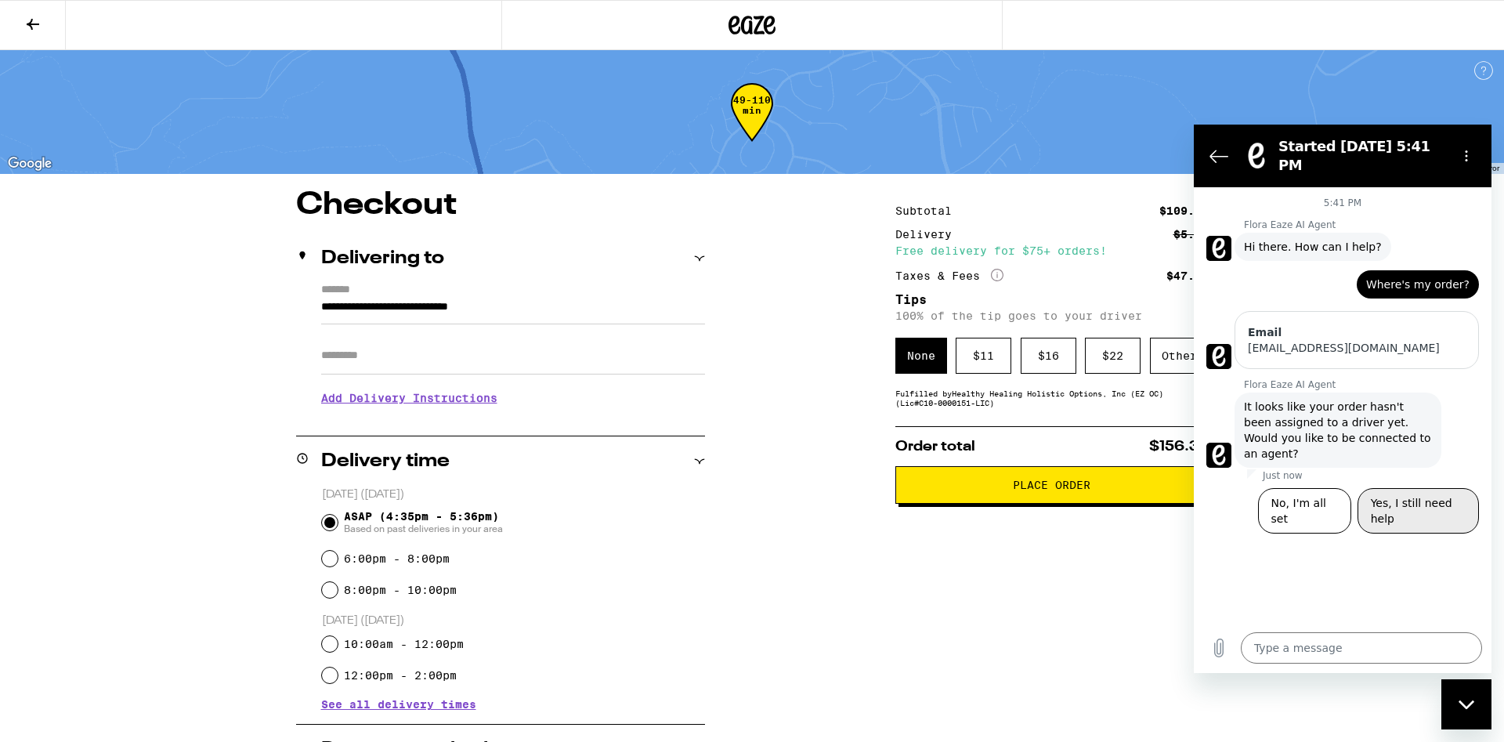
click at [1419, 488] on button "Yes, I still need help" at bounding box center [1417, 510] width 121 height 45
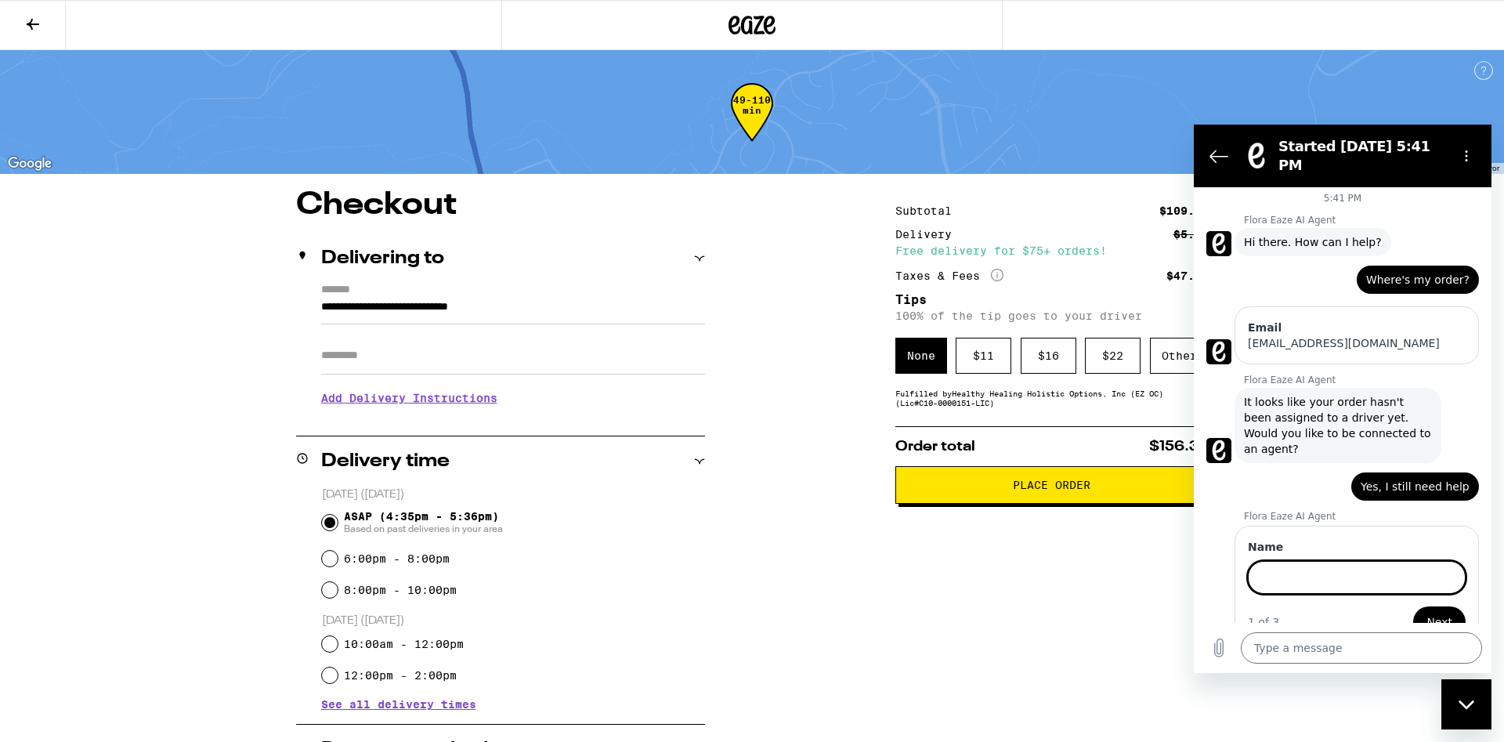
scroll to position [5, 0]
click at [1441, 605] on button "Next" at bounding box center [1439, 620] width 52 height 31
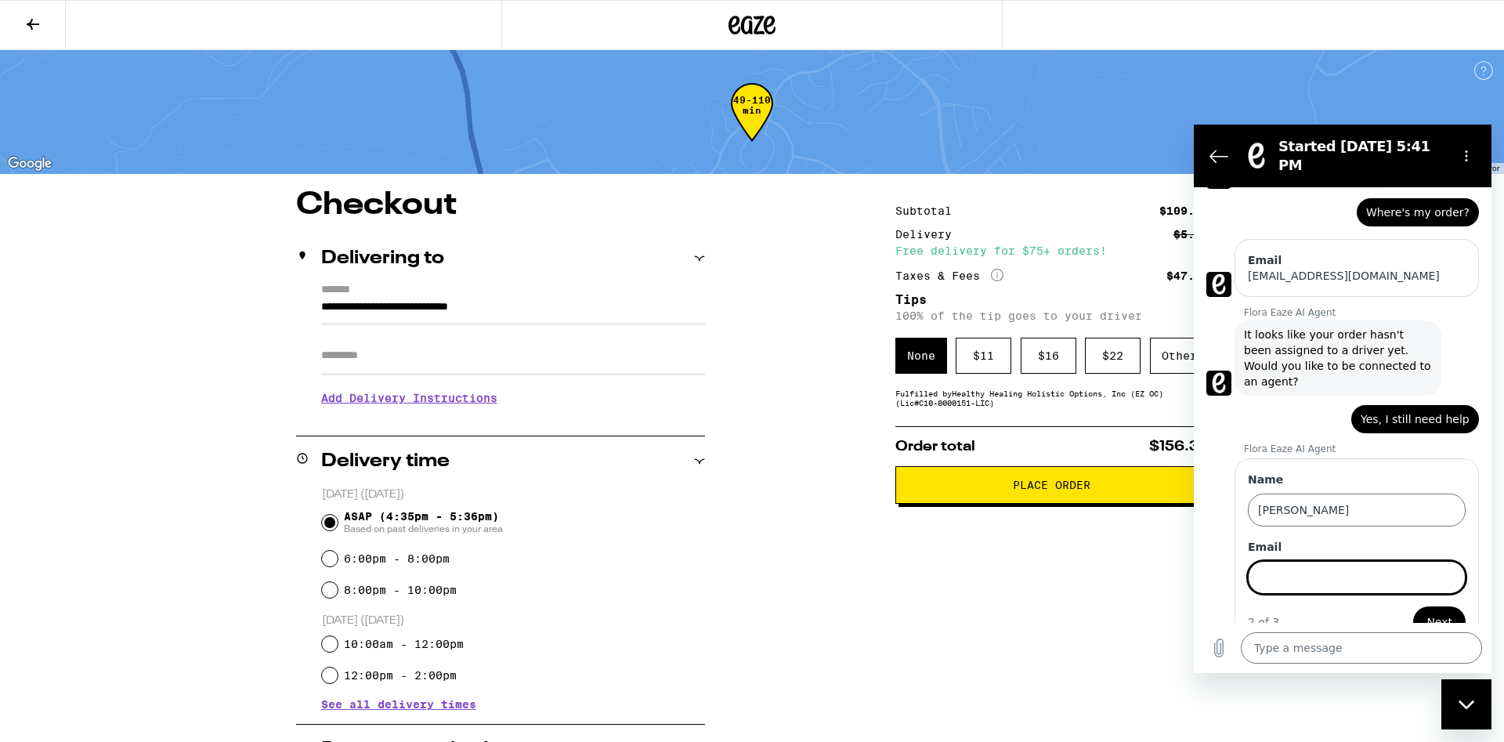
scroll to position [73, 0]
click at [1439, 612] on span "Next" at bounding box center [1439, 621] width 26 height 19
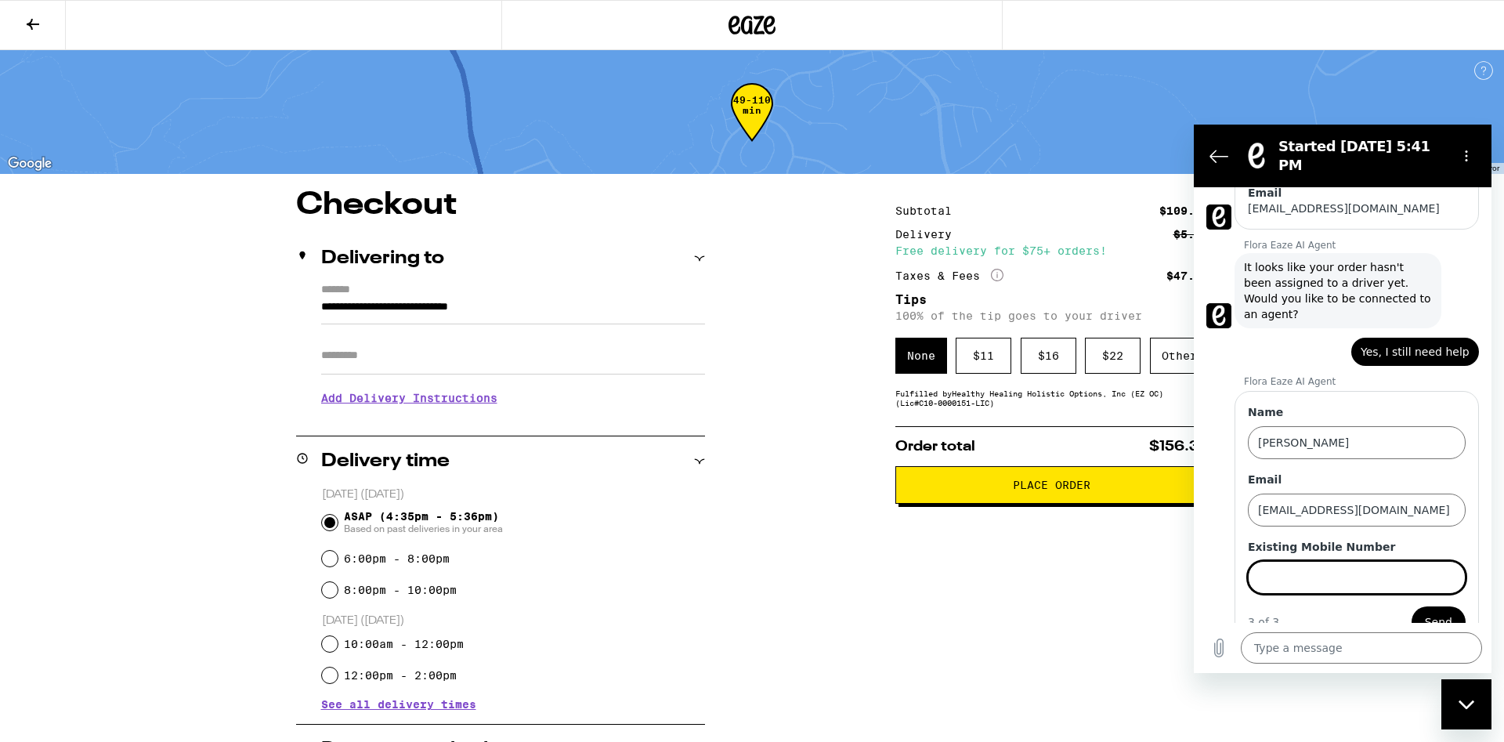
scroll to position [140, 0]
click at [1441, 612] on span "Send" at bounding box center [1437, 621] width 27 height 19
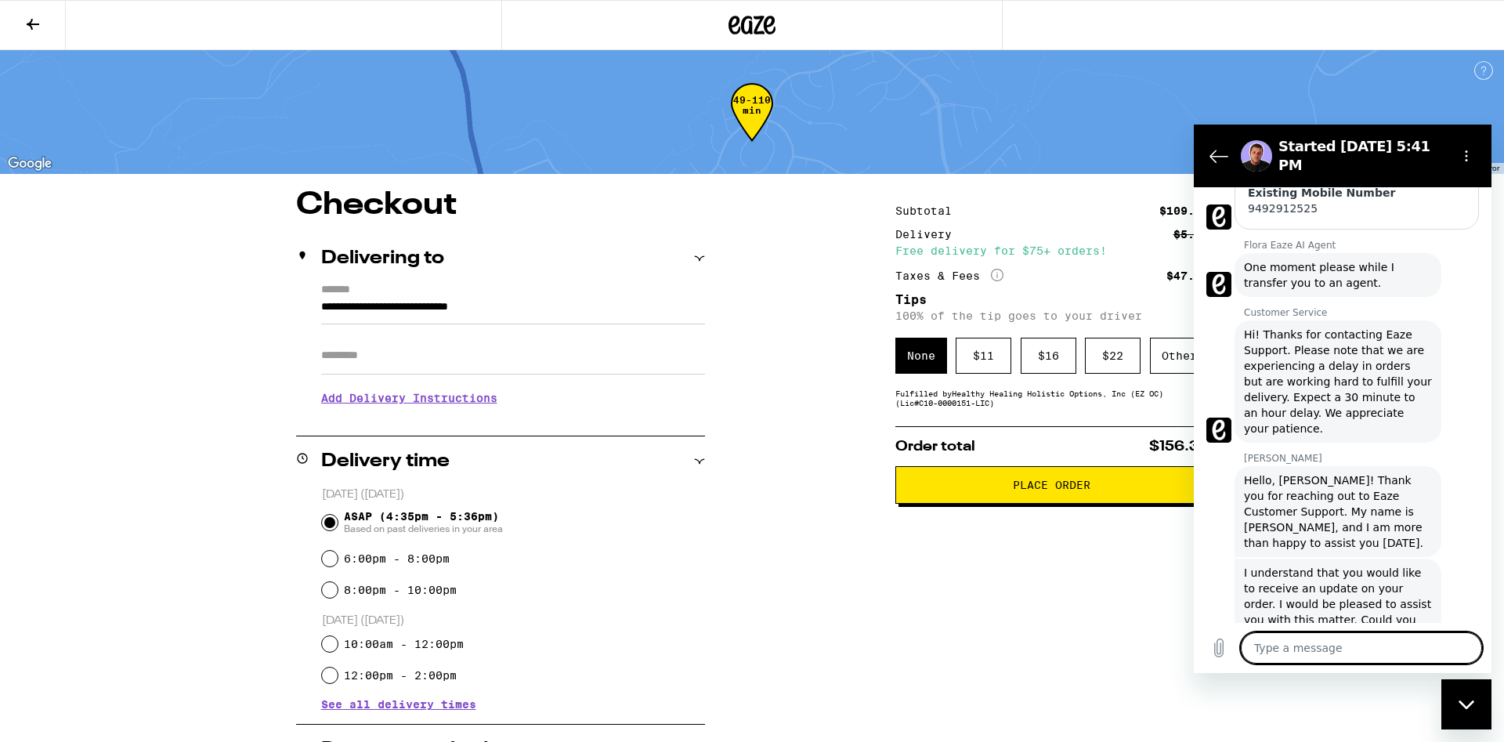
scroll to position [435, 0]
click at [1313, 652] on textarea at bounding box center [1360, 647] width 241 height 31
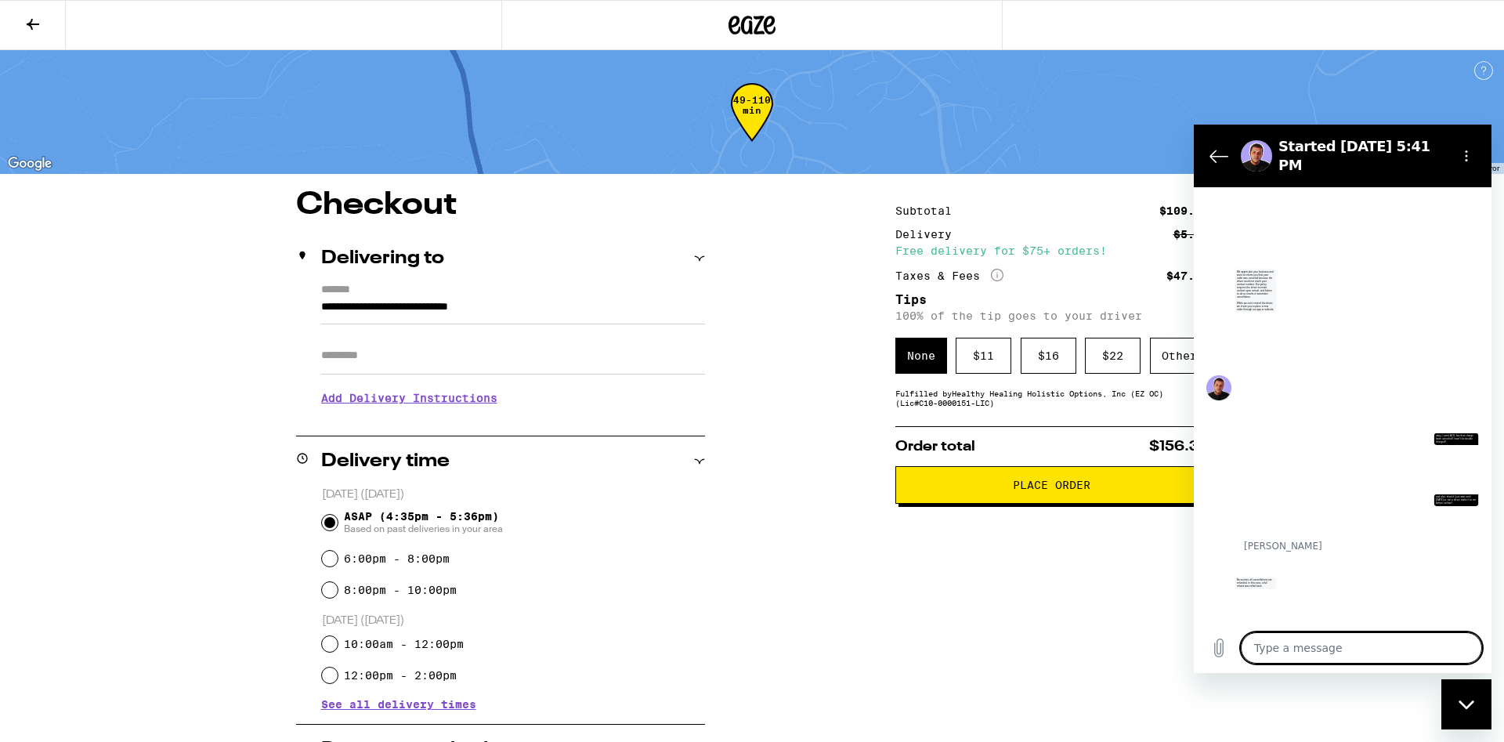
scroll to position [1128, 0]
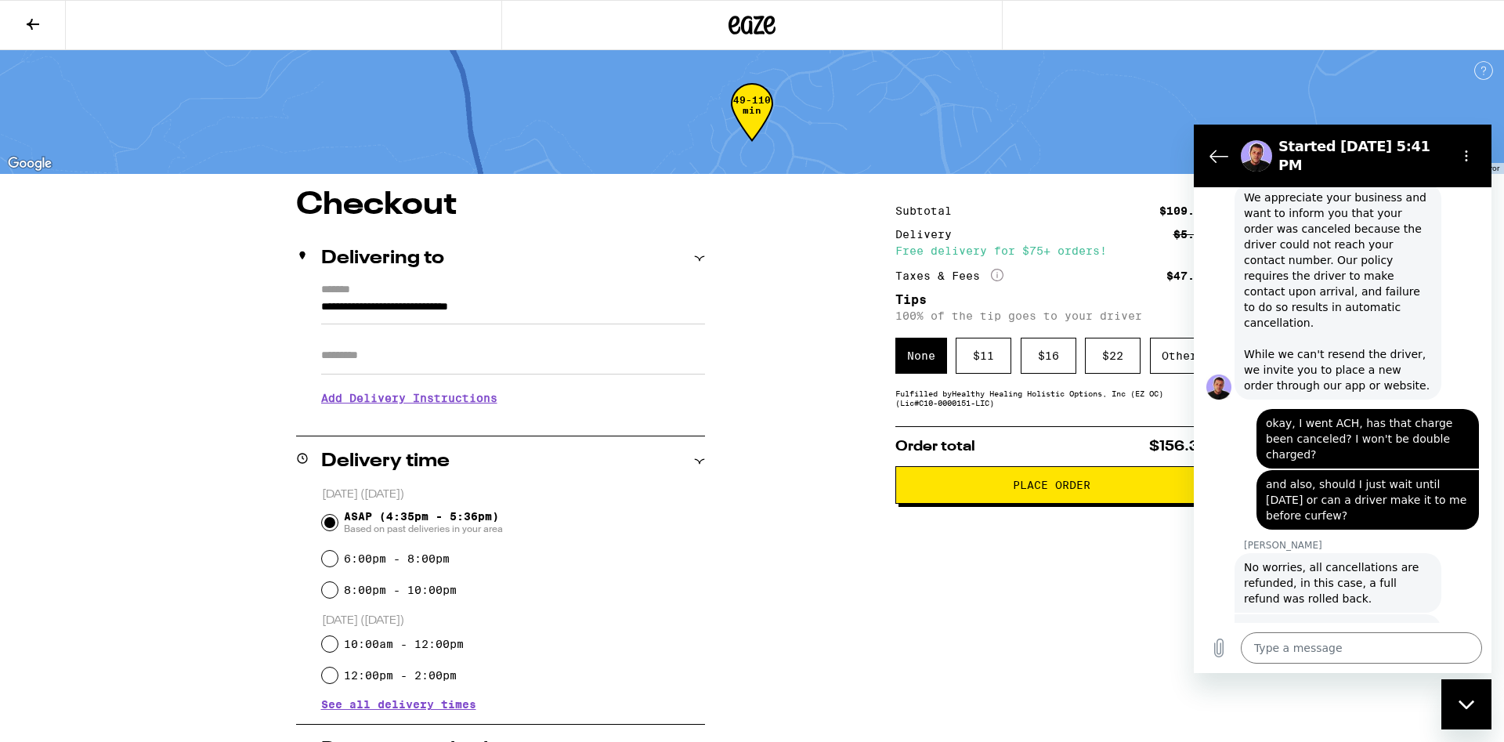
click at [731, 302] on div "**********" at bounding box center [752, 656] width 1128 height 932
click at [926, 116] on div "49-110 min" at bounding box center [1504, 535] width 1504 height 846
click at [1457, 709] on div "Close messaging window" at bounding box center [1466, 704] width 47 height 47
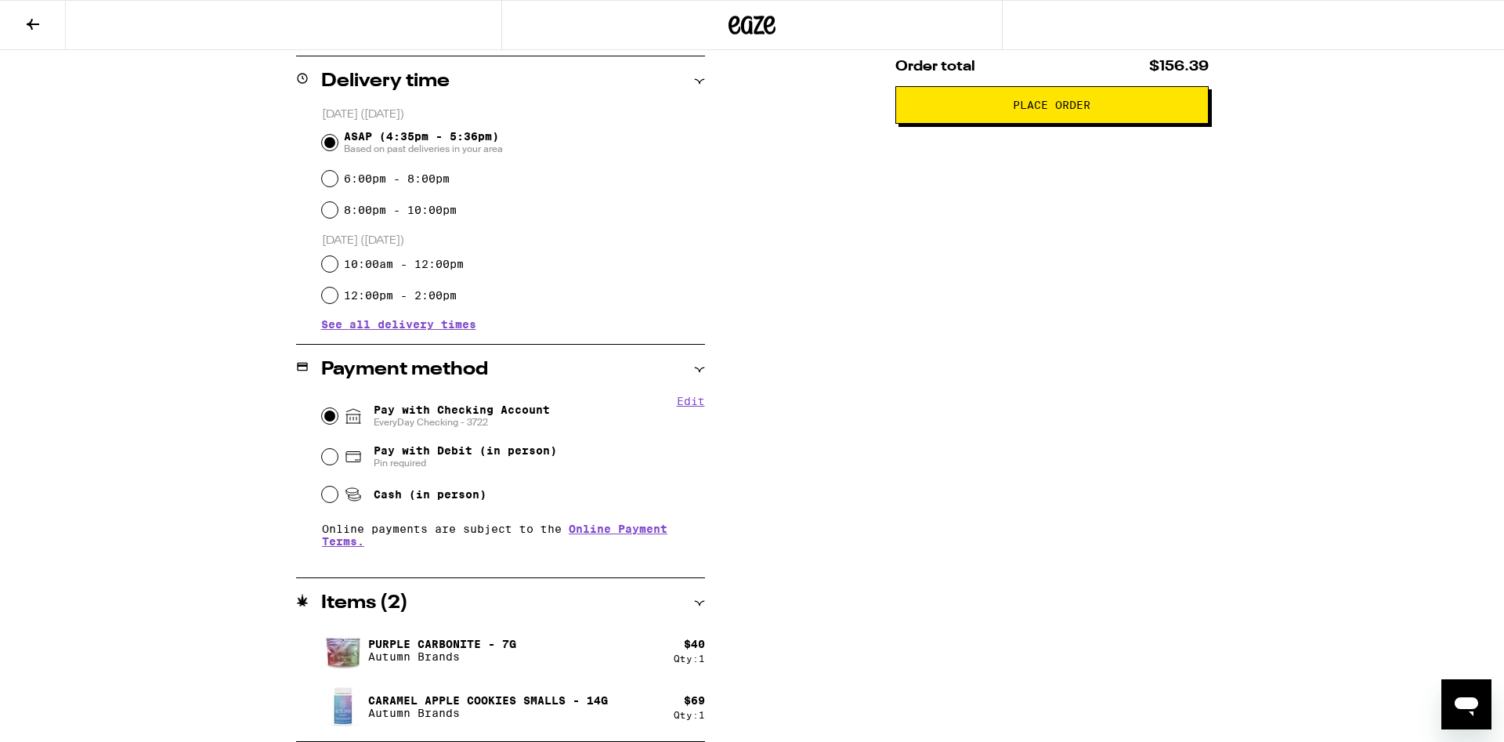
scroll to position [0, 0]
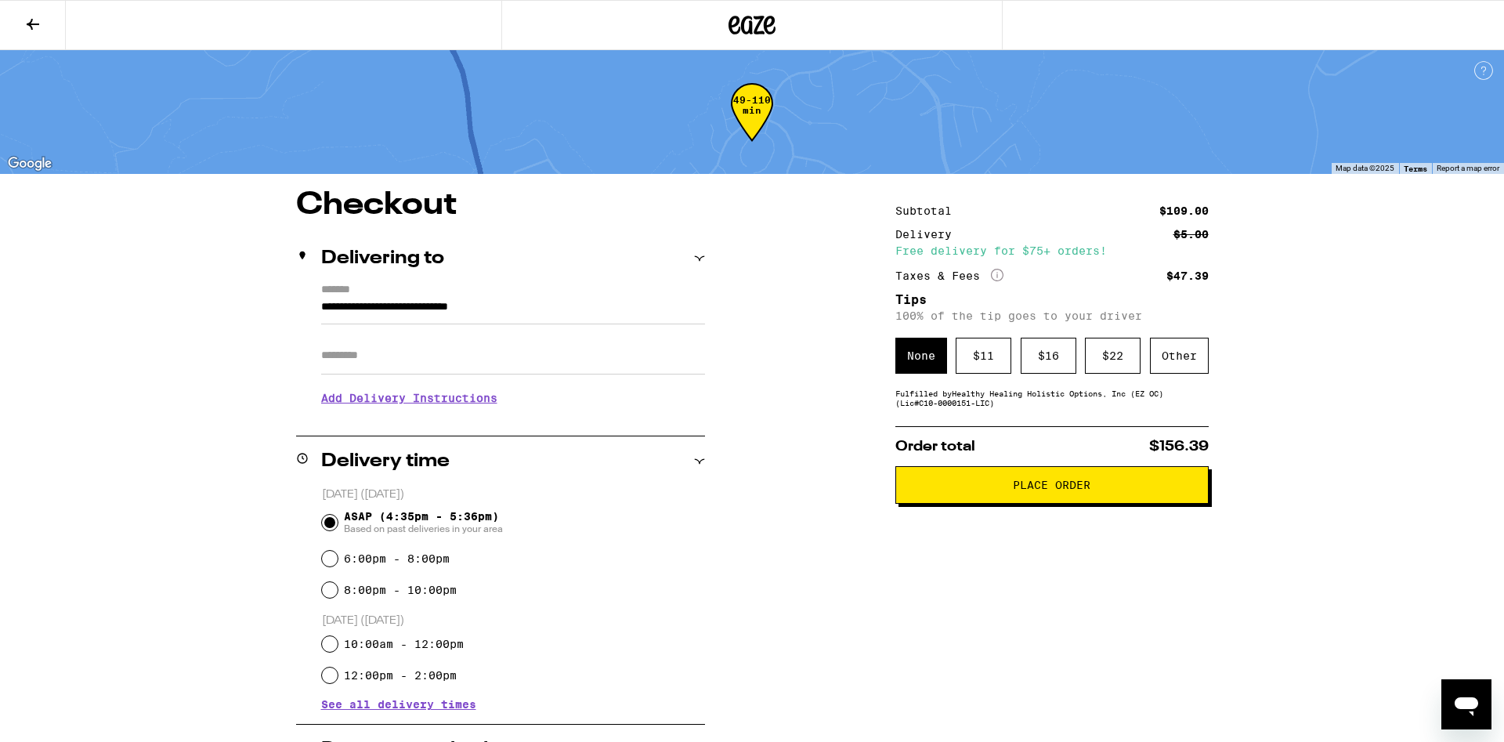
click at [42, 18] on button at bounding box center [33, 25] width 66 height 49
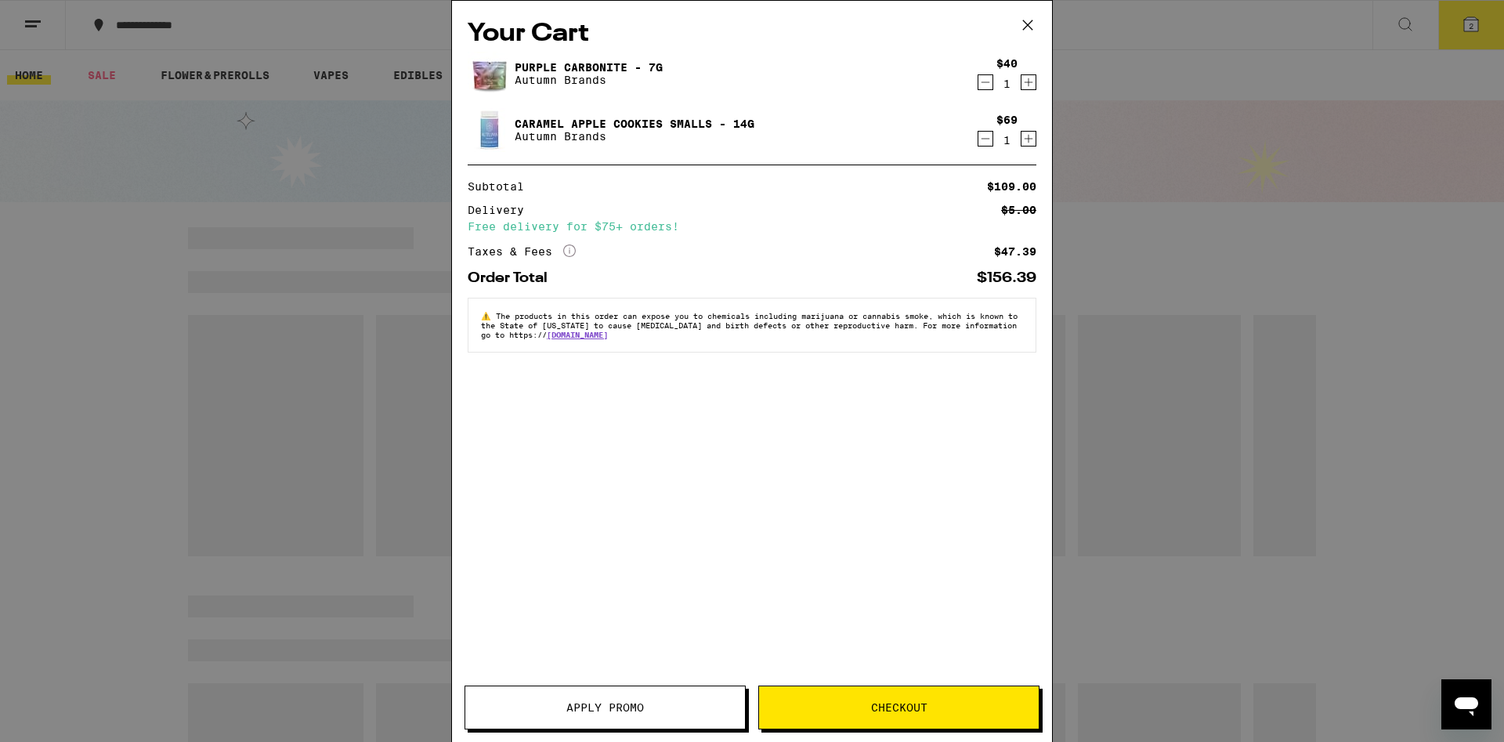
click at [630, 709] on span "Apply Promo" at bounding box center [605, 707] width 78 height 11
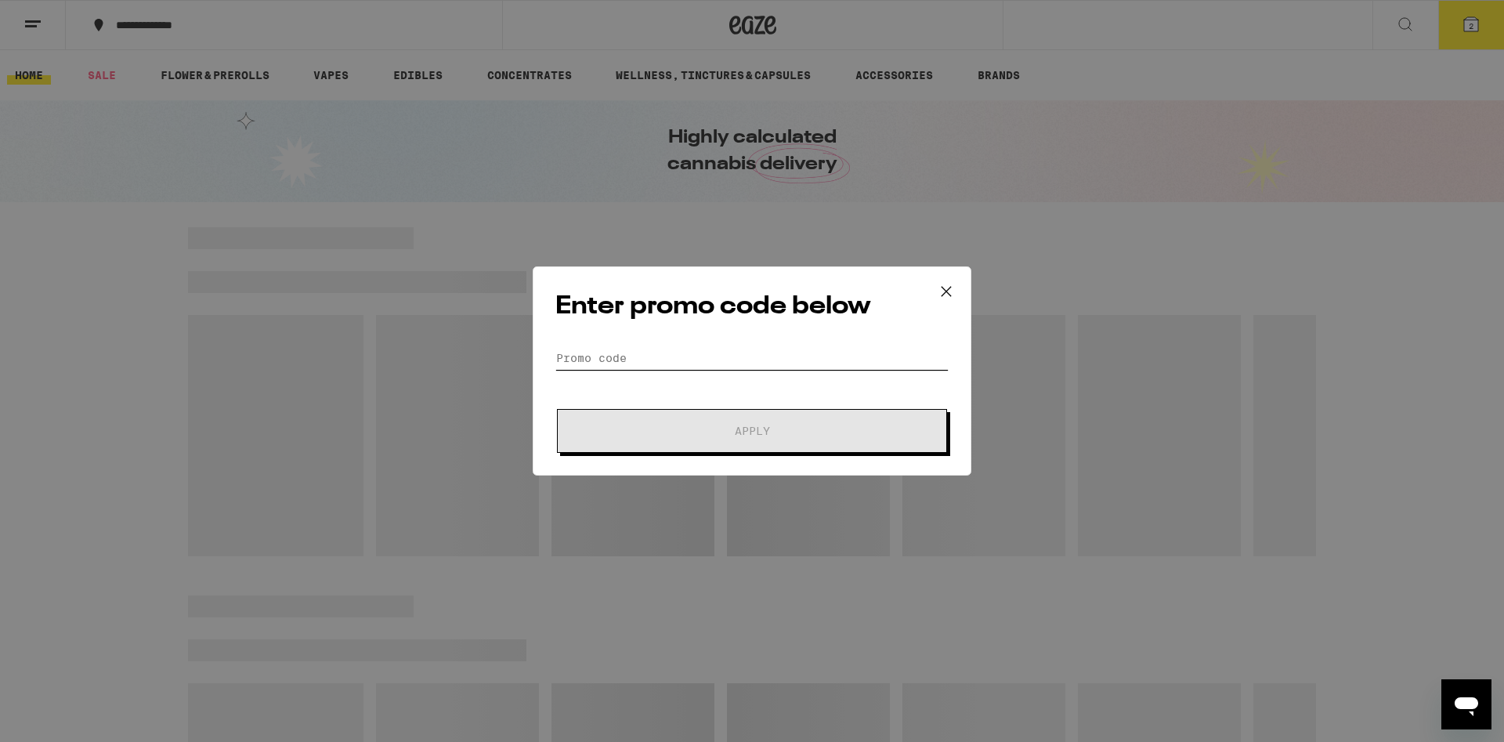
click at [641, 356] on input "Promo Code" at bounding box center [751, 357] width 393 height 23
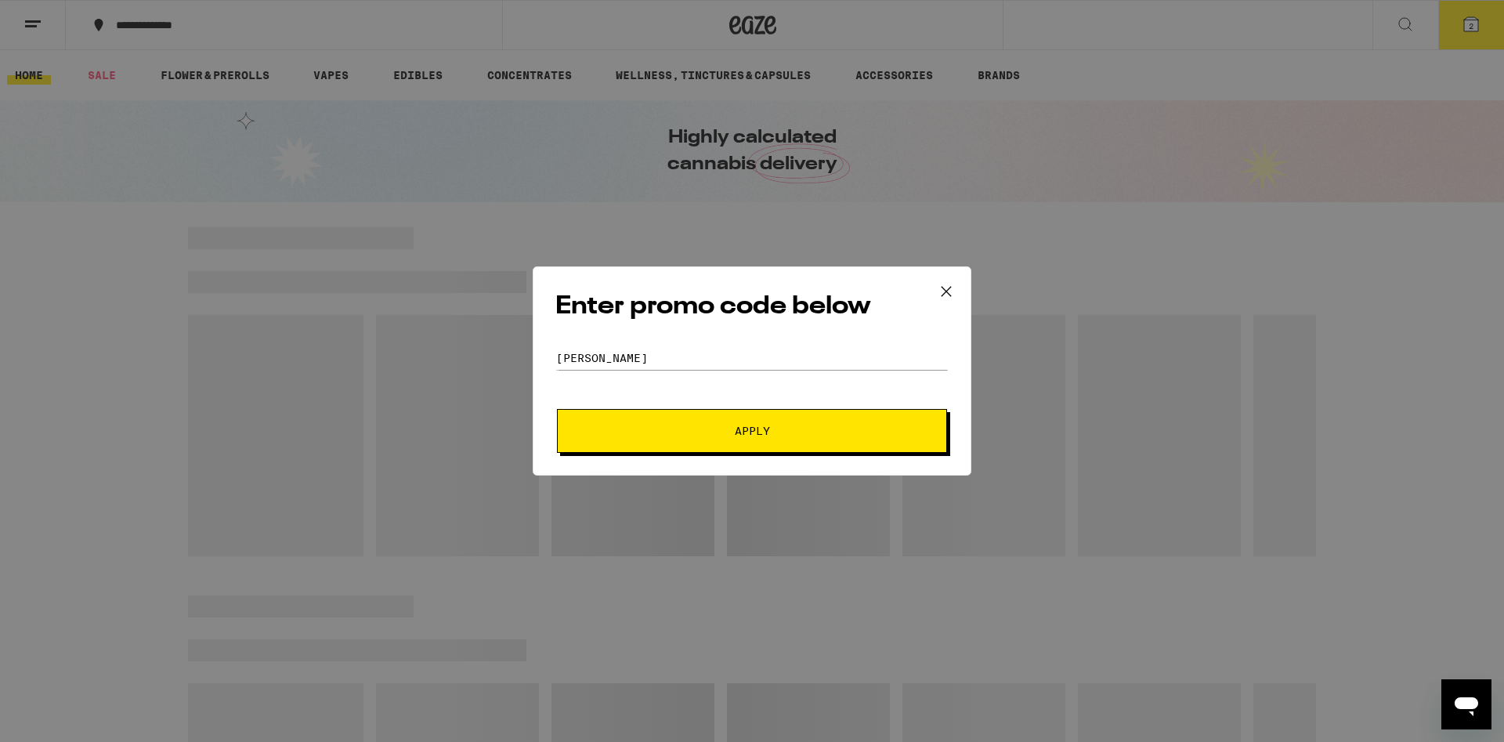
click at [730, 427] on span "Apply" at bounding box center [752, 430] width 282 height 11
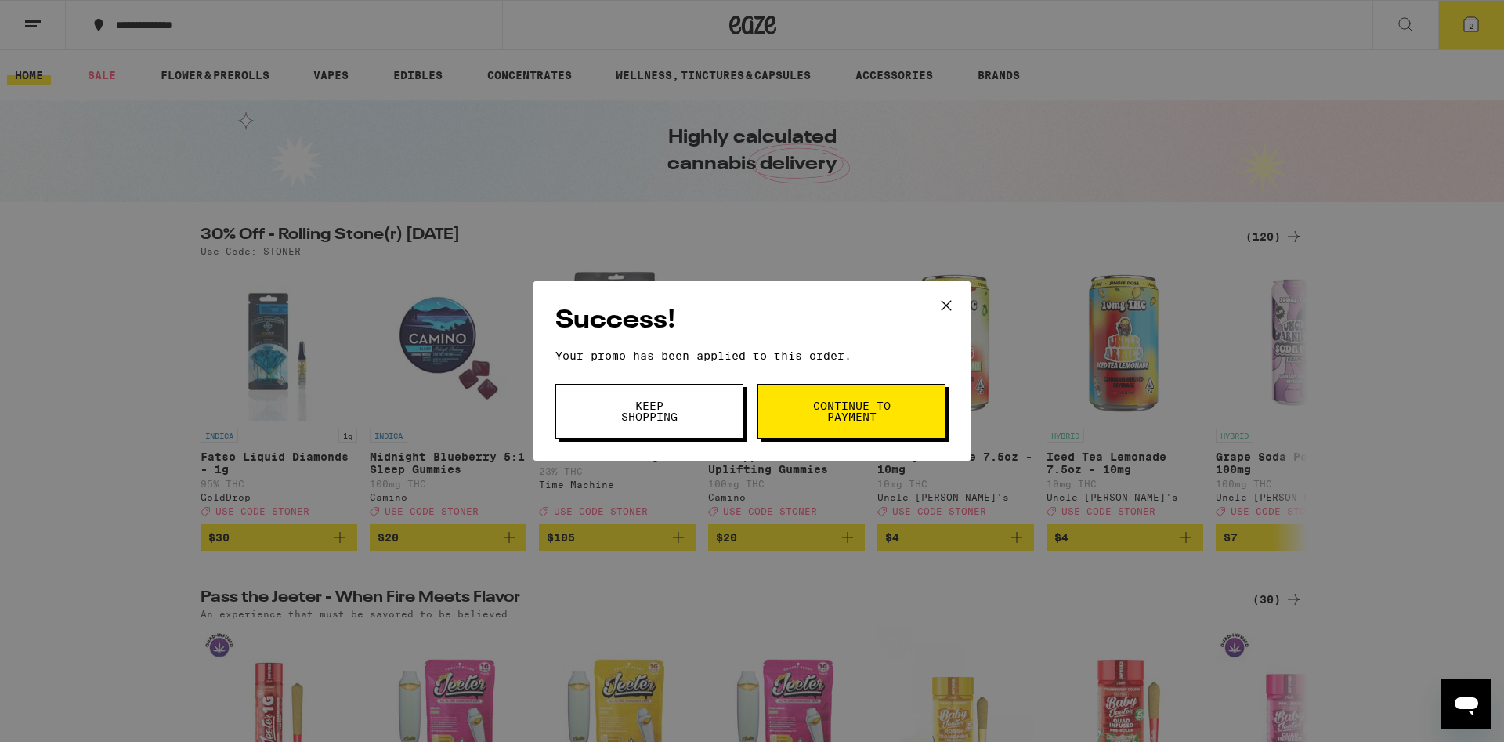
click at [862, 406] on span "Continue to payment" at bounding box center [851, 411] width 80 height 22
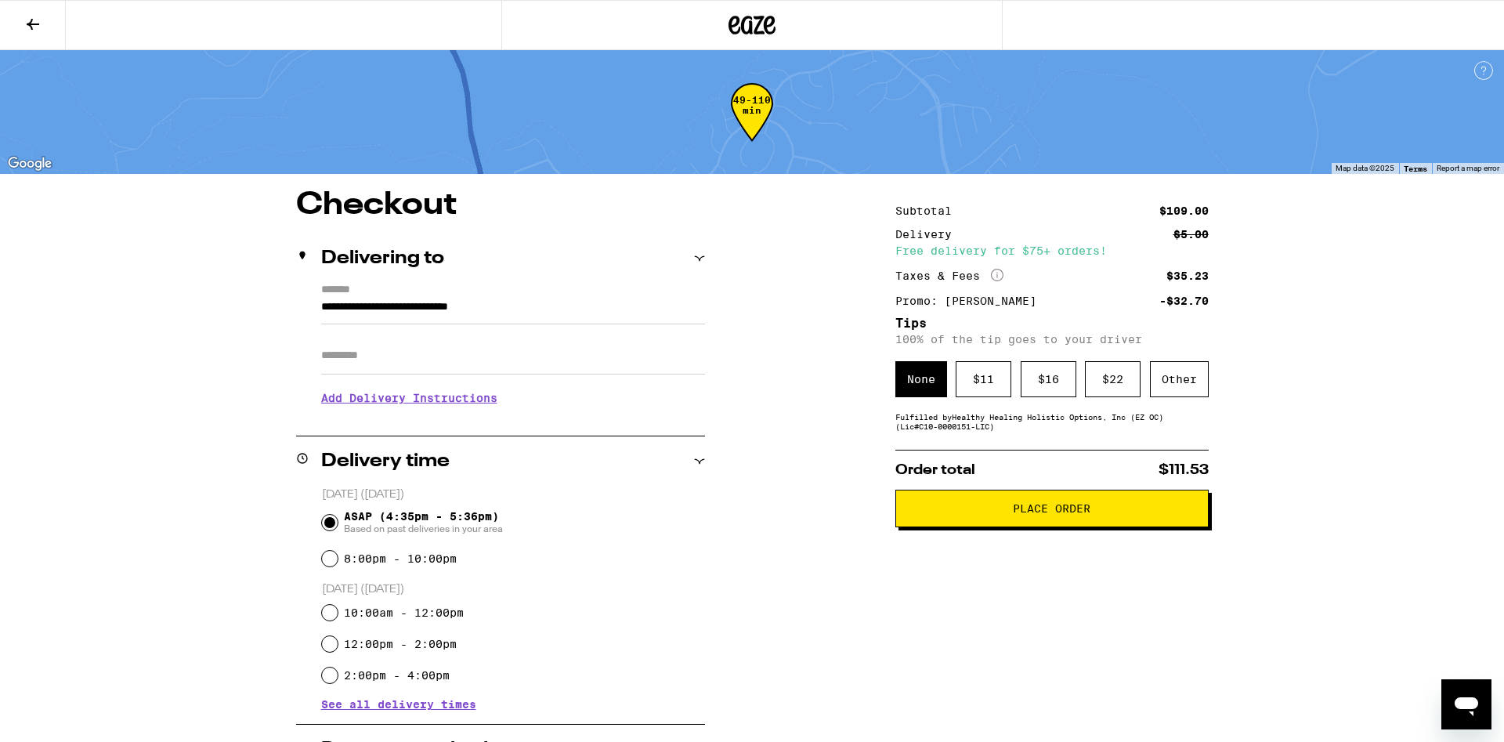
drag, startPoint x: 1160, startPoint y: 391, endPoint x: 1142, endPoint y: 406, distance: 23.9
click at [1161, 390] on div "Other" at bounding box center [1179, 379] width 59 height 36
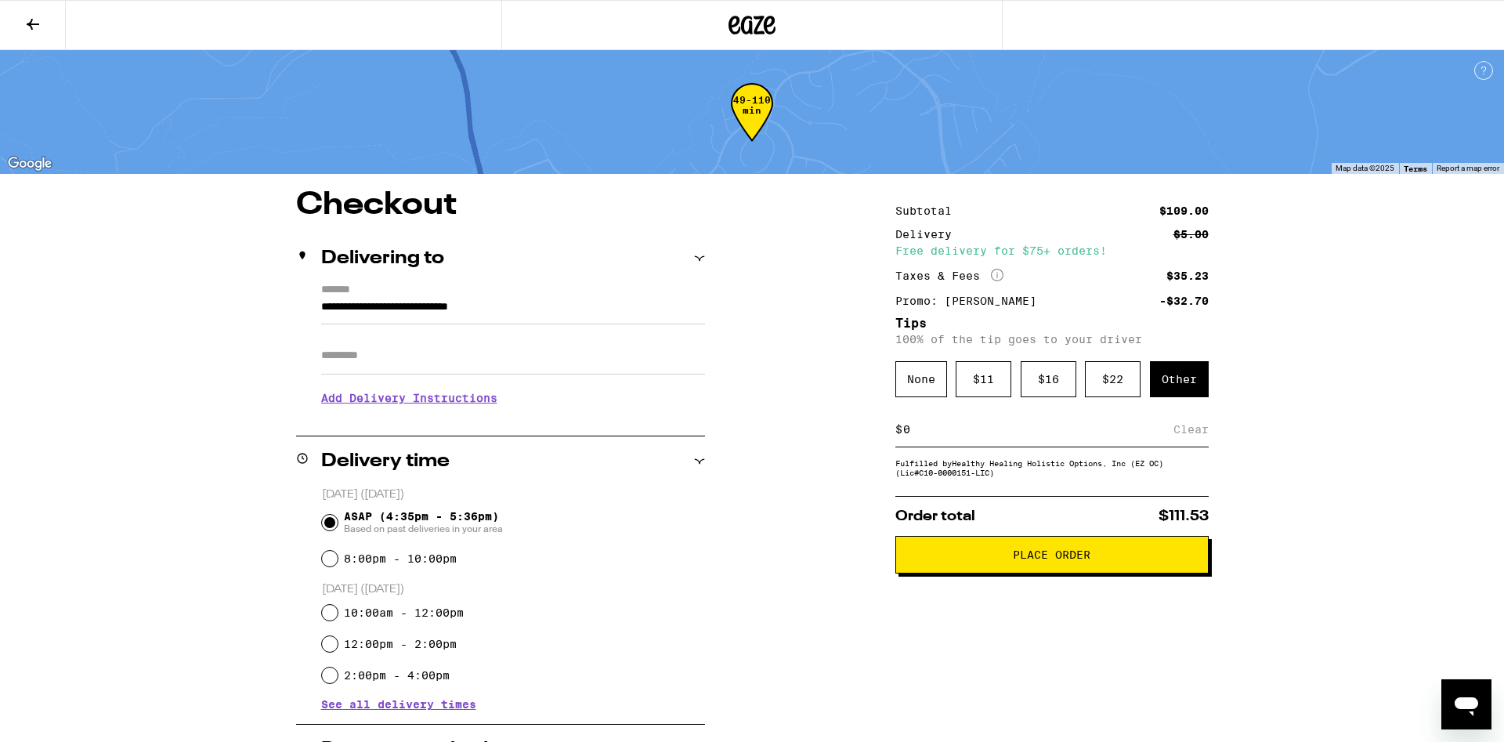
click at [933, 436] on input at bounding box center [1037, 429] width 271 height 14
drag, startPoint x: 919, startPoint y: 438, endPoint x: 900, endPoint y: 439, distance: 18.9
click at [915, 436] on input at bounding box center [1037, 429] width 271 height 14
drag, startPoint x: 905, startPoint y: 435, endPoint x: 933, endPoint y: 432, distance: 28.3
click at [933, 432] on input at bounding box center [1037, 429] width 271 height 14
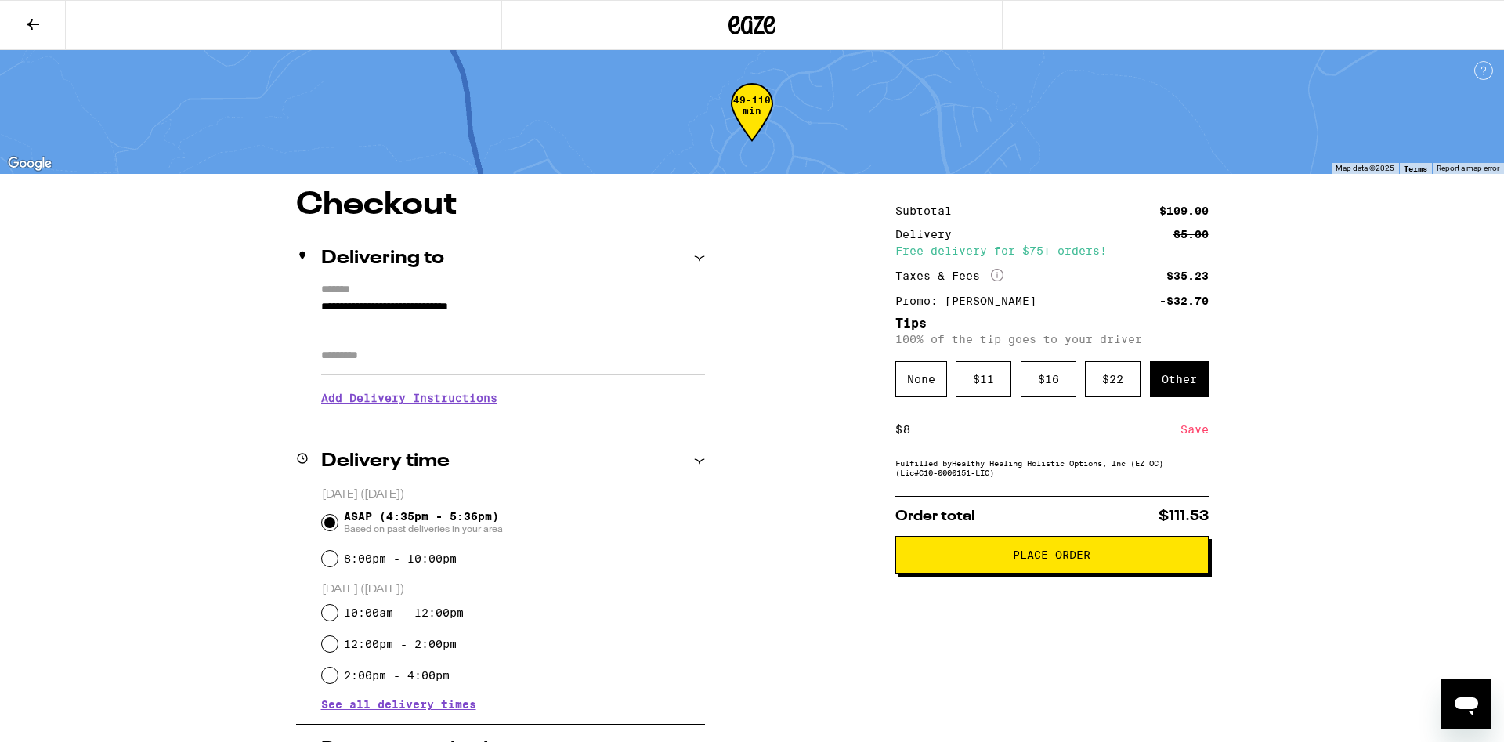
click at [1193, 437] on div "Save" at bounding box center [1194, 429] width 28 height 34
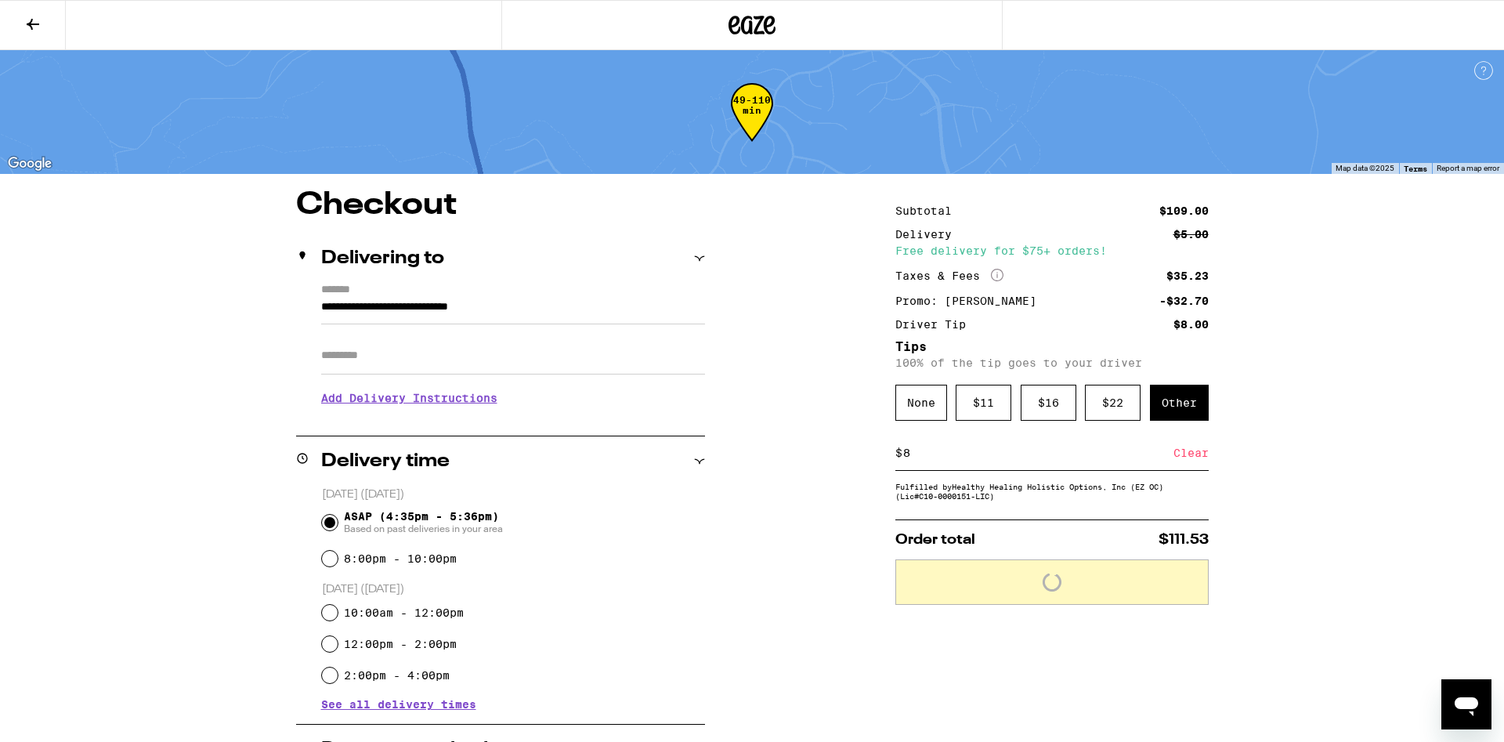
click at [1454, 709] on icon "Open messaging window" at bounding box center [1466, 704] width 28 height 28
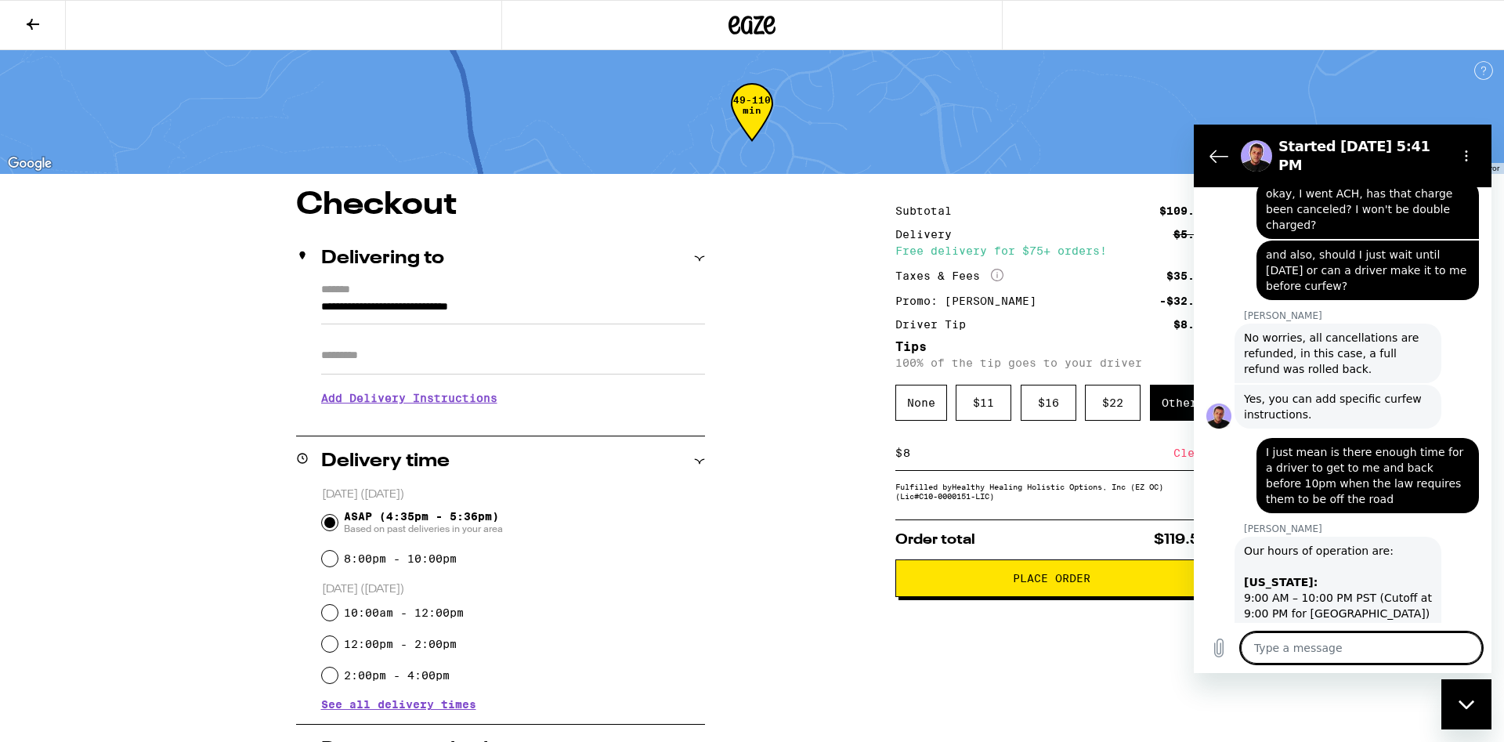
scroll to position [1359, 0]
click at [1088, 581] on span "Place Order" at bounding box center [1052, 577] width 78 height 11
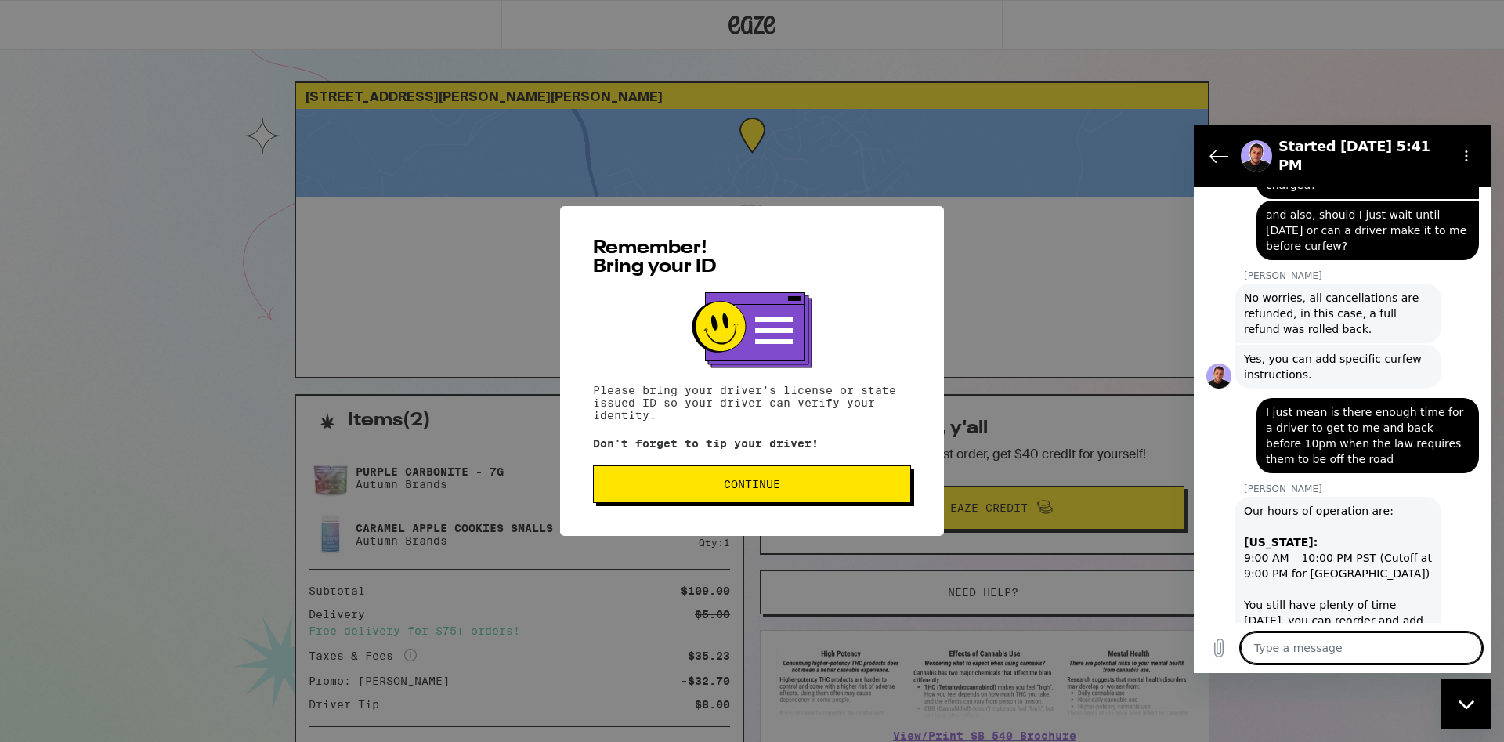
click at [718, 484] on span "Continue" at bounding box center [751, 483] width 291 height 11
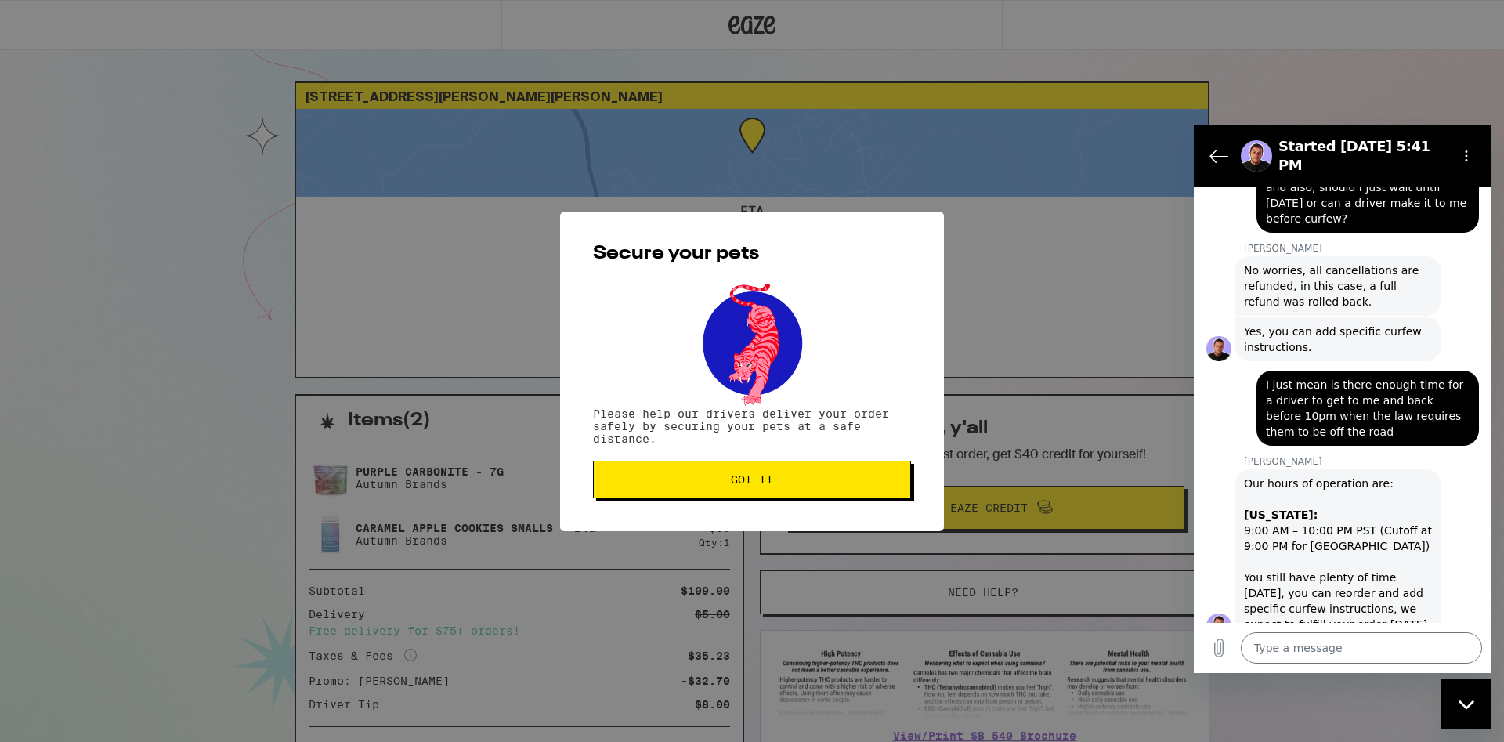
click at [698, 477] on span "Got it" at bounding box center [751, 479] width 291 height 11
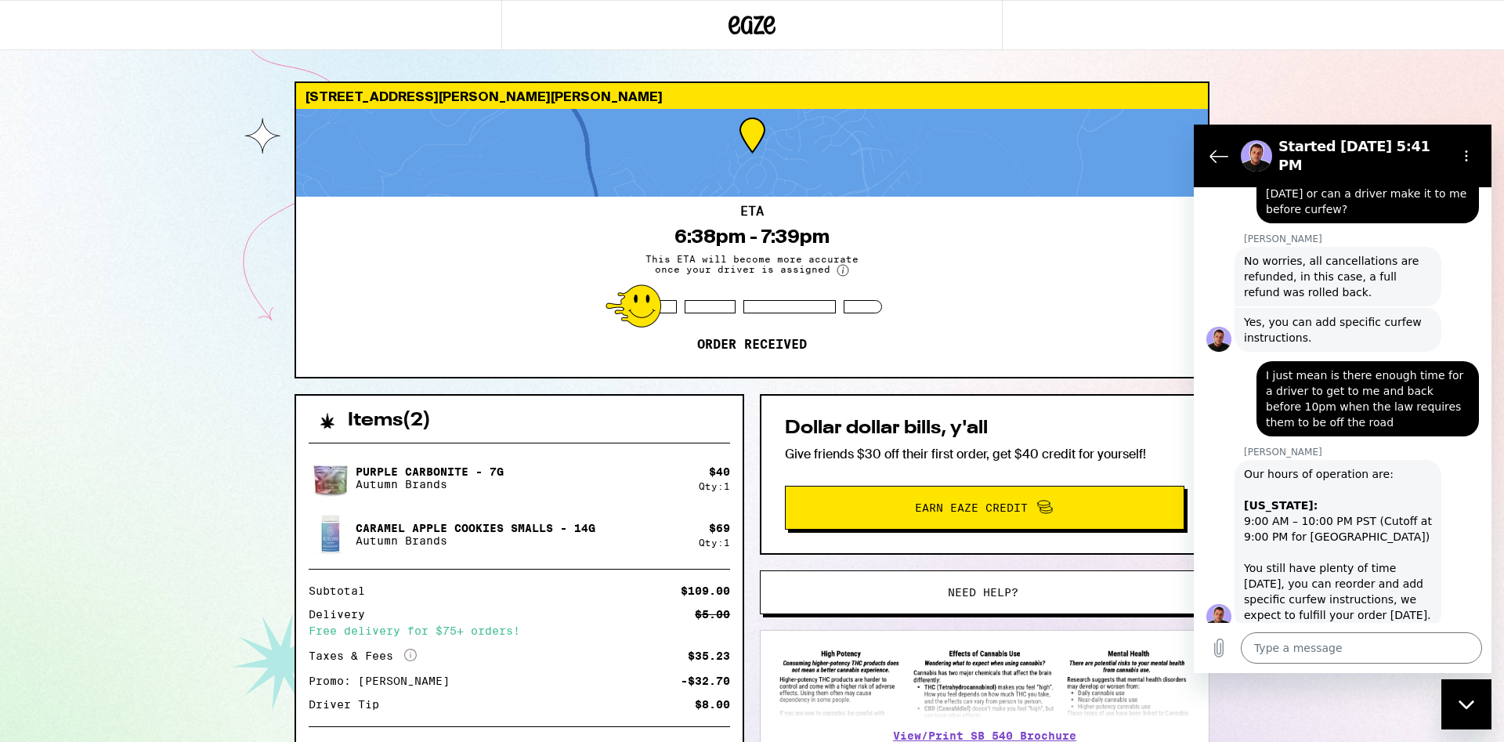
scroll to position [1434, 0]
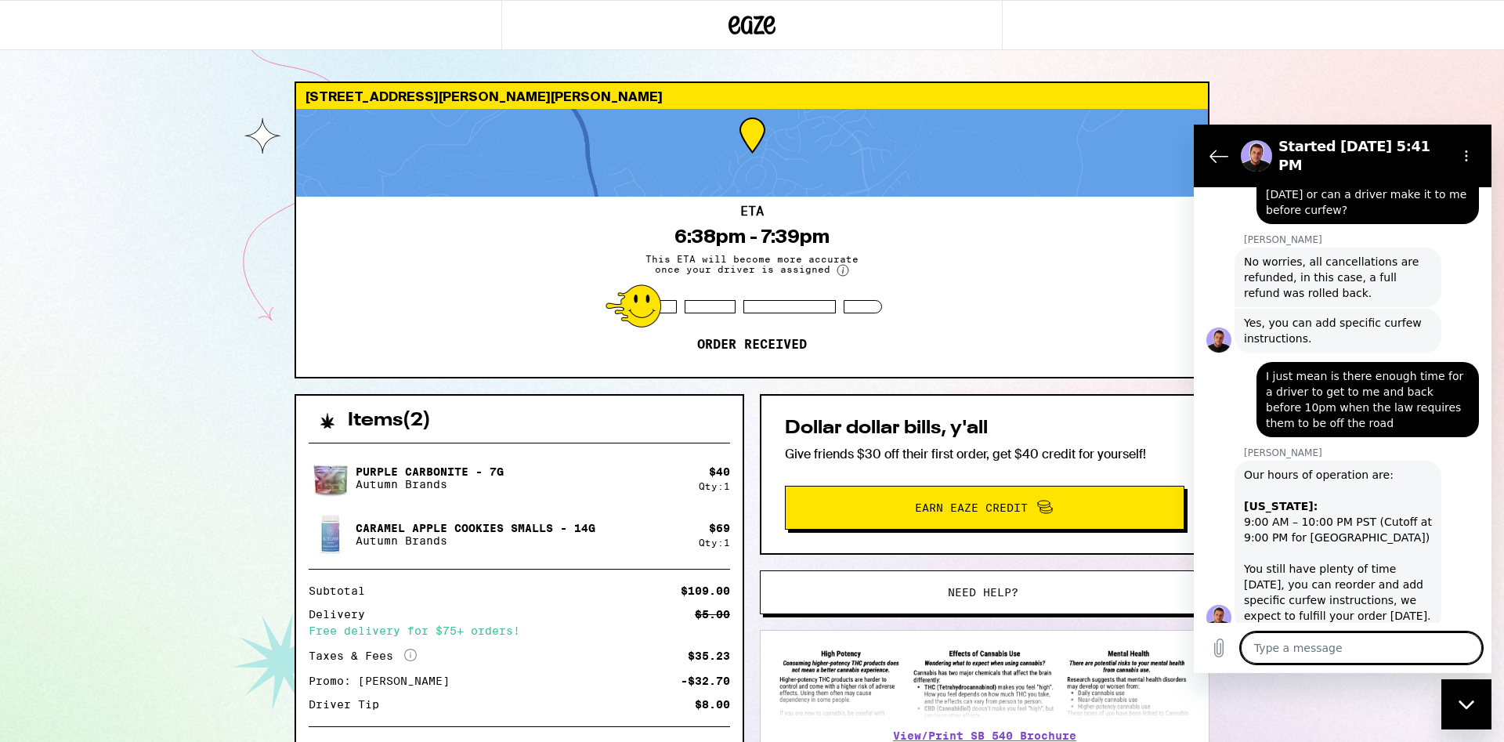
click at [1352, 652] on textarea at bounding box center [1360, 647] width 241 height 31
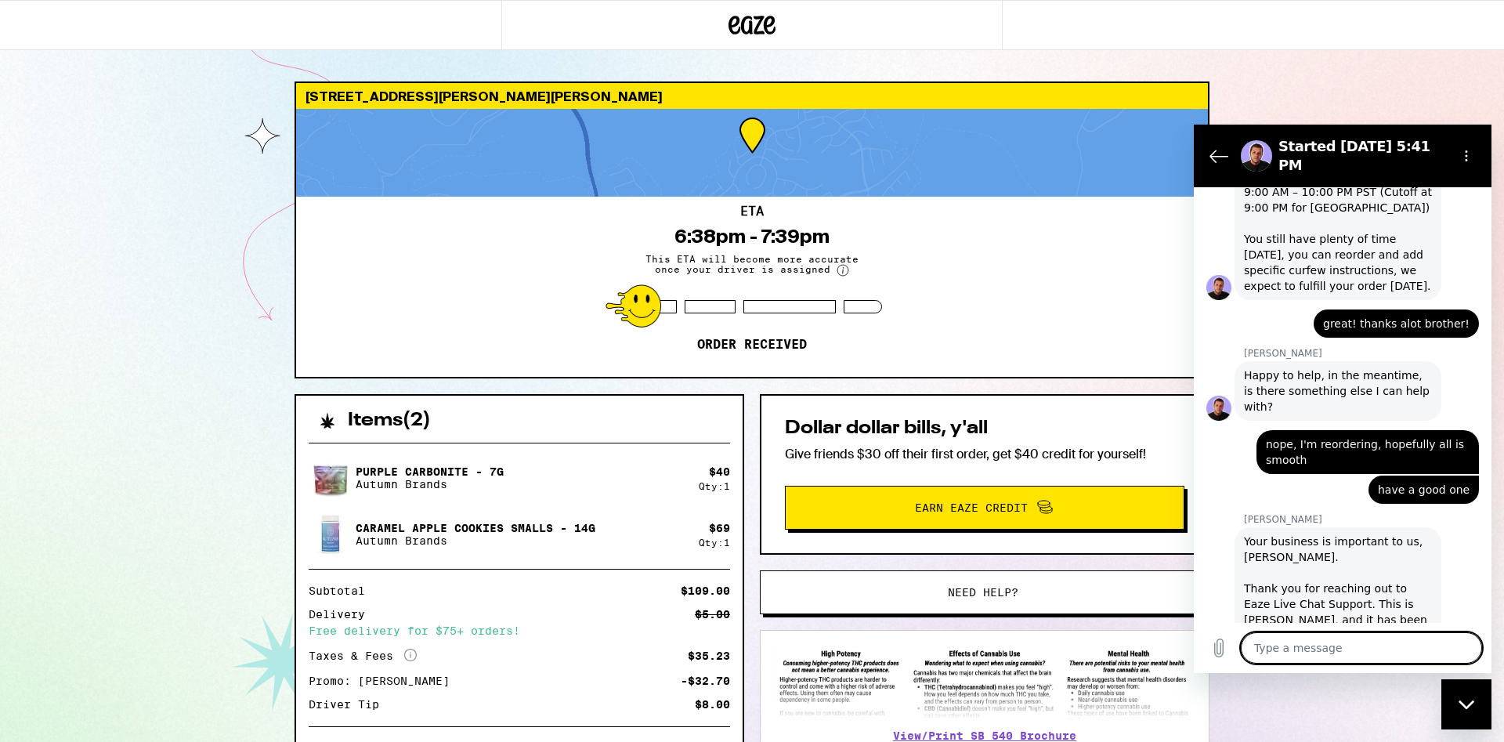
scroll to position [1764, 0]
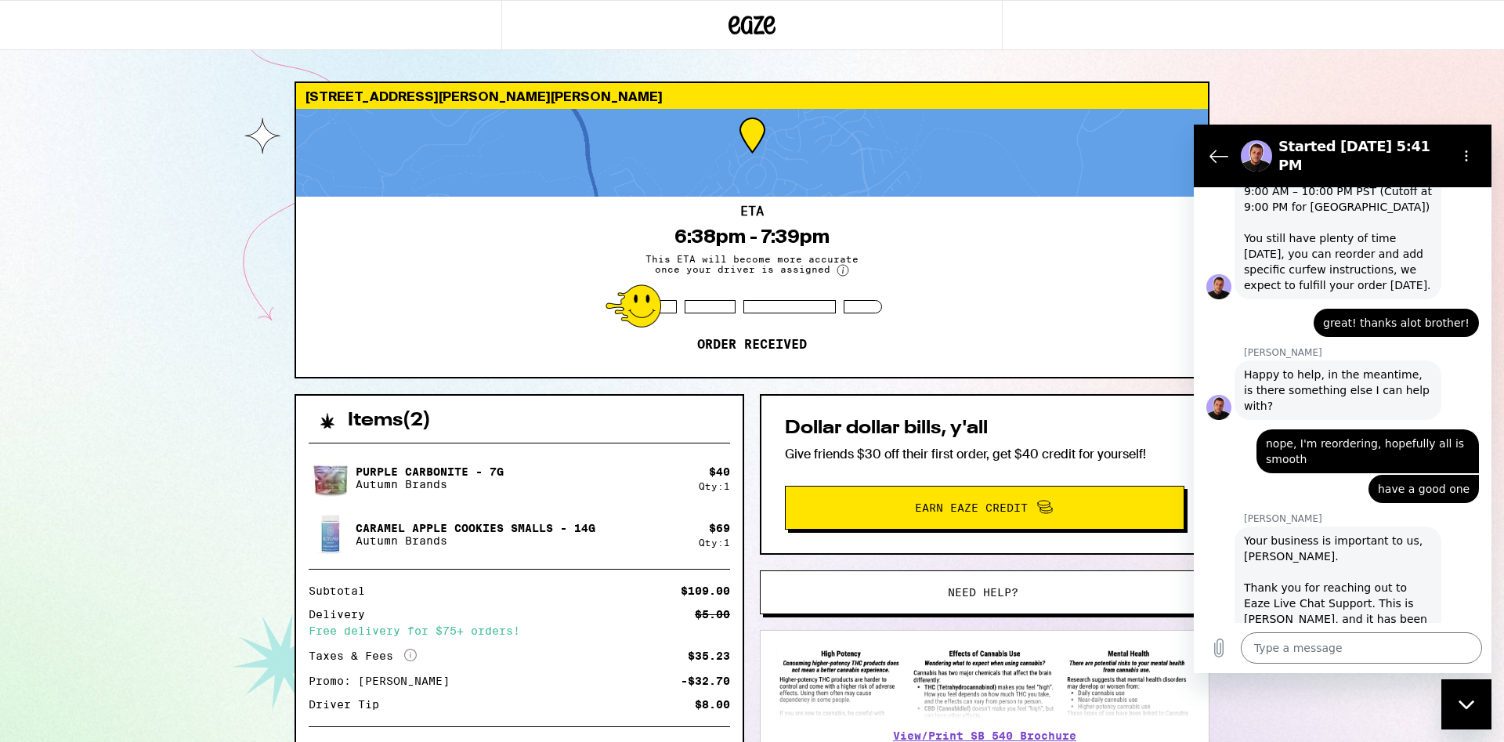
drag, startPoint x: 1470, startPoint y: 692, endPoint x: 2892, endPoint y: 1351, distance: 1567.2
click at [1470, 692] on div "Close messaging window" at bounding box center [1466, 704] width 47 height 47
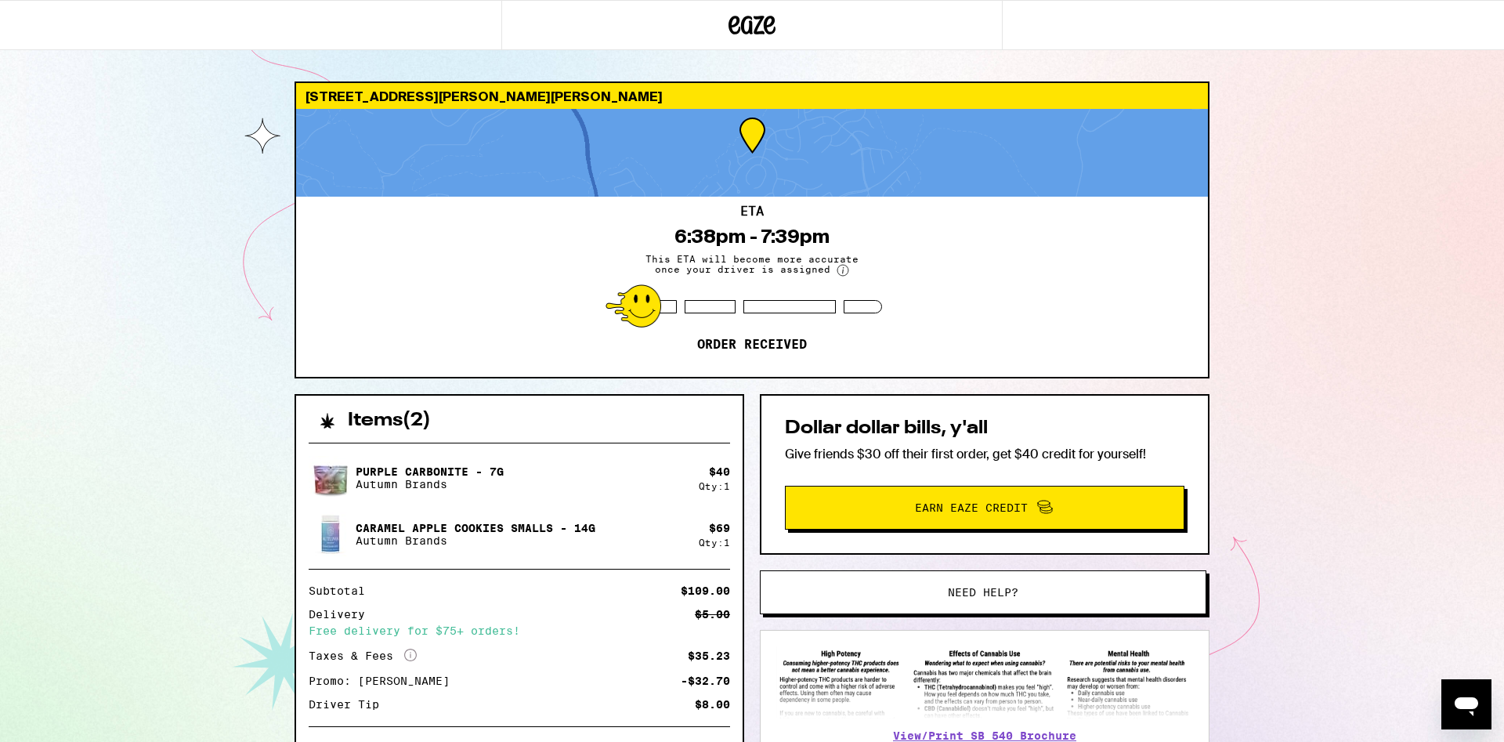
click at [1471, 696] on icon "Open messaging window" at bounding box center [1466, 704] width 28 height 28
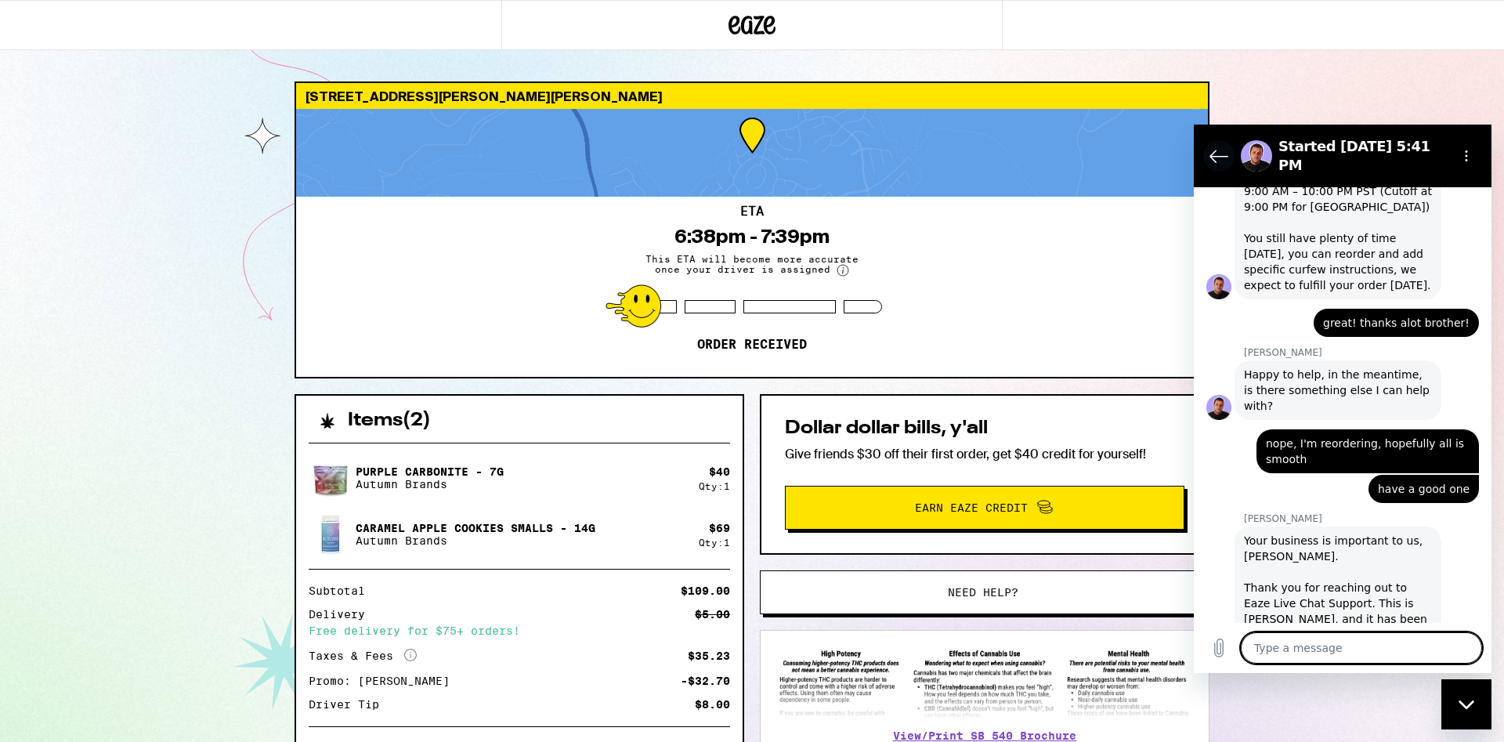
click at [1215, 147] on icon "Back to the conversation list" at bounding box center [1218, 155] width 19 height 19
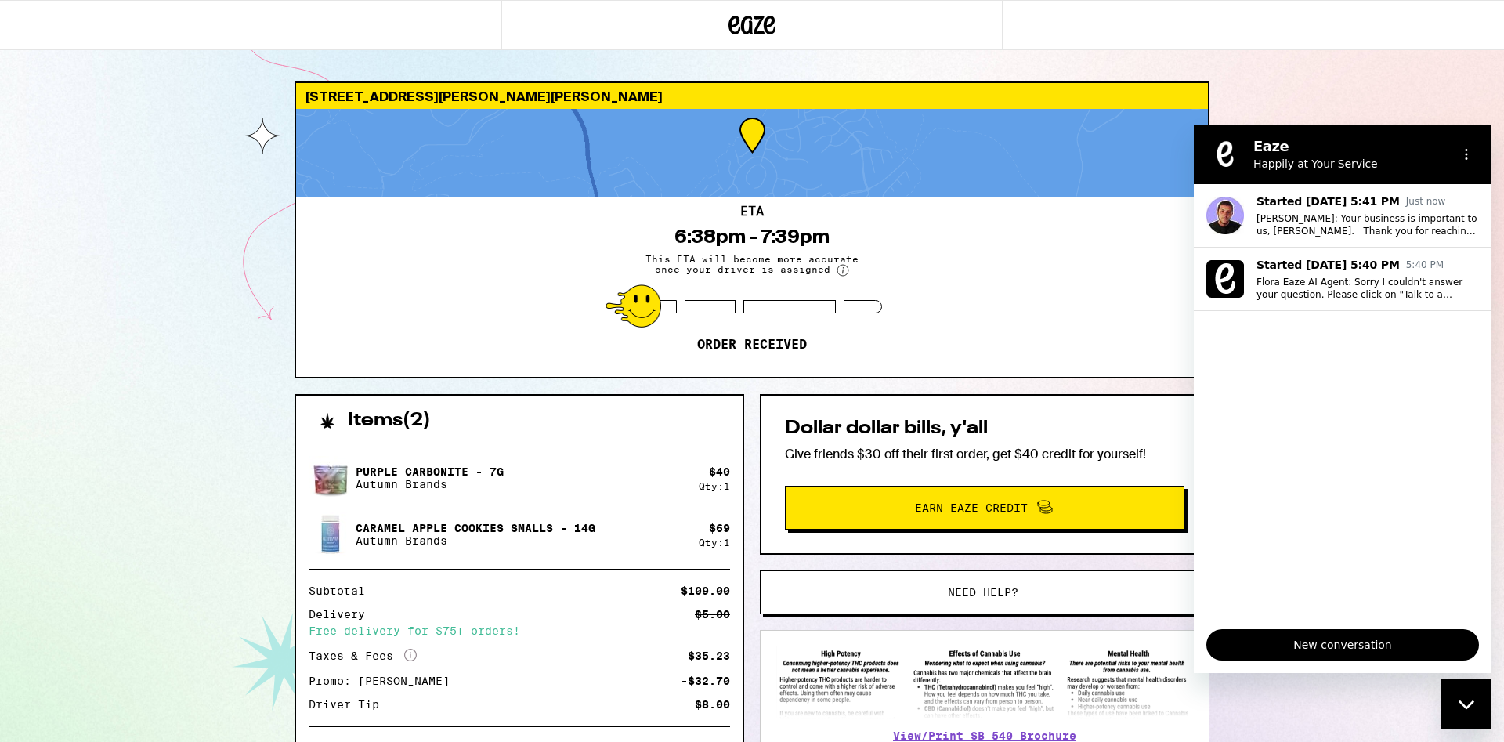
click at [1485, 704] on div "Close messaging window" at bounding box center [1466, 704] width 47 height 47
